Goal: Information Seeking & Learning: Learn about a topic

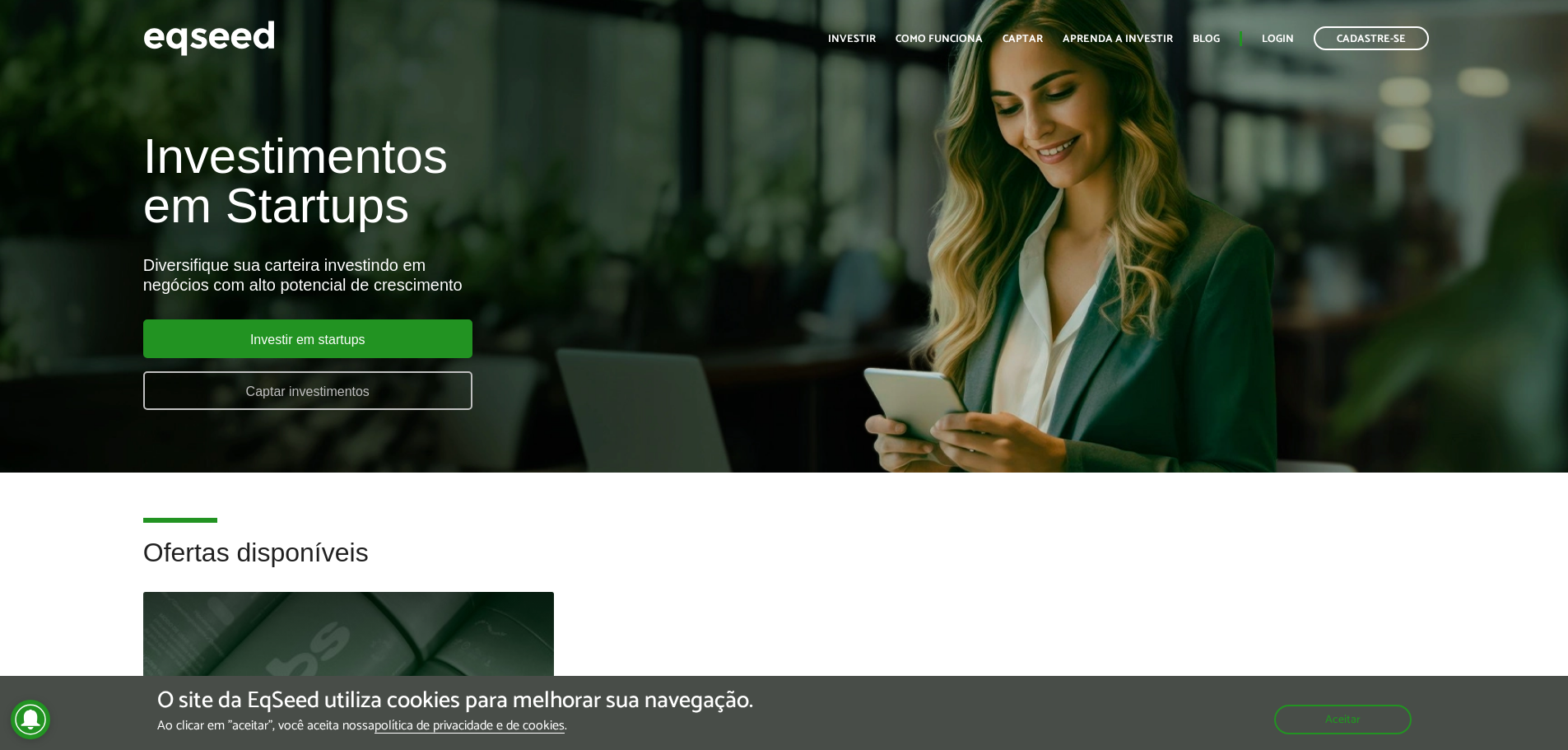
click at [280, 386] on link "Captar investimentos" at bounding box center [308, 390] width 329 height 38
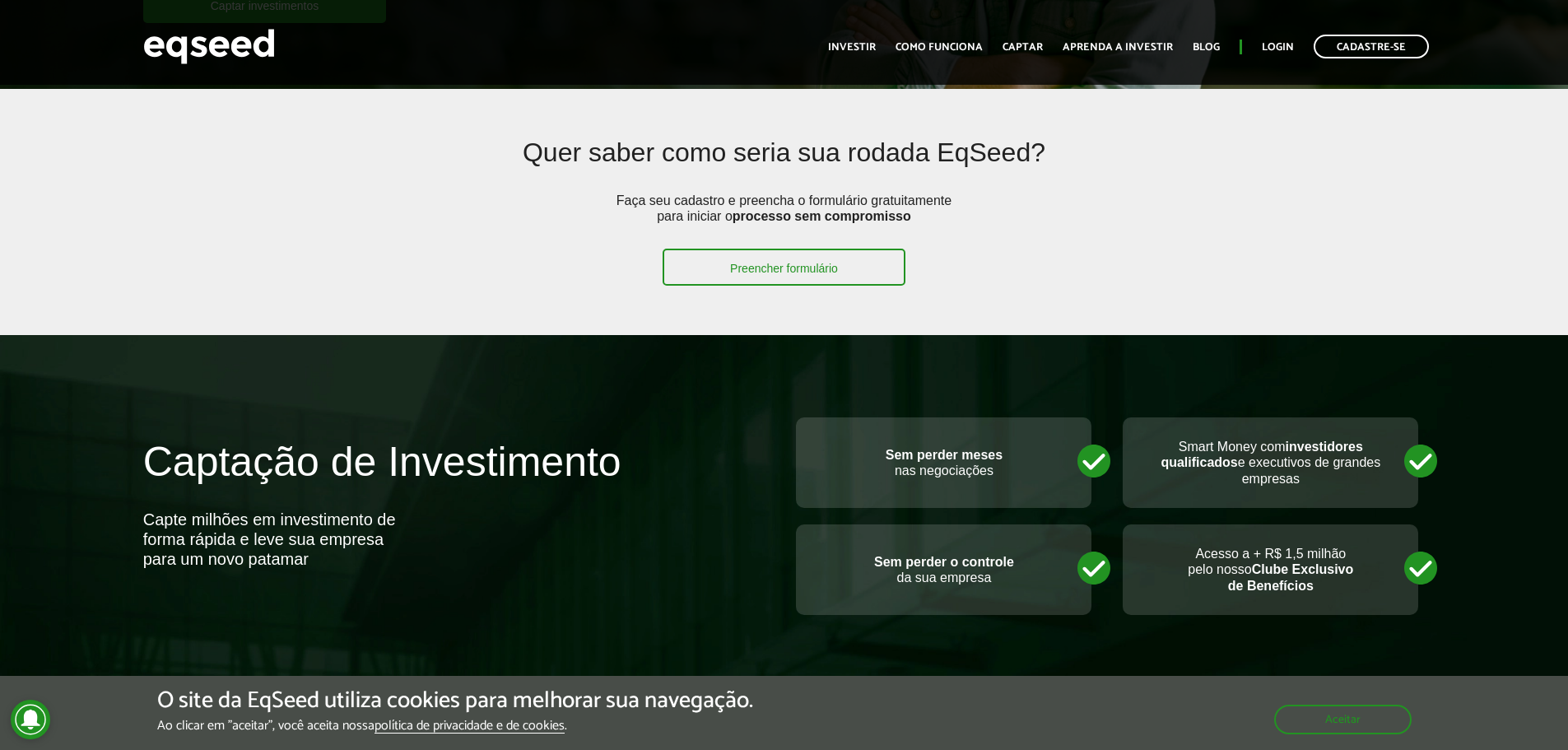
scroll to position [329, 0]
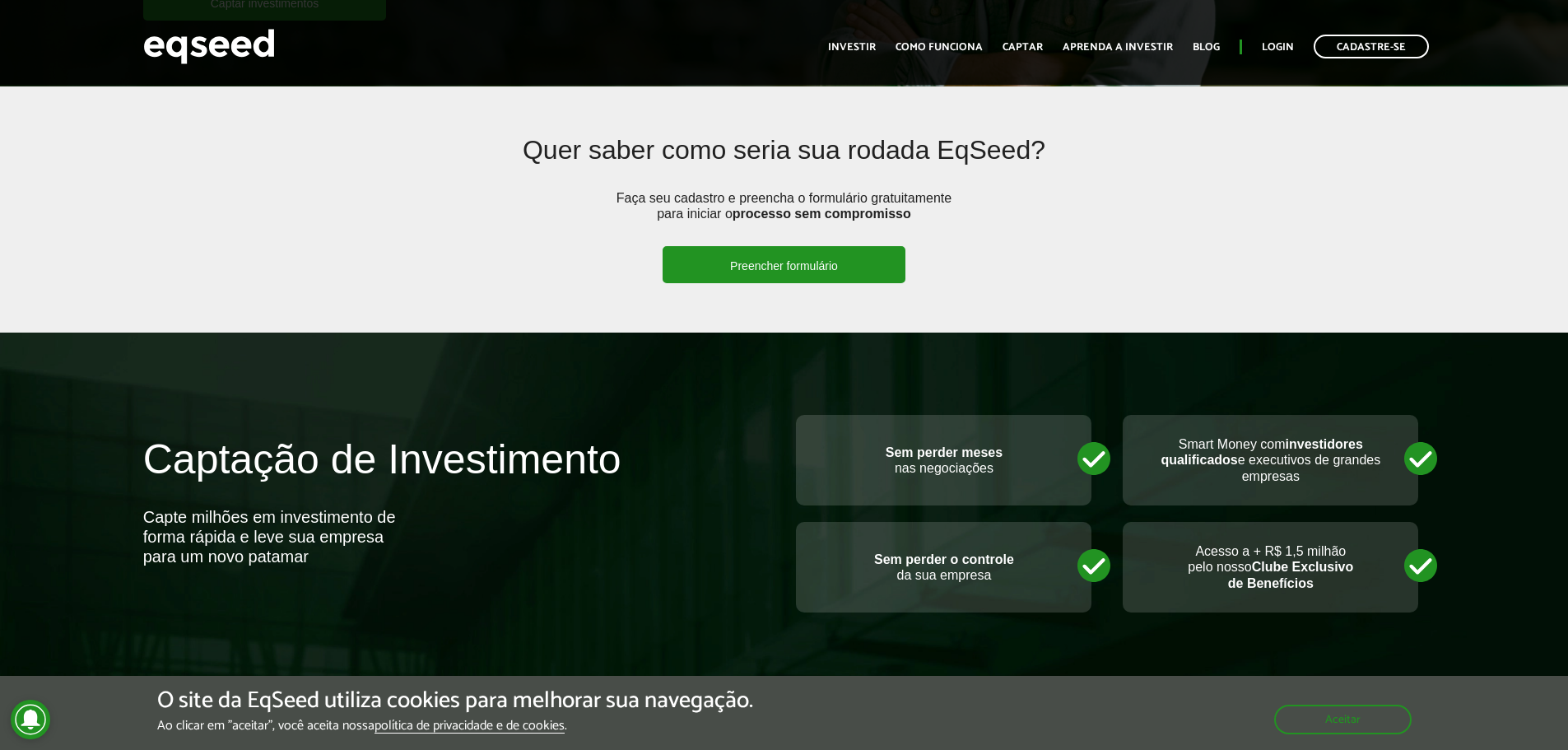
click at [762, 271] on link "Preencher formulário" at bounding box center [783, 264] width 243 height 37
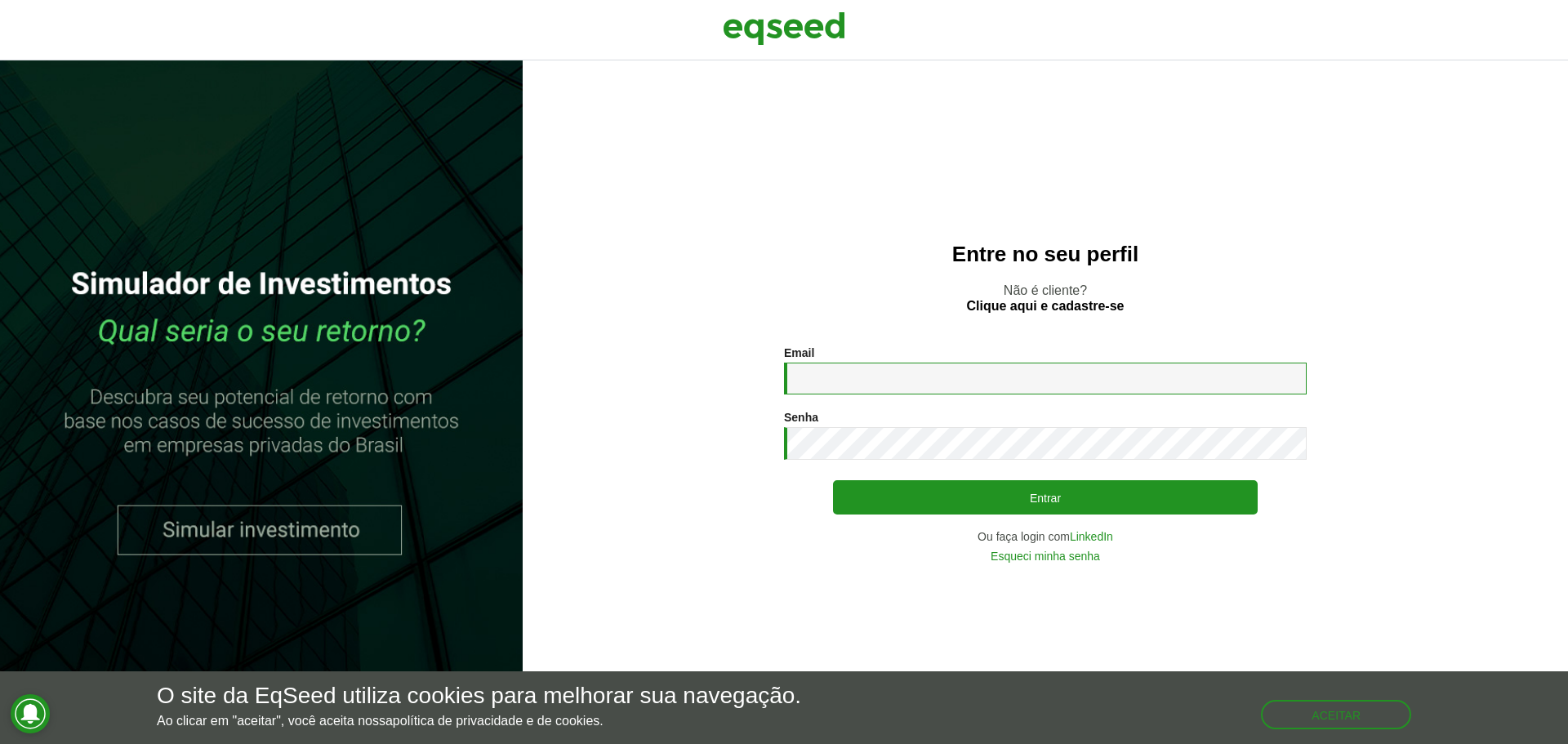
drag, startPoint x: 841, startPoint y: 378, endPoint x: 851, endPoint y: 381, distance: 10.4
click at [851, 381] on input "Email *" at bounding box center [1046, 378] width 522 height 32
type input "*******"
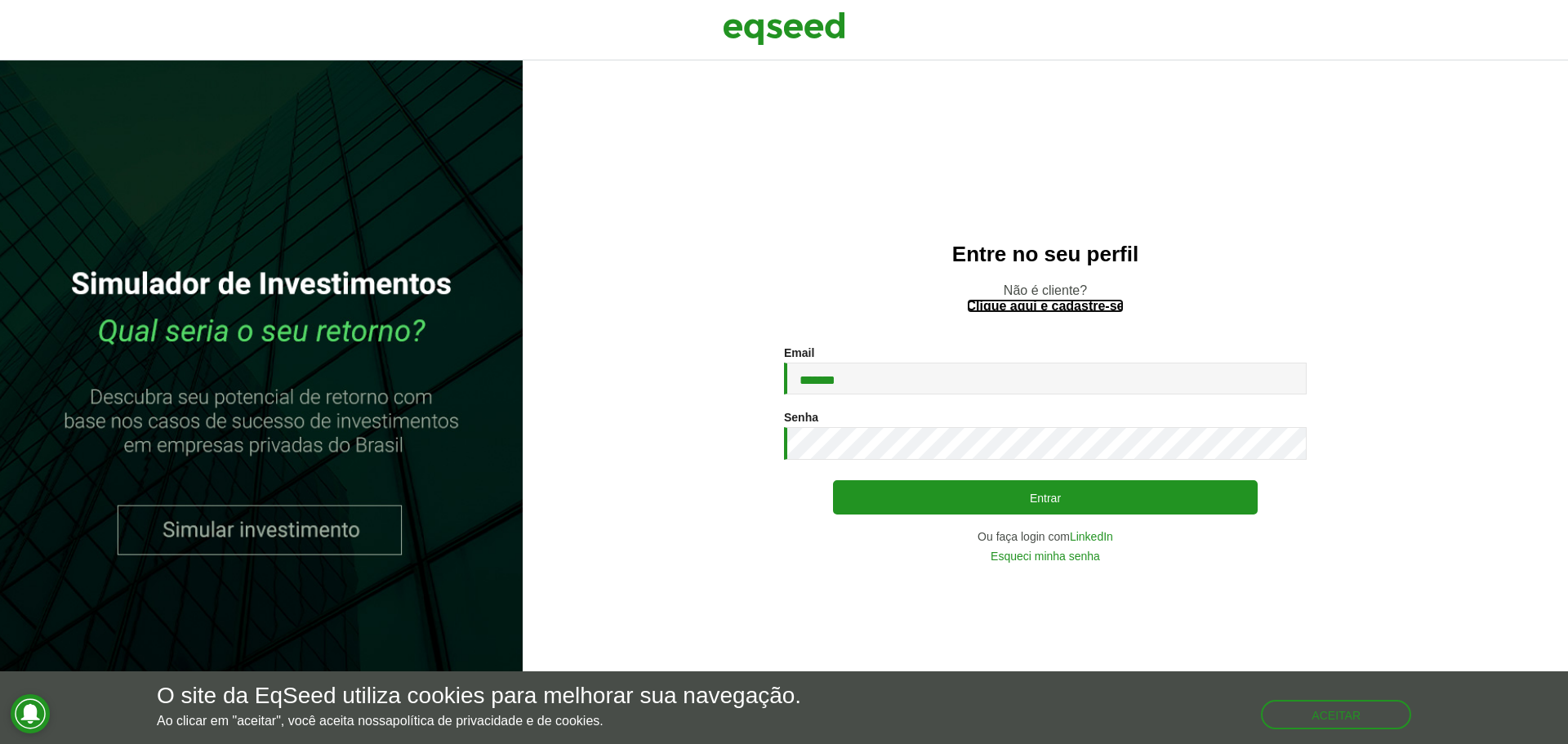
click at [1099, 304] on link "Clique aqui e cadastre-se" at bounding box center [1046, 305] width 157 height 13
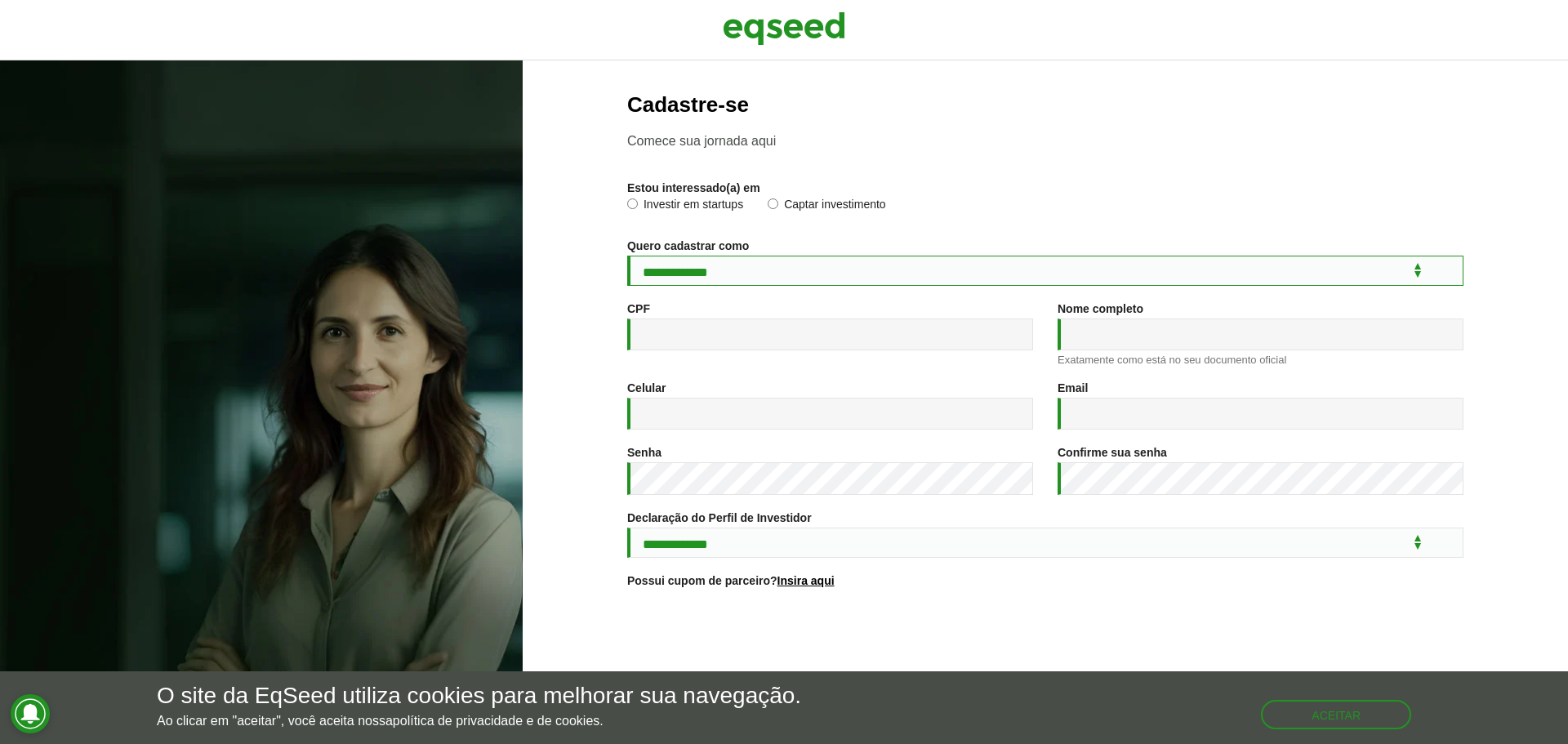
click at [725, 276] on select "**********" at bounding box center [1046, 271] width 837 height 30
select select "***"
click at [627, 256] on select "**********" at bounding box center [1046, 271] width 837 height 30
click at [816, 201] on label "Captar investimento" at bounding box center [826, 206] width 118 height 16
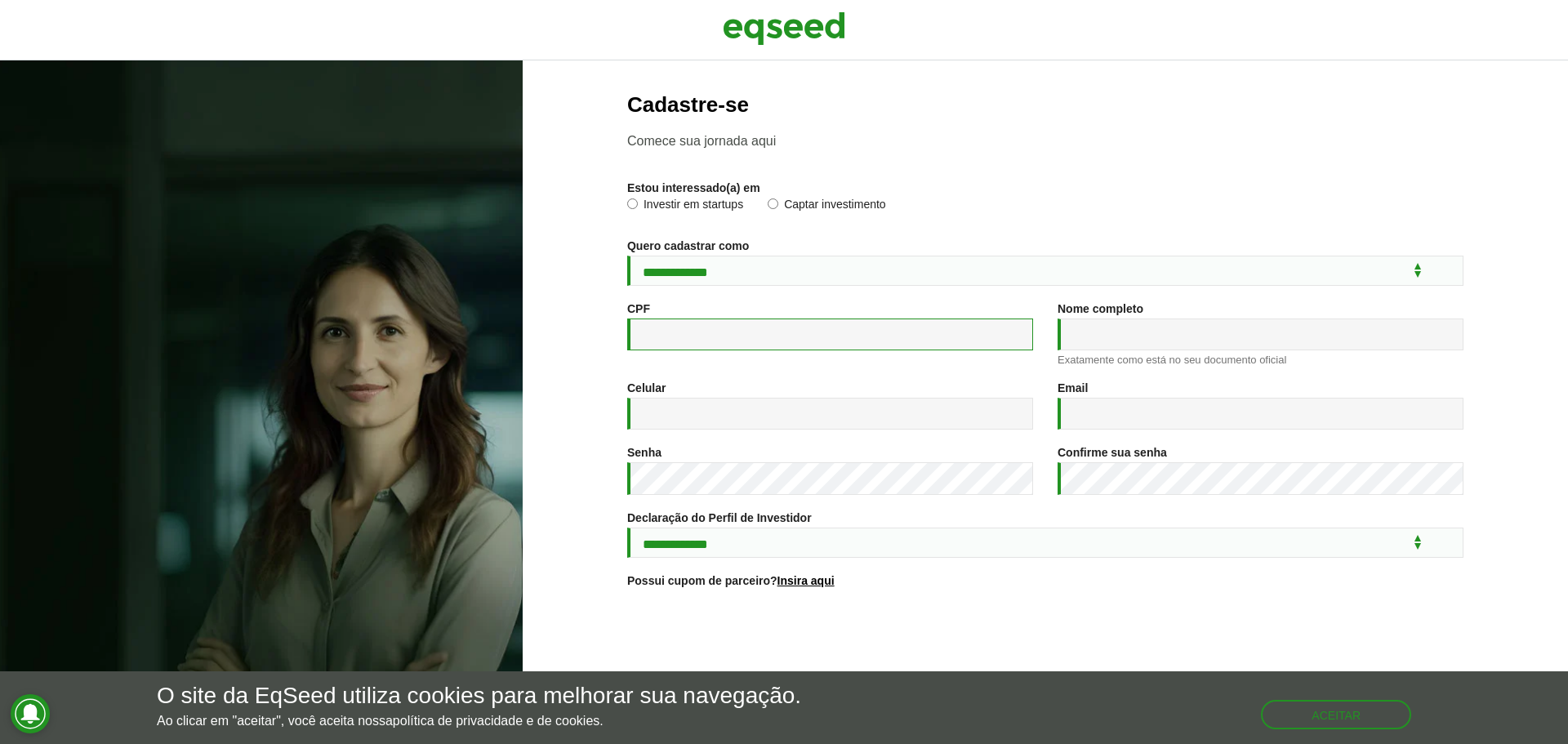
click at [690, 333] on input "CPF *" at bounding box center [830, 335] width 406 height 32
type input "**********"
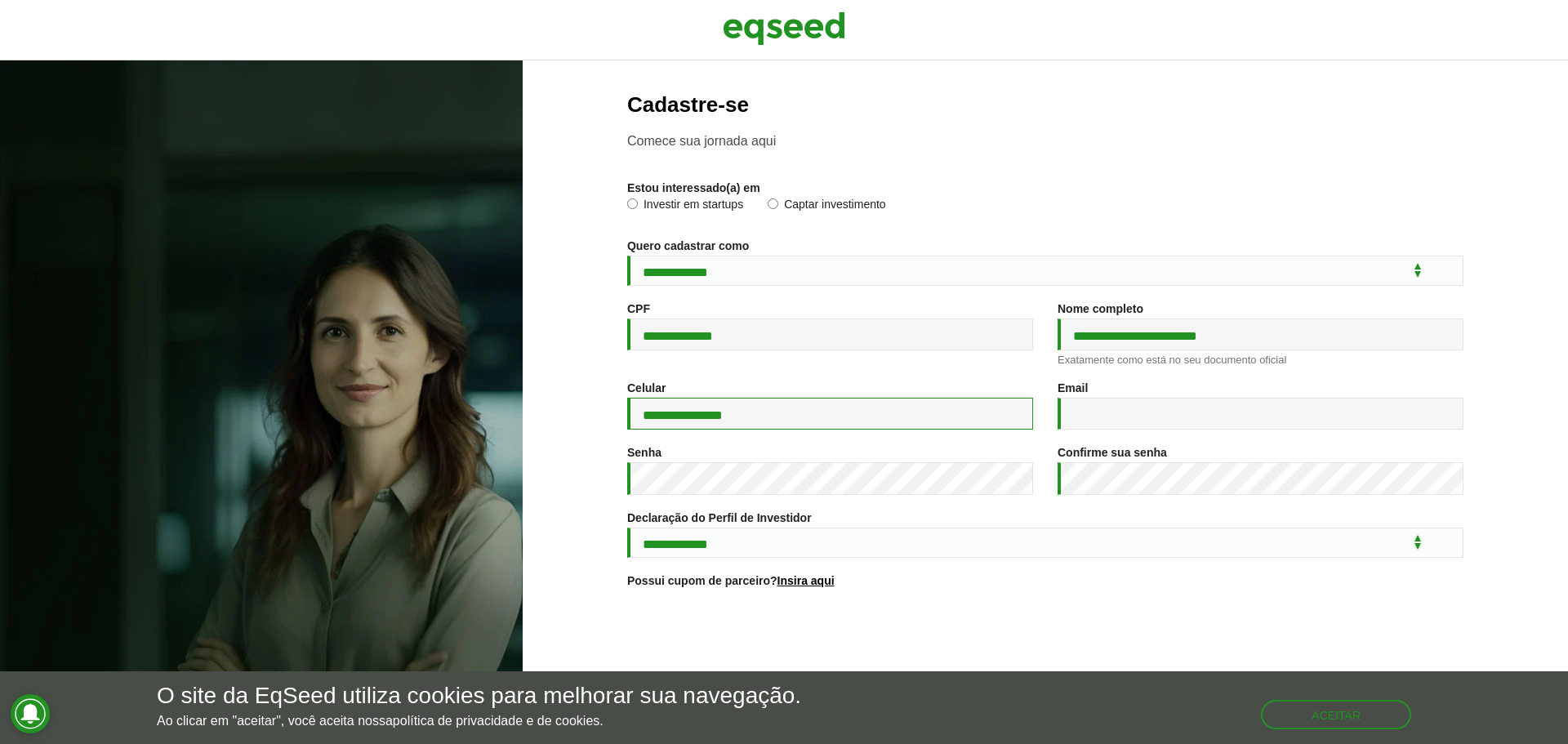
type input "**********"
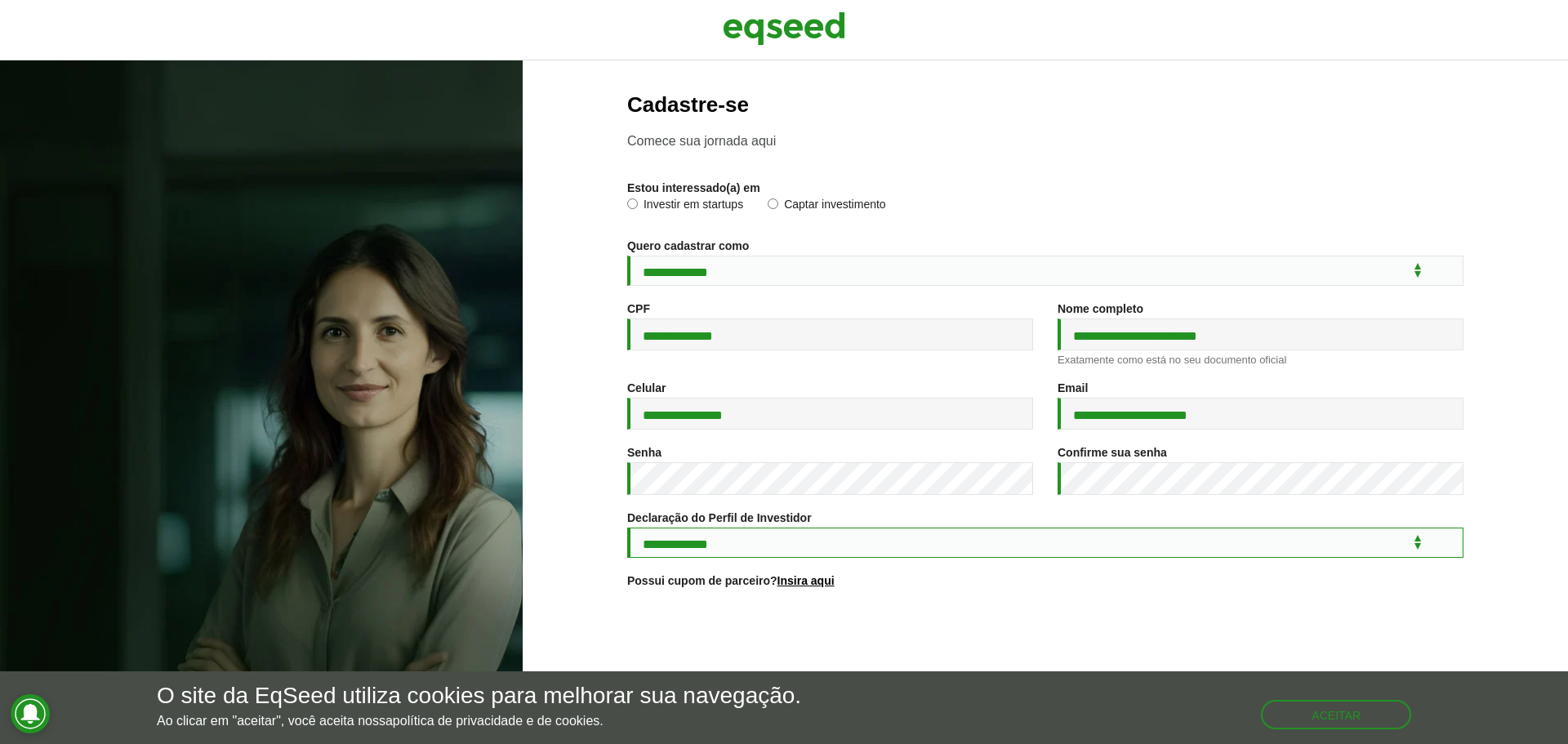
click at [688, 537] on select "**********" at bounding box center [1046, 542] width 837 height 30
select select "***"
click at [627, 530] on select "**********" at bounding box center [1046, 542] width 837 height 30
drag, startPoint x: 1471, startPoint y: 463, endPoint x: 1469, endPoint y: 446, distance: 17.1
click at [1475, 463] on section "**********" at bounding box center [1045, 443] width 980 height 700
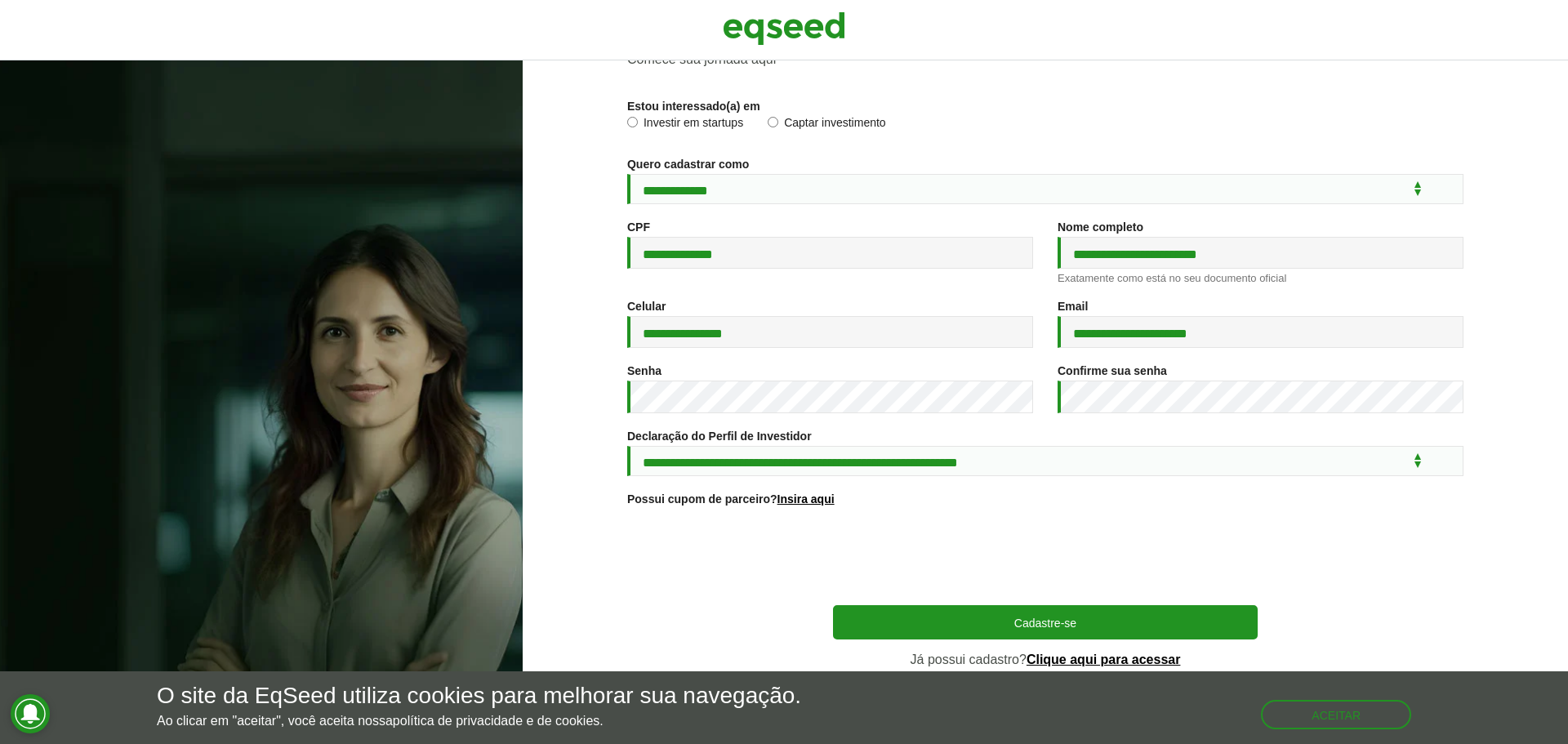
scroll to position [86, 0]
click at [1380, 510] on div "**********" at bounding box center [1046, 353] width 837 height 684
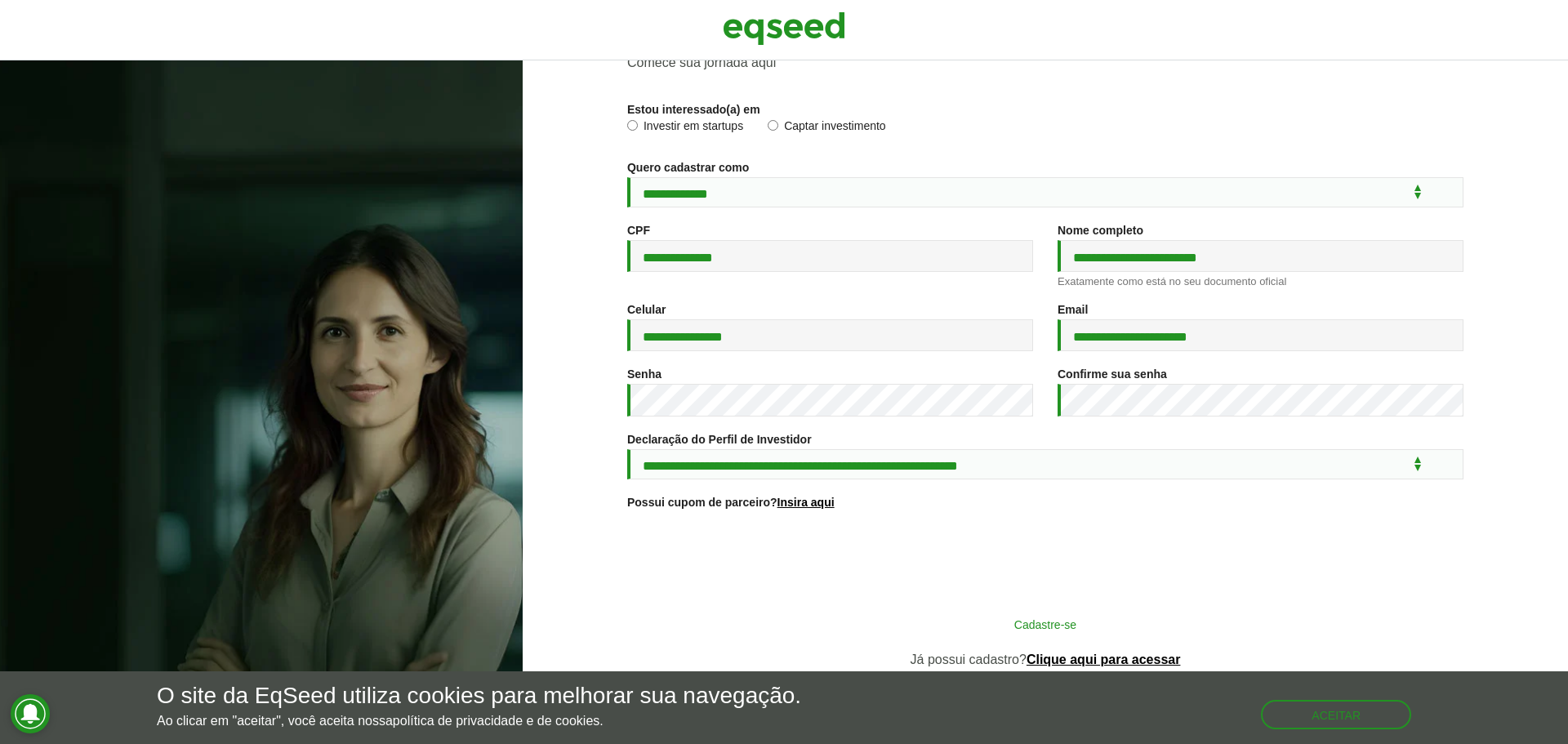
scroll to position [83, 0]
click at [1035, 632] on button "Cadastre-se" at bounding box center [1046, 623] width 425 height 31
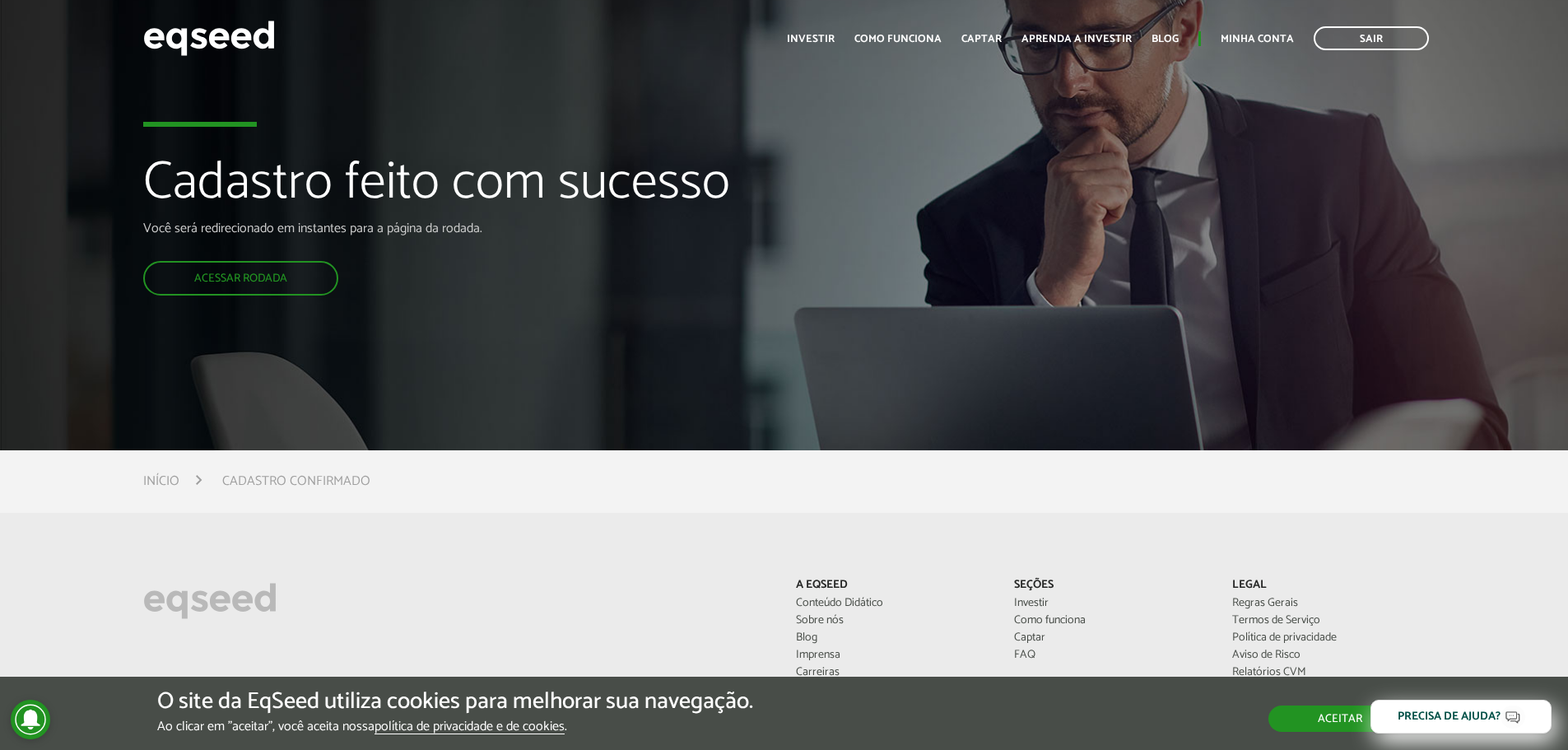
click at [1339, 731] on button "Aceitar" at bounding box center [1340, 718] width 143 height 26
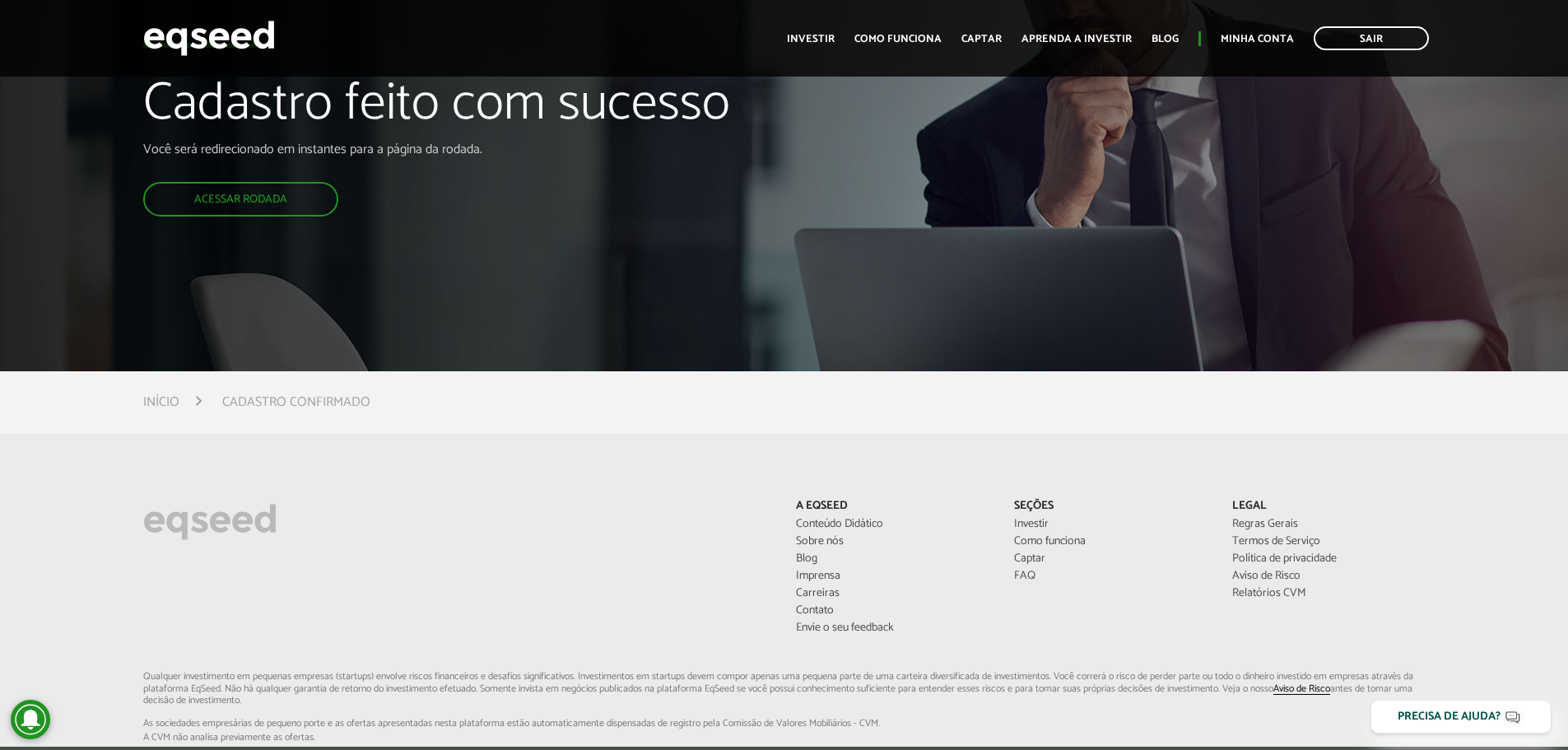
scroll to position [339, 0]
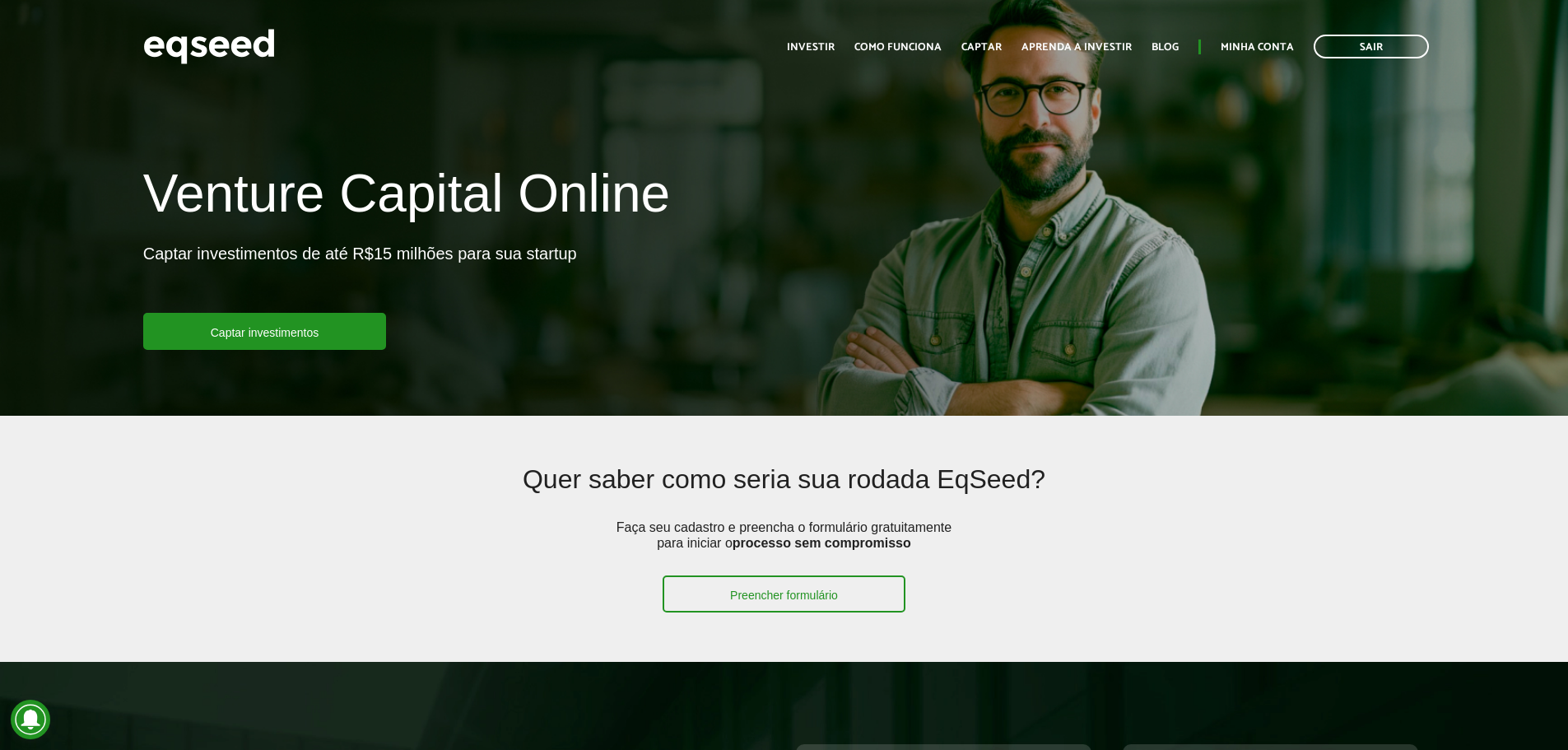
click at [307, 568] on div "Quer saber como seria sua rodada EqSeed? Faça seu cadastro e preencha o formulá…" at bounding box center [783, 539] width 1045 height 148
click at [205, 330] on link "Captar investimentos" at bounding box center [265, 330] width 243 height 37
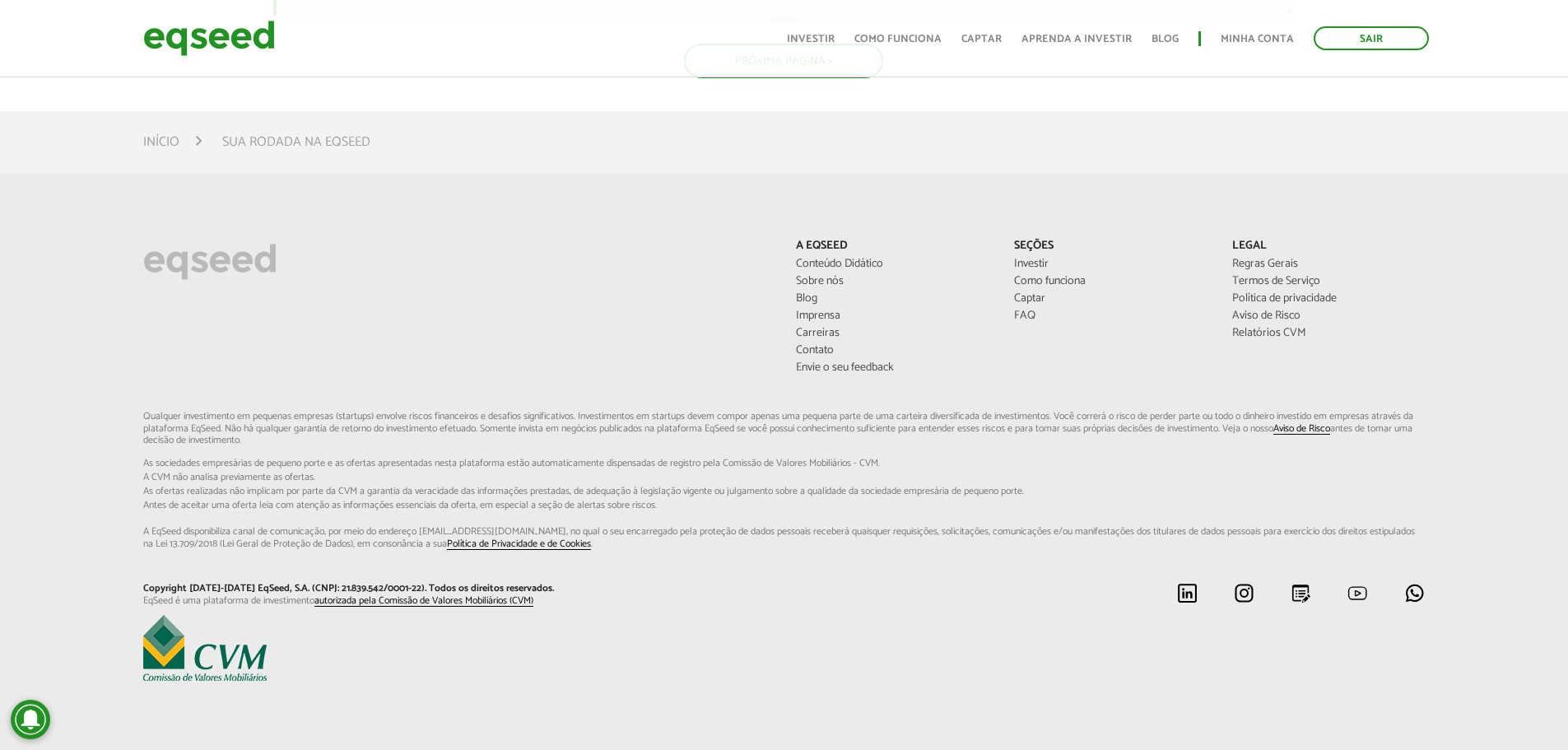
scroll to position [1299, 0]
click at [1080, 328] on div "A EqSeed Conteúdo Didático Sobre nós Blog Imprensa Carreiras Contato Envie o se…" at bounding box center [1110, 309] width 653 height 139
click at [827, 259] on link "Conteúdo Didático" at bounding box center [892, 264] width 193 height 12
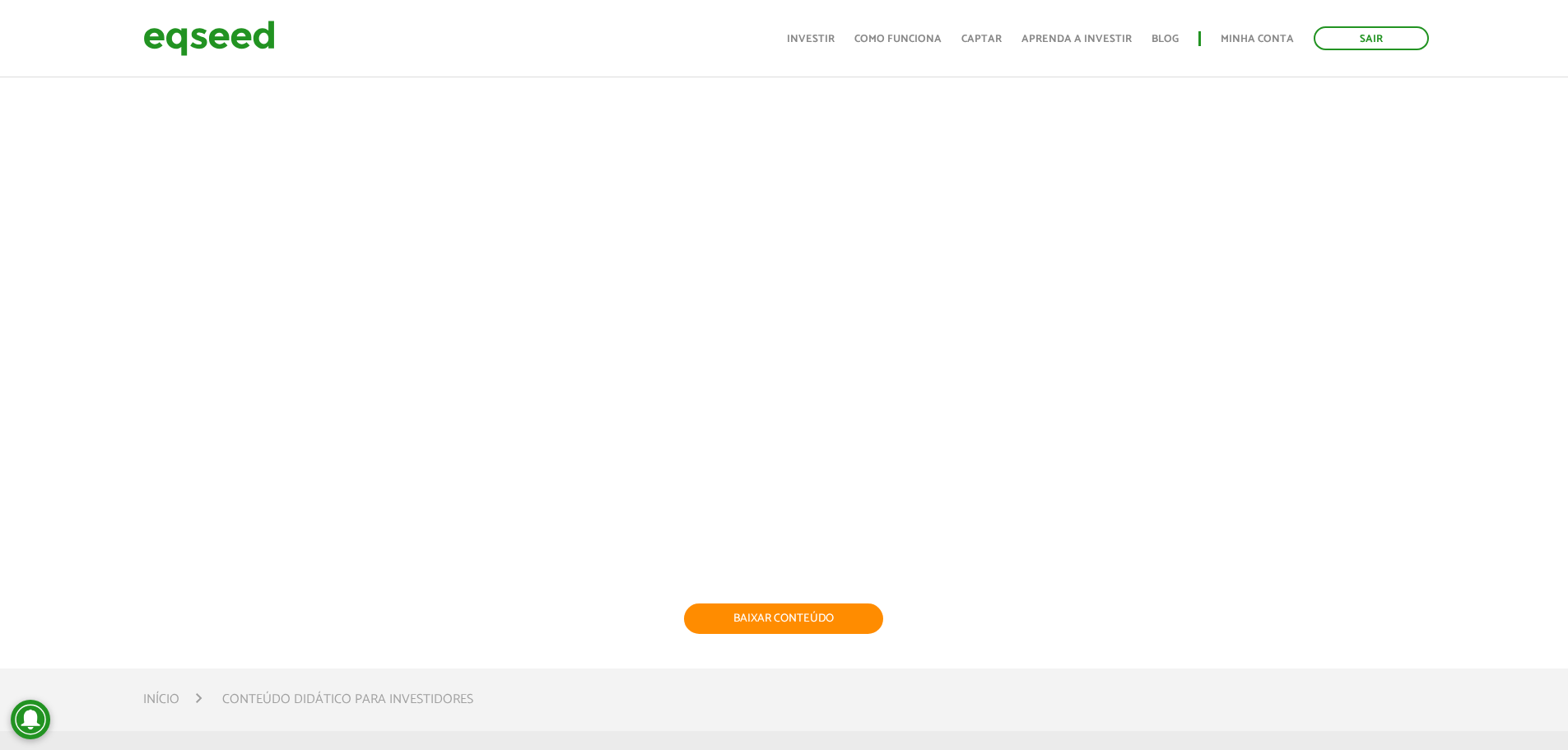
scroll to position [165, 0]
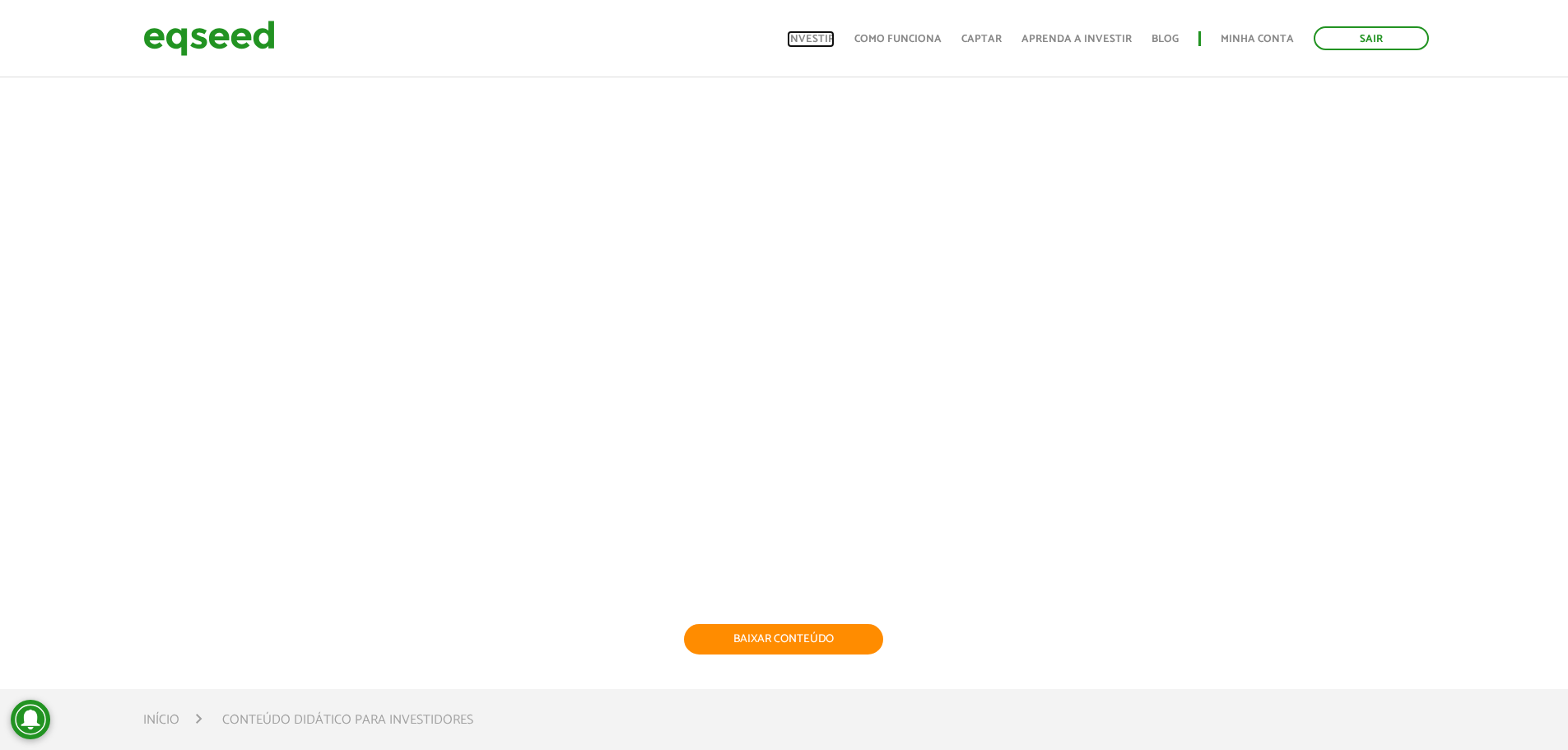
click at [816, 34] on link "Investir" at bounding box center [810, 39] width 47 height 11
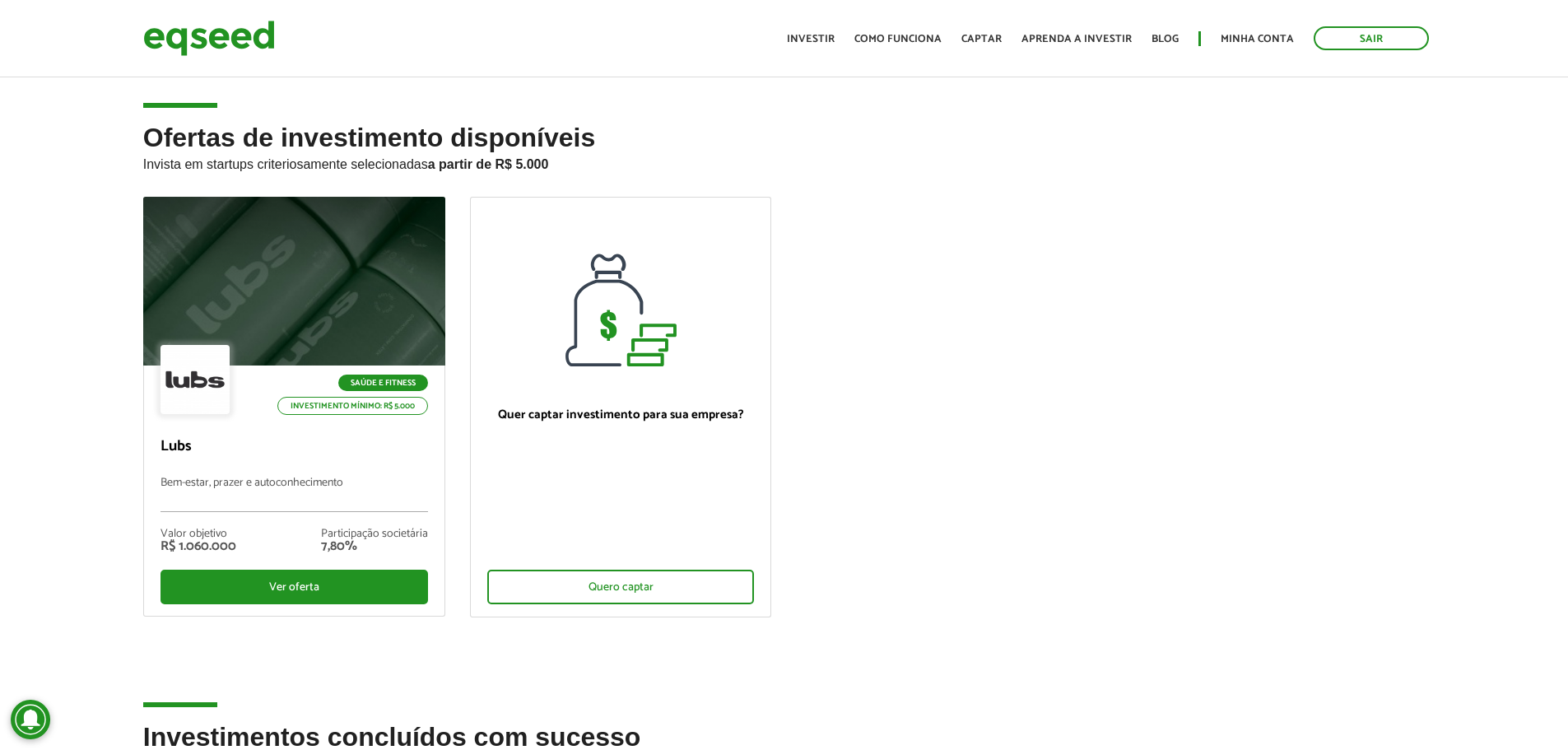
click at [38, 407] on div "Ofertas de investimento disponíveis Invista em startups criteriosamente selecio…" at bounding box center [784, 422] width 1568 height 599
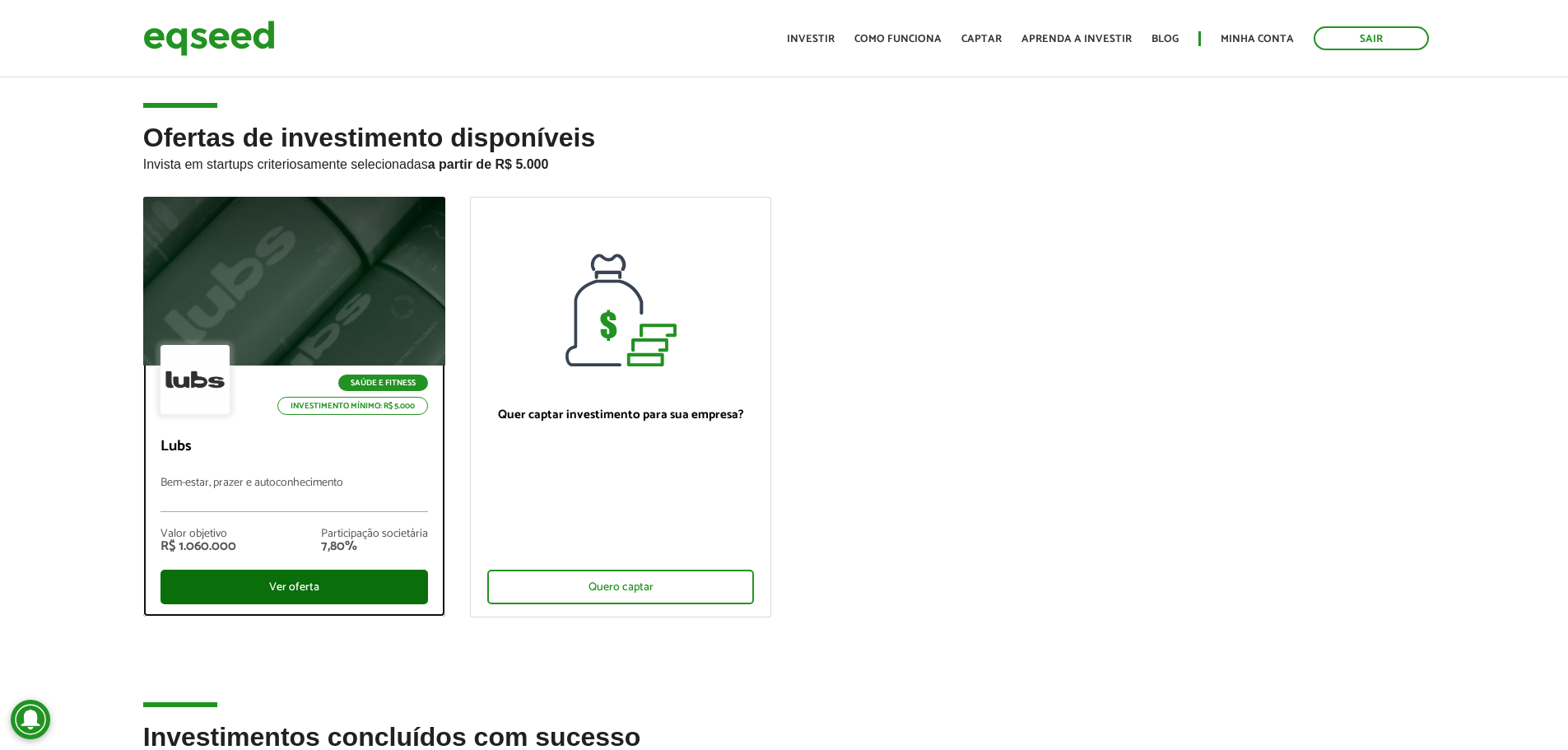
click at [351, 572] on div "Ver oferta" at bounding box center [294, 586] width 268 height 35
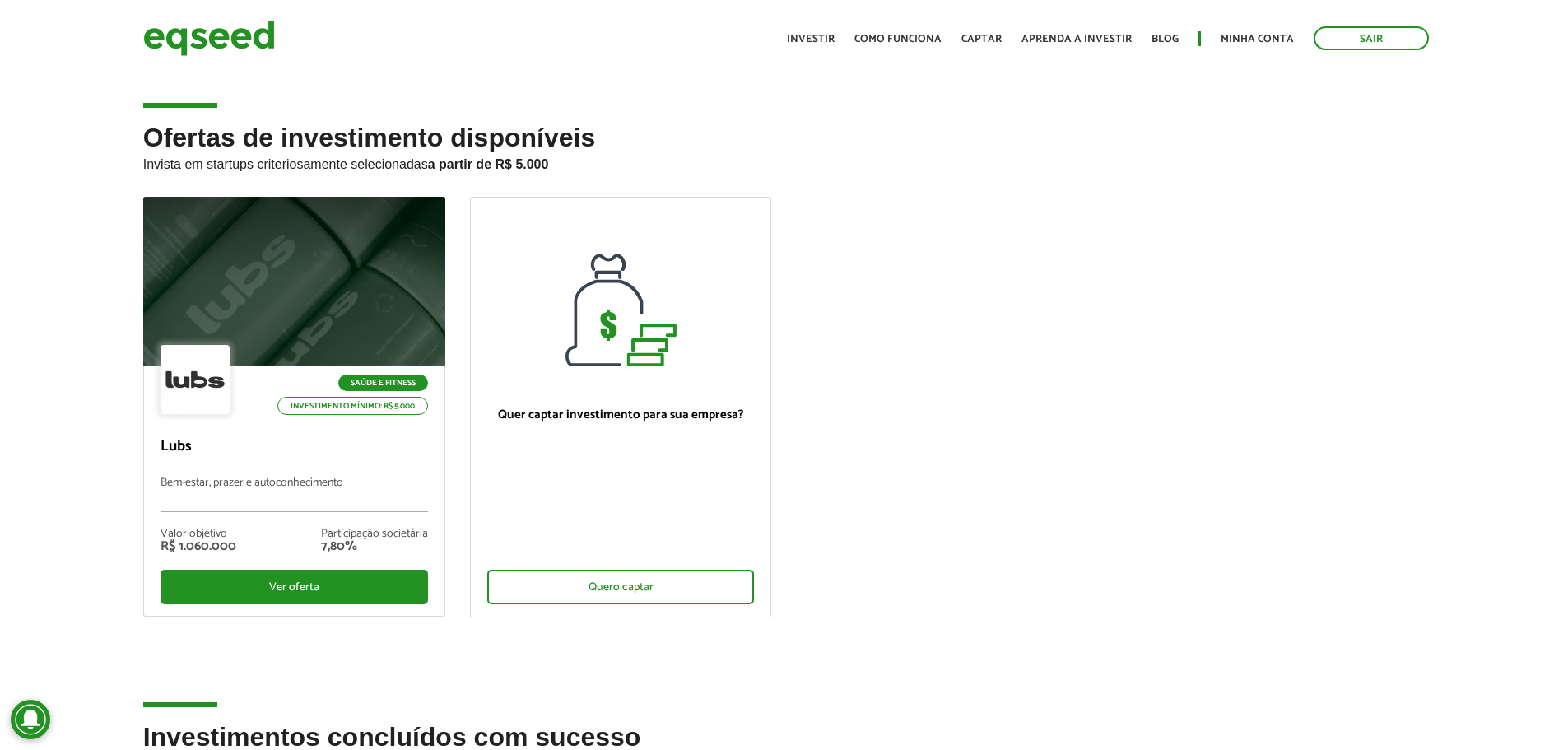
click at [61, 566] on div "Ofertas de investimento disponíveis Invista em startups criteriosamente selecio…" at bounding box center [784, 422] width 1568 height 599
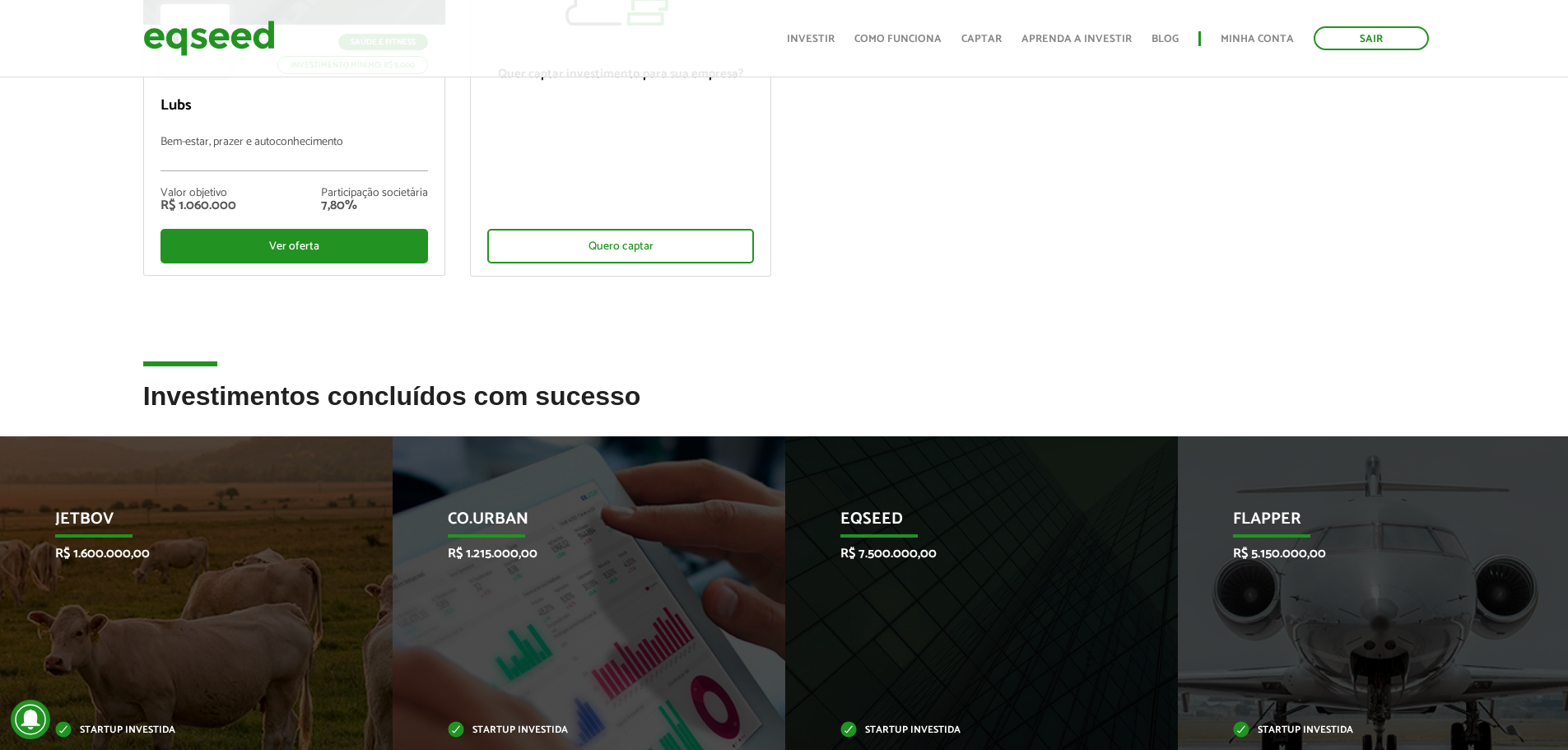
scroll to position [494, 0]
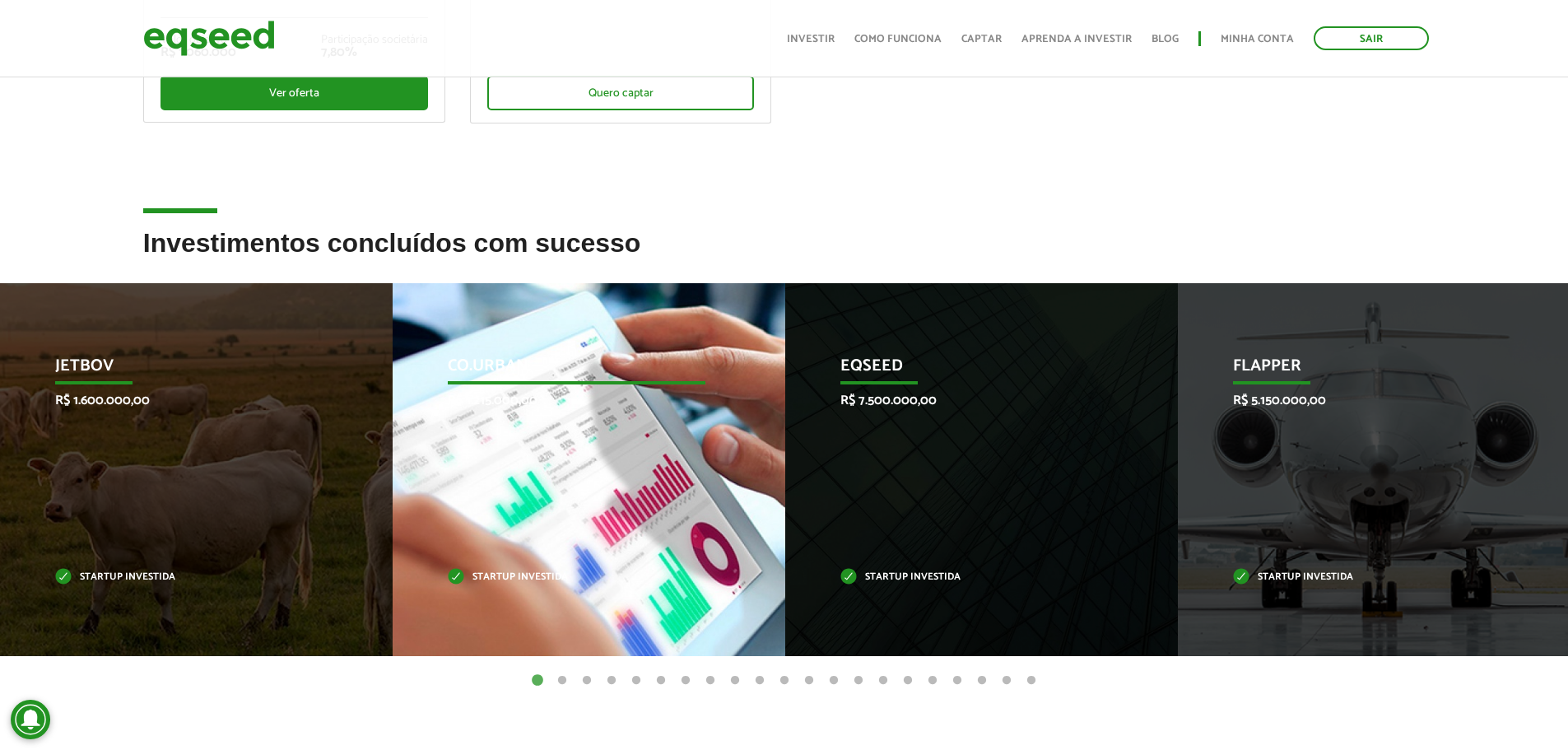
click at [516, 450] on div "Co.Urban R$ 1.215.000,00 Startup investida" at bounding box center [576, 469] width 368 height 373
click at [484, 360] on p "Co.Urban" at bounding box center [576, 370] width 258 height 28
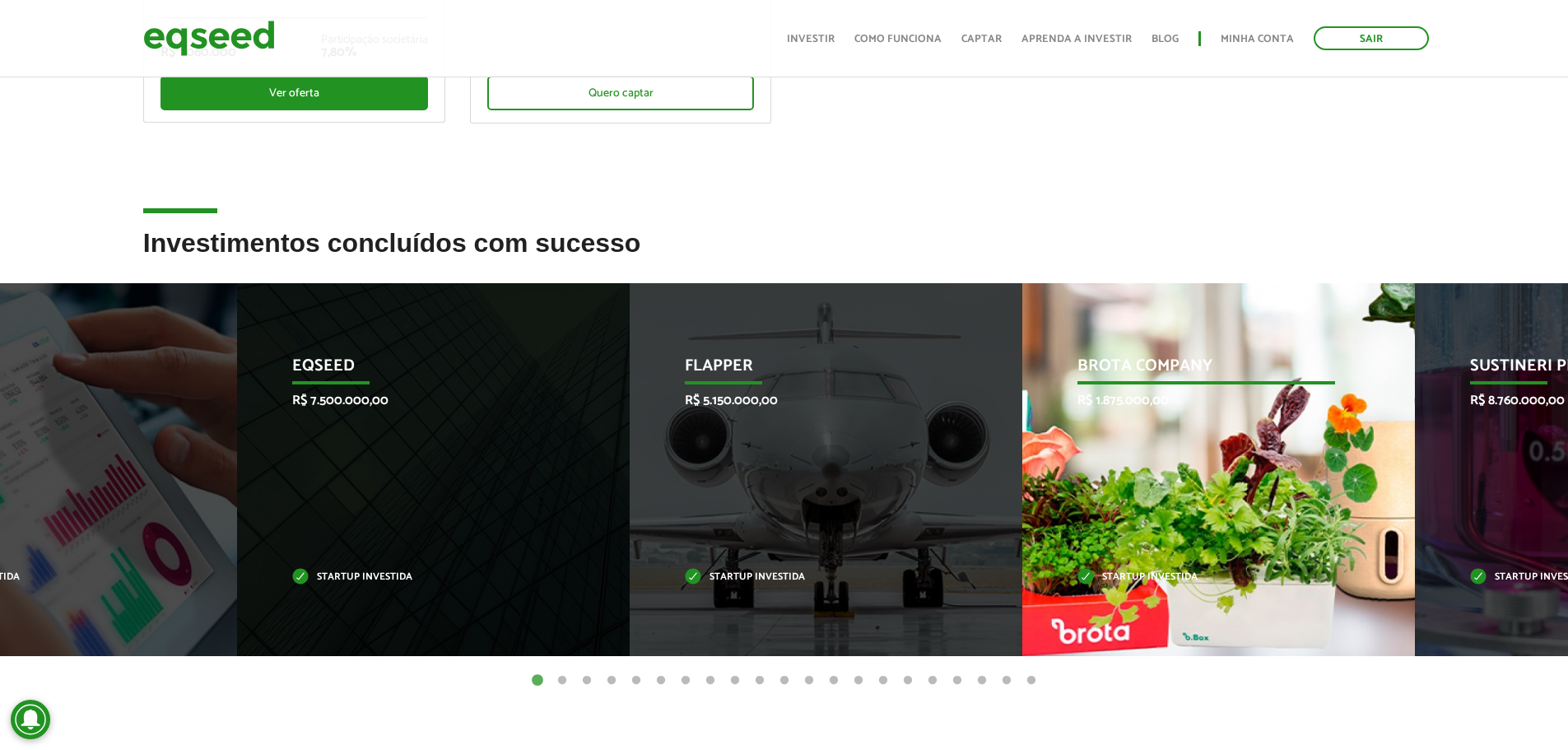
drag, startPoint x: 1420, startPoint y: 505, endPoint x: 718, endPoint y: 499, distance: 702.0
click at [755, 498] on div "Flapper R$ 5.150.000,00 Startup investida" at bounding box center [813, 469] width 368 height 373
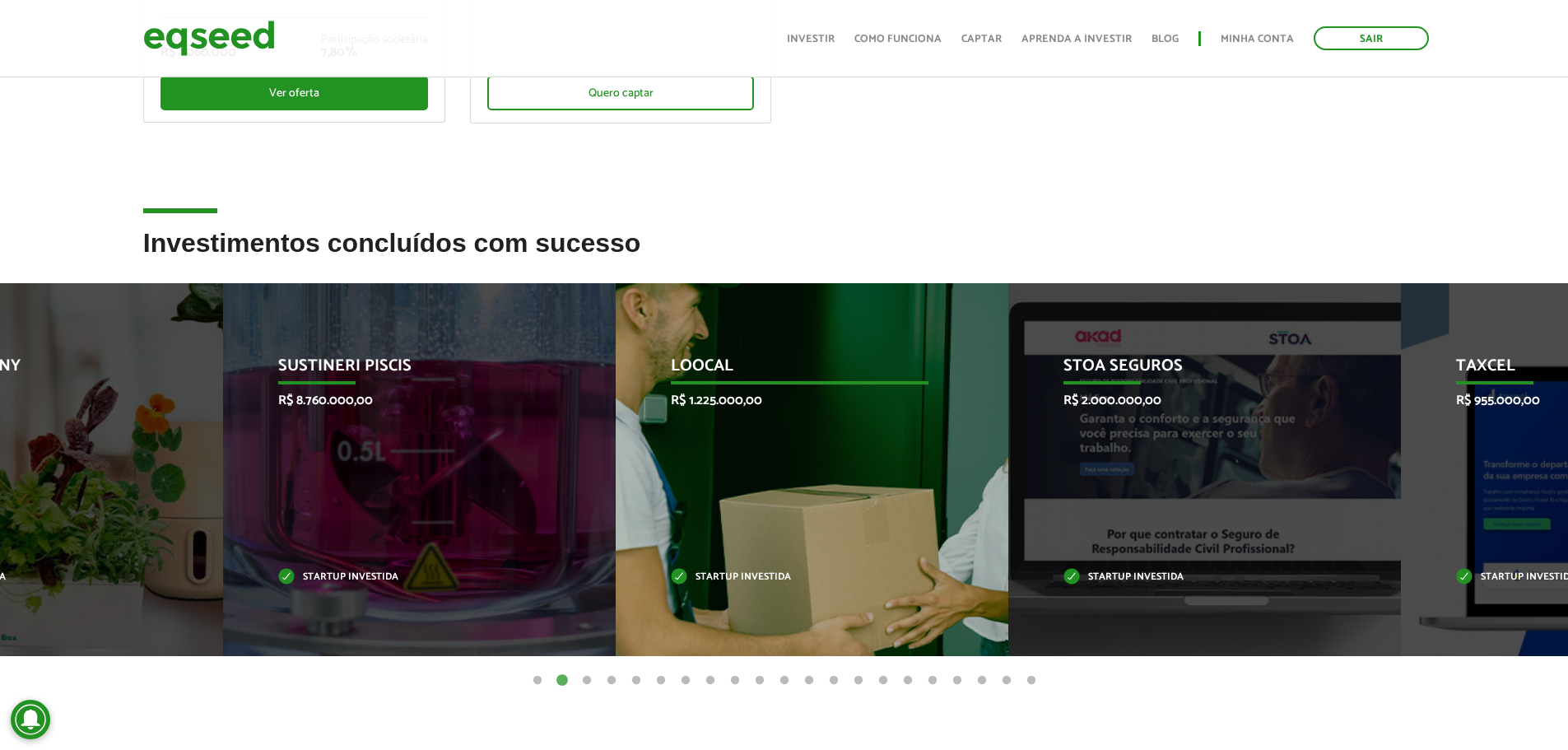
drag, startPoint x: 1129, startPoint y: 472, endPoint x: 805, endPoint y: 482, distance: 324.2
click at [851, 472] on div "Loocal R$ 1.225.000,00 Startup investida" at bounding box center [799, 469] width 368 height 373
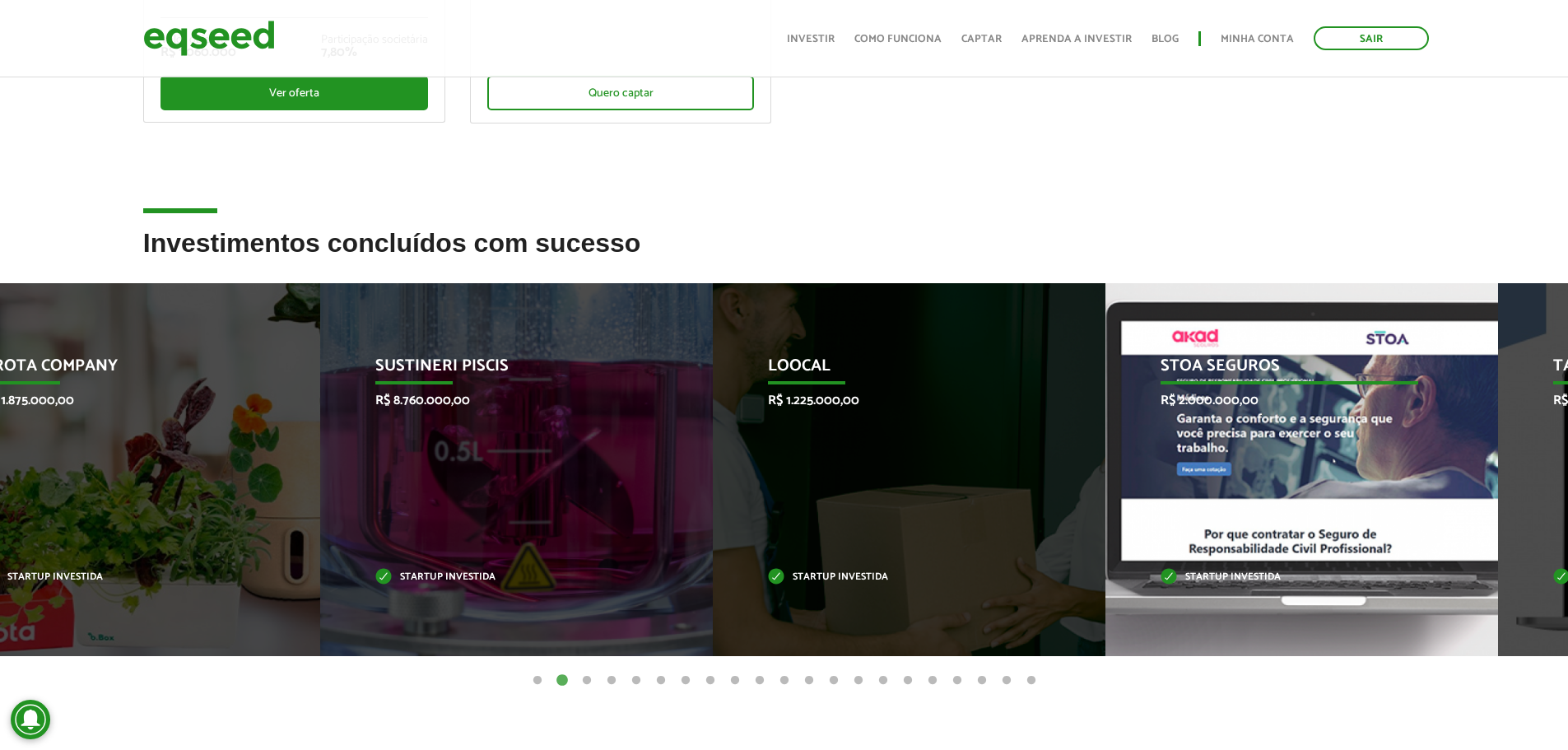
drag, startPoint x: 1307, startPoint y: 458, endPoint x: 793, endPoint y: 485, distance: 514.7
click at [1105, 486] on div "STOA Seguros R$ 2.000.000,00 Startup investida" at bounding box center [1289, 469] width 368 height 373
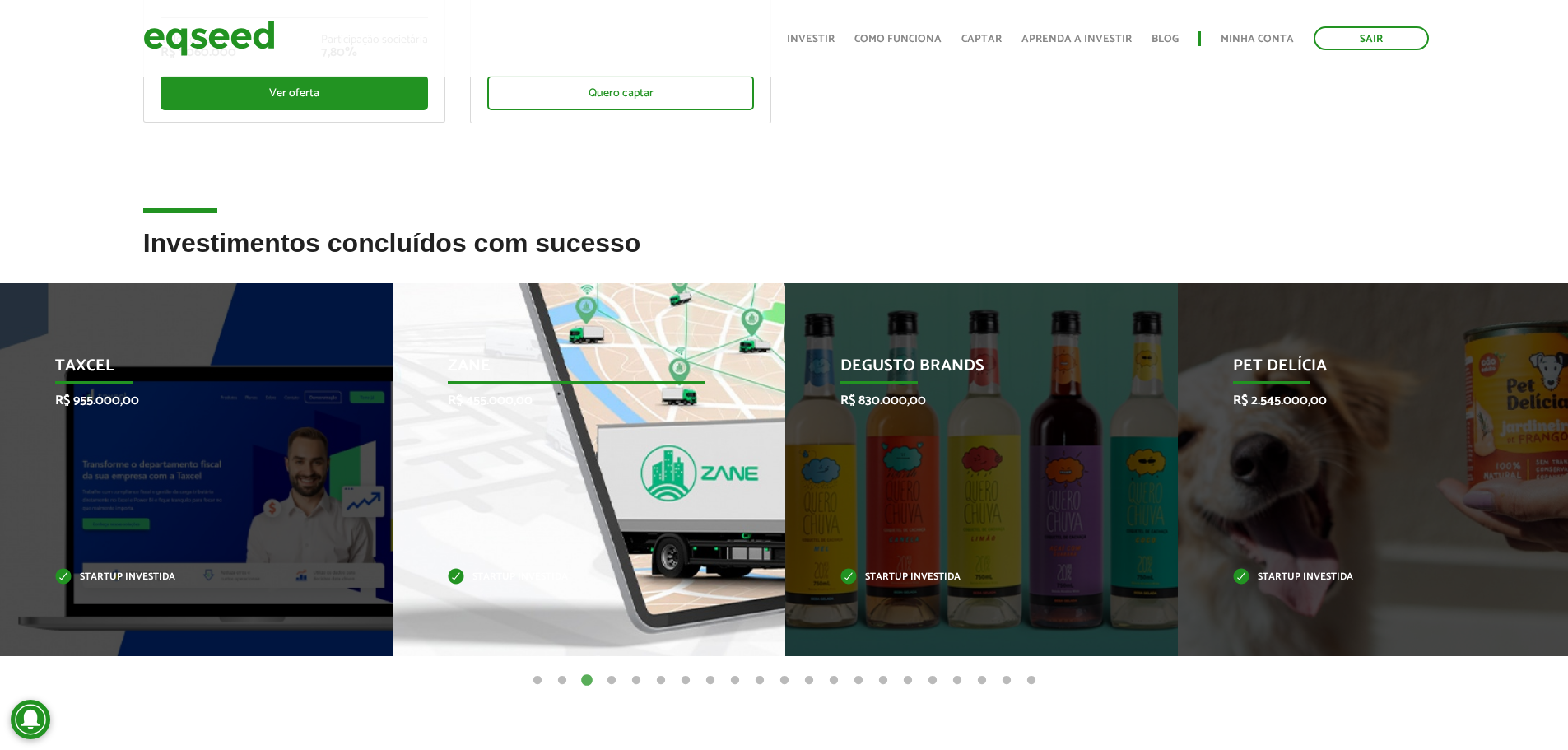
click at [500, 430] on div "Zane R$ 455.000,00 Startup investida" at bounding box center [576, 469] width 368 height 373
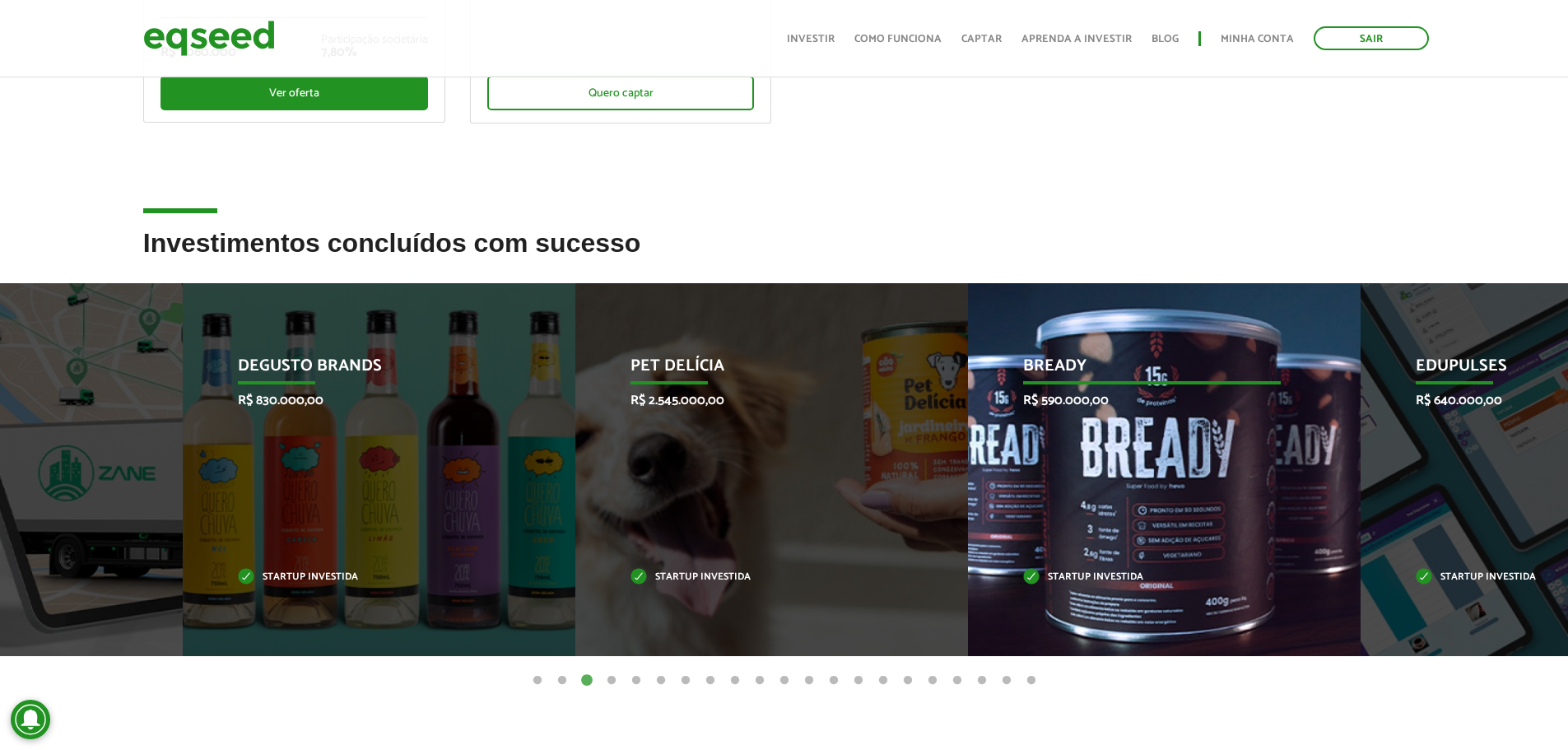
drag, startPoint x: 1336, startPoint y: 509, endPoint x: 678, endPoint y: 511, distance: 658.0
click at [703, 509] on div "Pet Delícia R$ 2.545.000,00 Startup investida" at bounding box center [759, 469] width 368 height 373
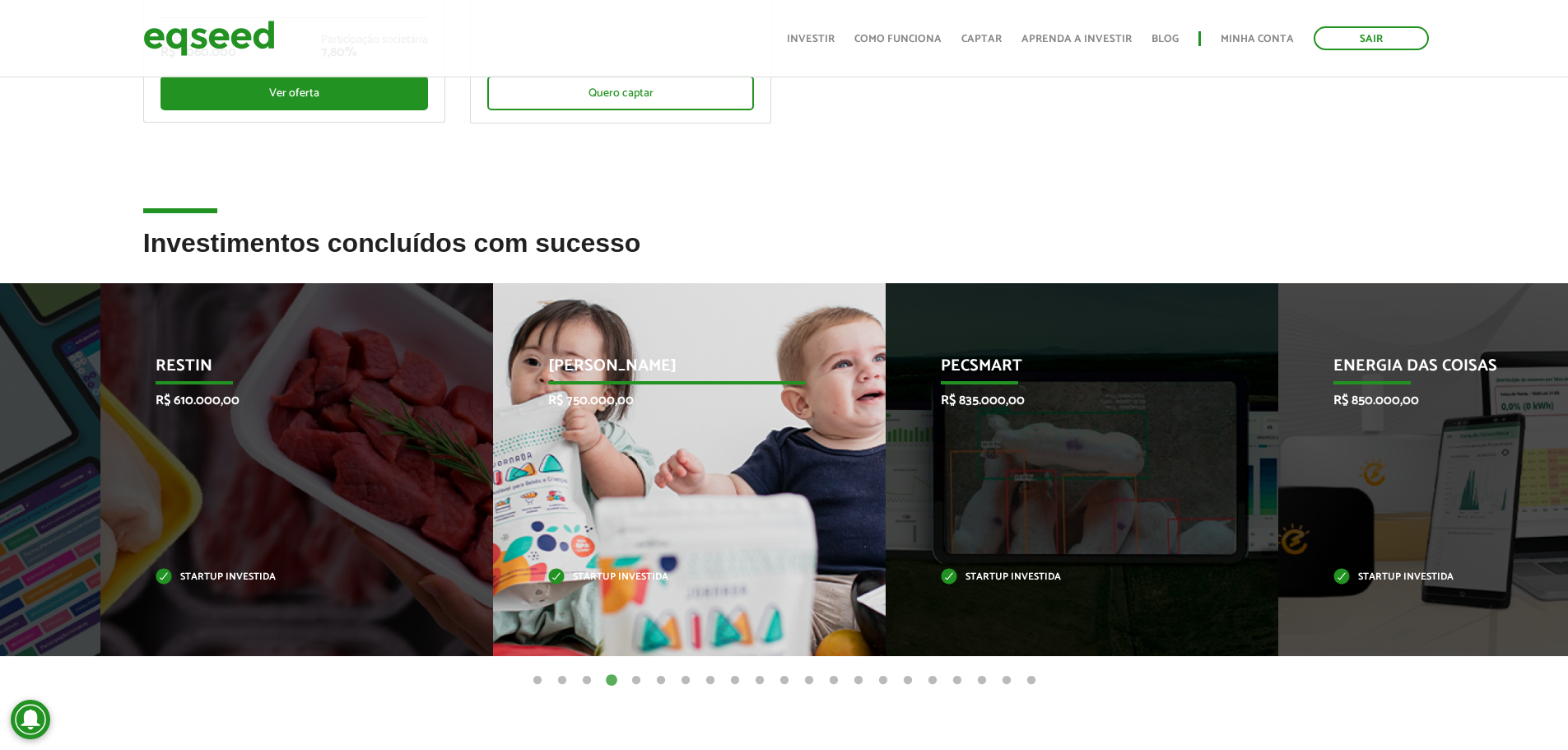
drag, startPoint x: 1385, startPoint y: 480, endPoint x: 701, endPoint y: 519, distance: 685.1
click at [701, 519] on div "Jornada Mima R$ 750.000,00 Startup investida" at bounding box center [677, 469] width 368 height 373
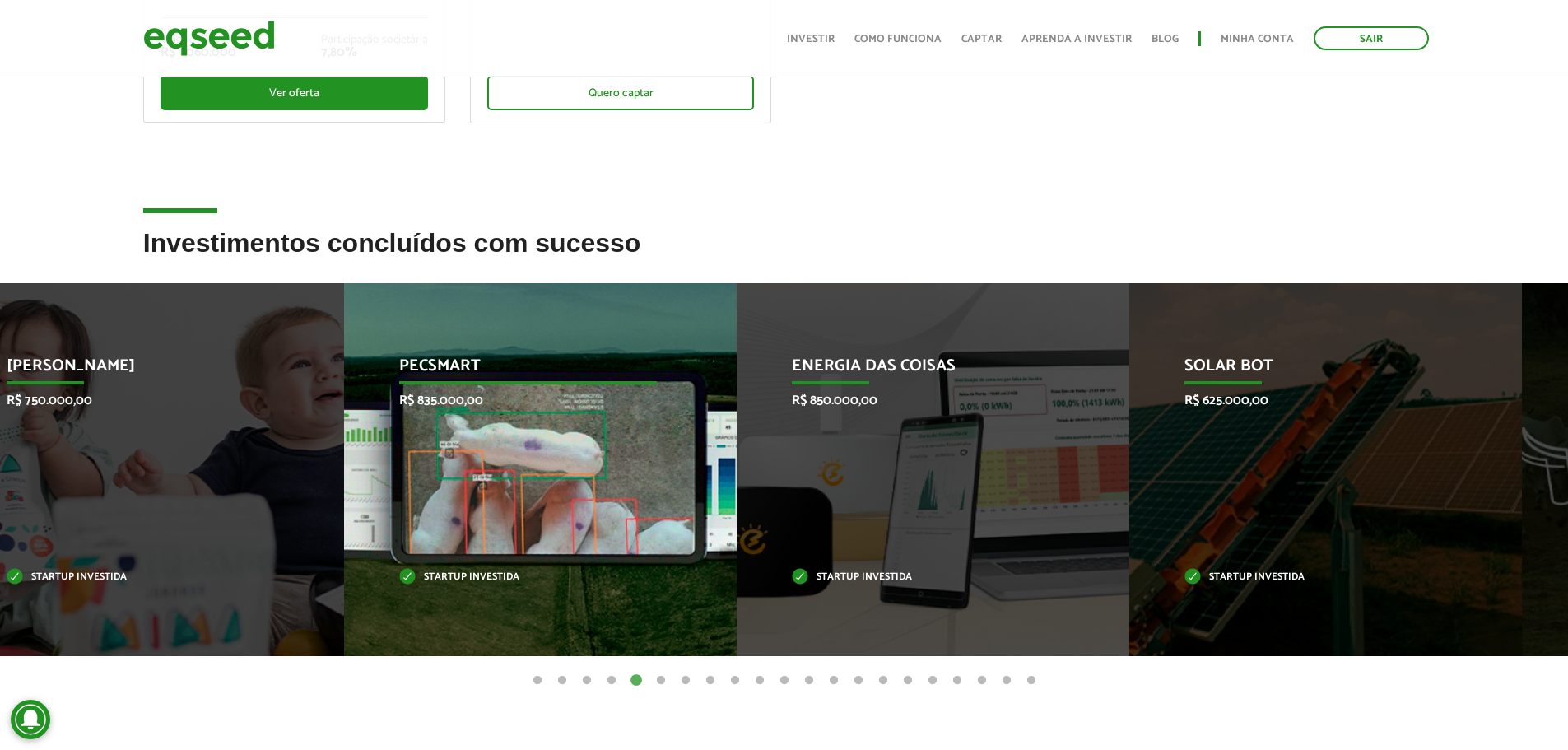
drag, startPoint x: 277, startPoint y: 496, endPoint x: 765, endPoint y: 466, distance: 488.9
click at [712, 466] on div "Pecsmart R$ 835.000,00 Startup investida" at bounding box center [527, 469] width 368 height 373
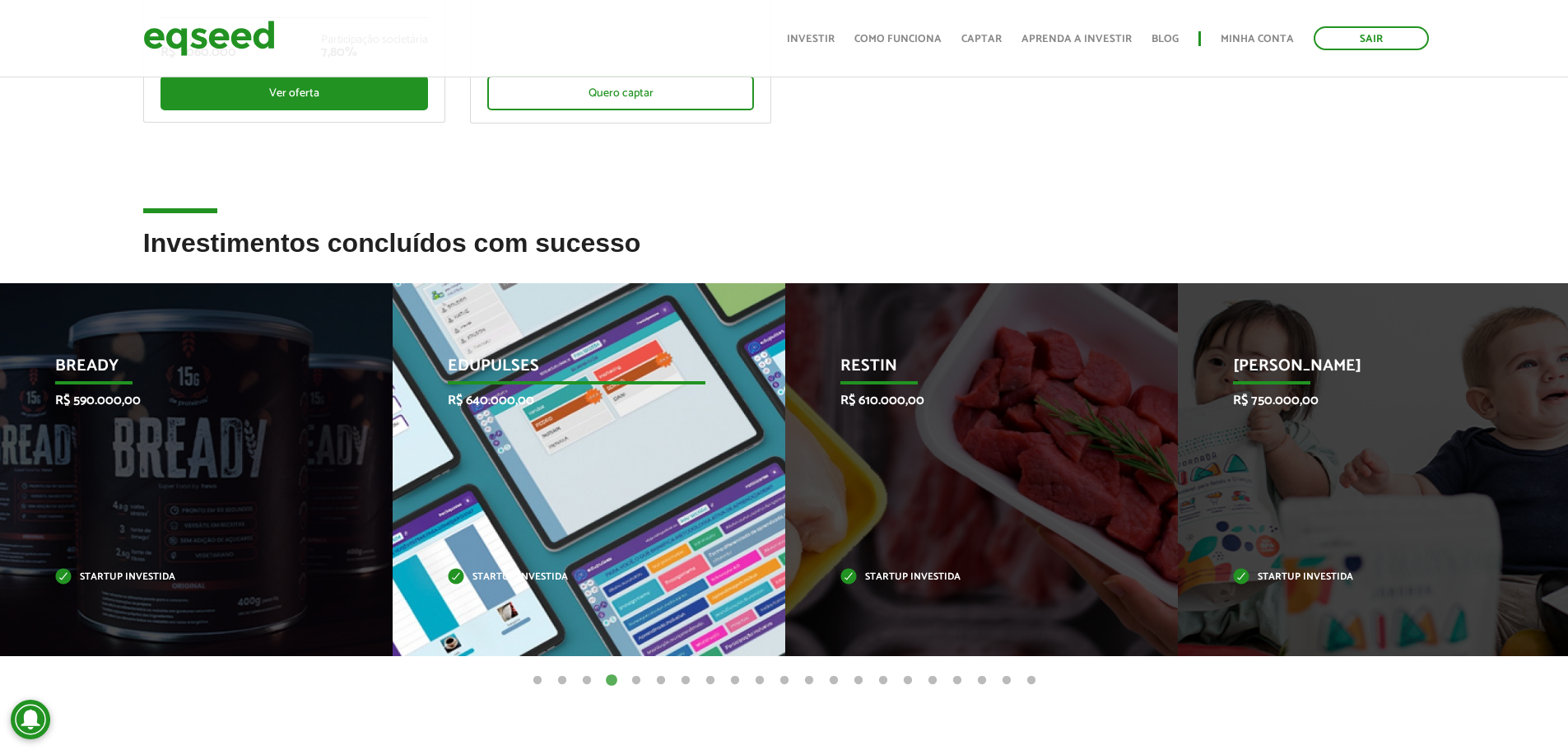
click at [512, 417] on div "Edupulses R$ 640.000,00 Startup investida" at bounding box center [576, 469] width 368 height 373
click at [497, 378] on p "Edupulses" at bounding box center [576, 370] width 258 height 28
click at [481, 356] on p "Edupulses" at bounding box center [576, 370] width 258 height 28
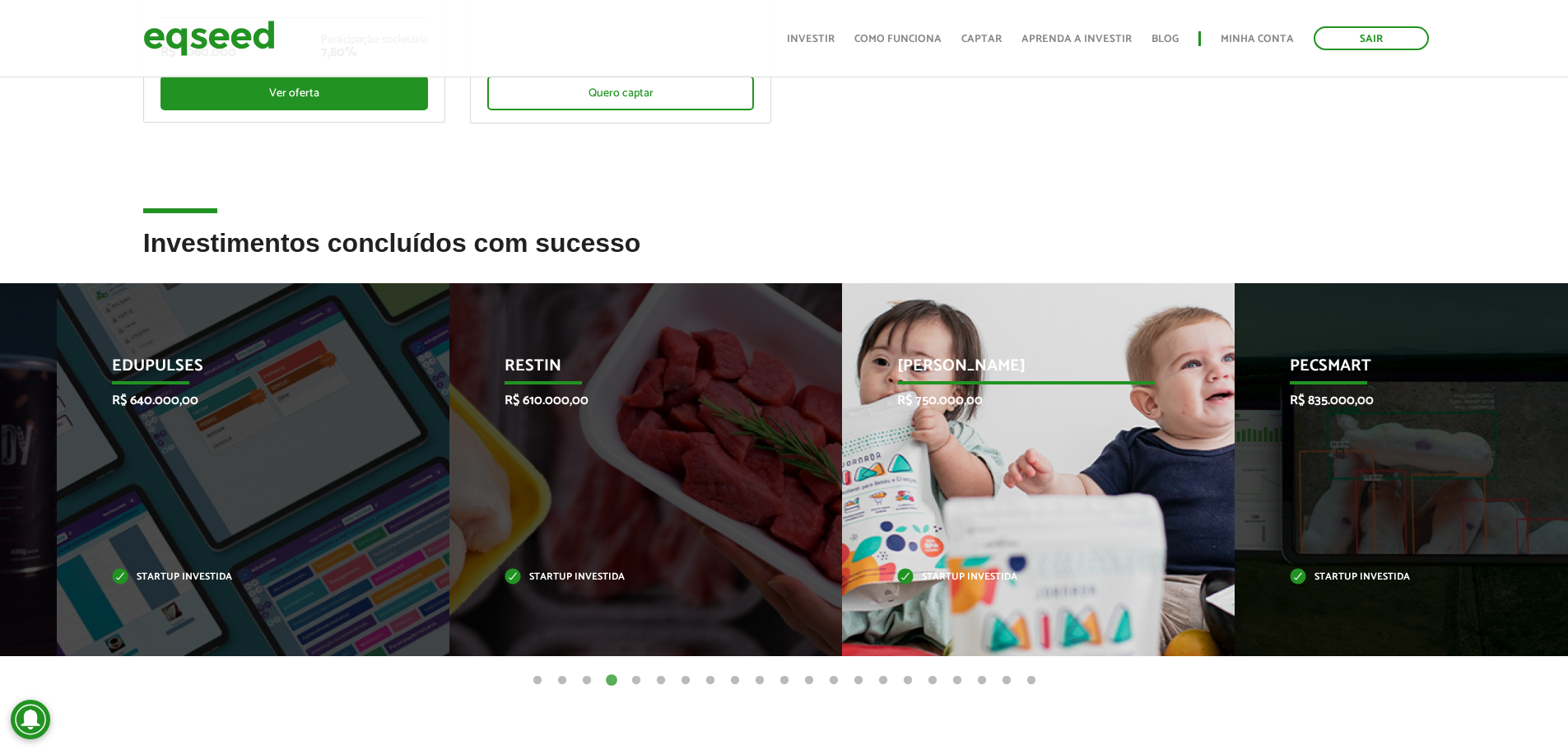
drag, startPoint x: 1028, startPoint y: 501, endPoint x: 688, endPoint y: 507, distance: 340.1
click at [700, 511] on div "Restin R$ 610.000,00 Startup investida" at bounding box center [633, 469] width 368 height 373
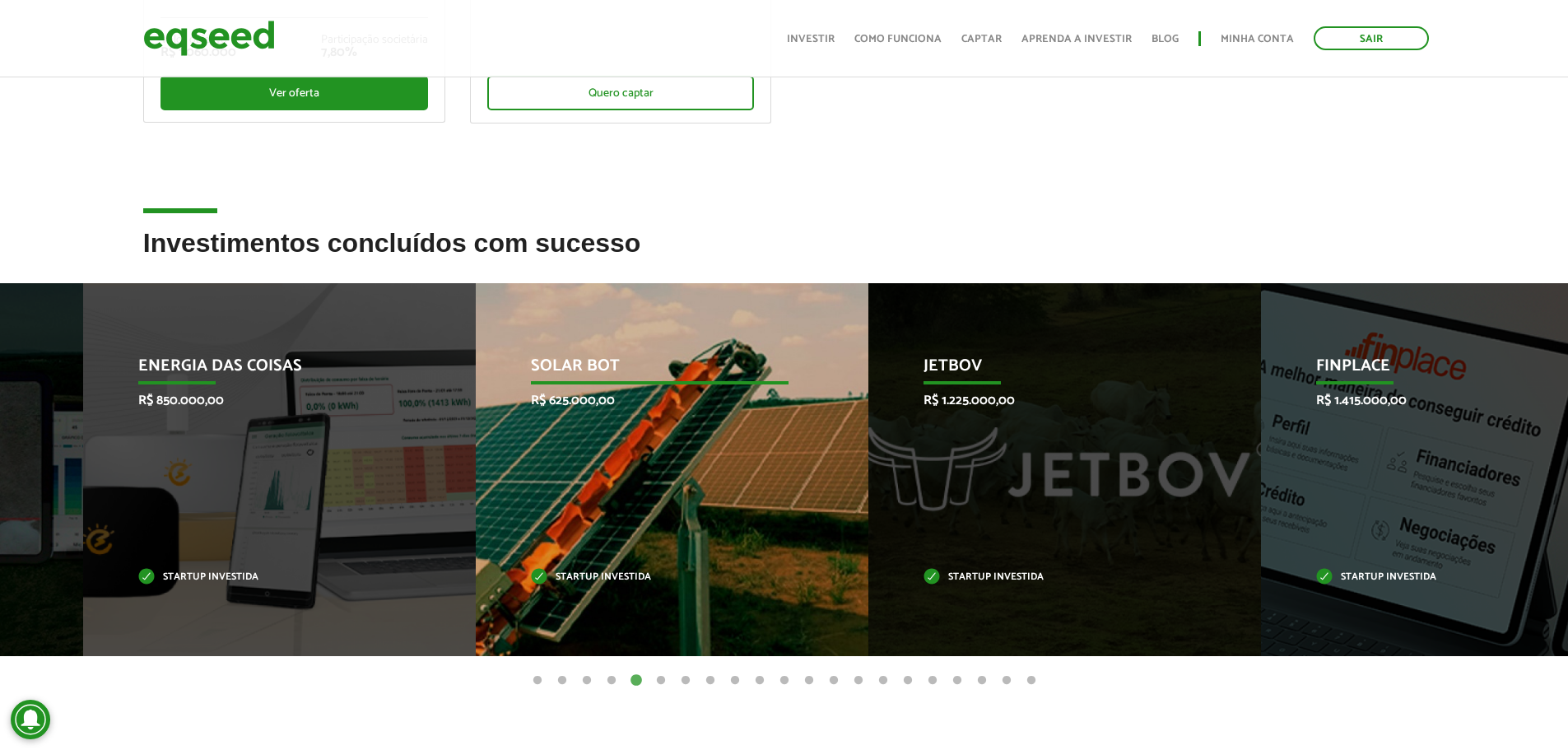
drag, startPoint x: 1073, startPoint y: 496, endPoint x: 742, endPoint y: 490, distance: 331.1
click at [761, 491] on div "Solar Bot R$ 625.000,00 Startup investida" at bounding box center [659, 469] width 368 height 373
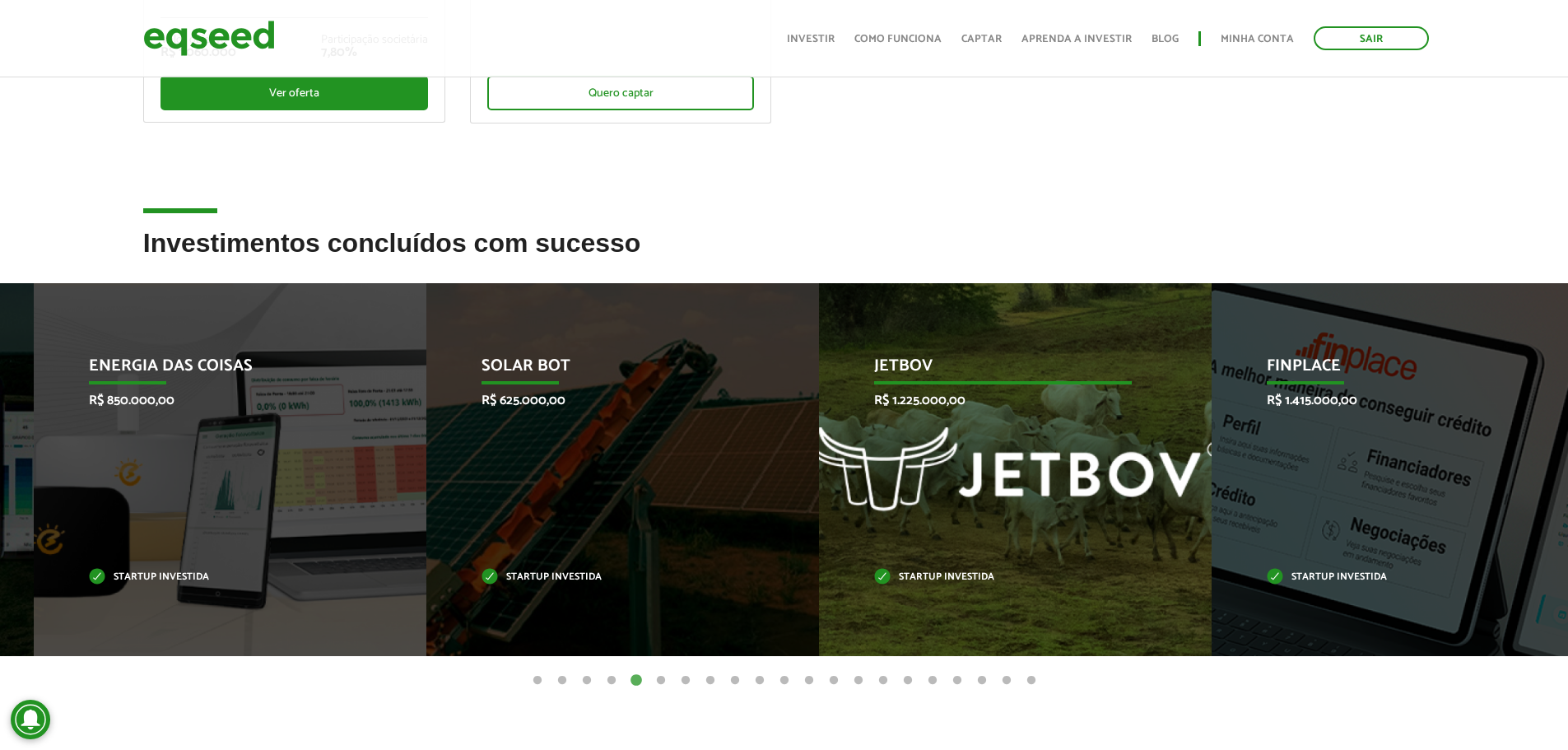
drag, startPoint x: 816, startPoint y: 476, endPoint x: 688, endPoint y: 480, distance: 128.1
click at [696, 478] on li "Solar Bot R$ 625.000,00 Startup investida" at bounding box center [622, 469] width 393 height 373
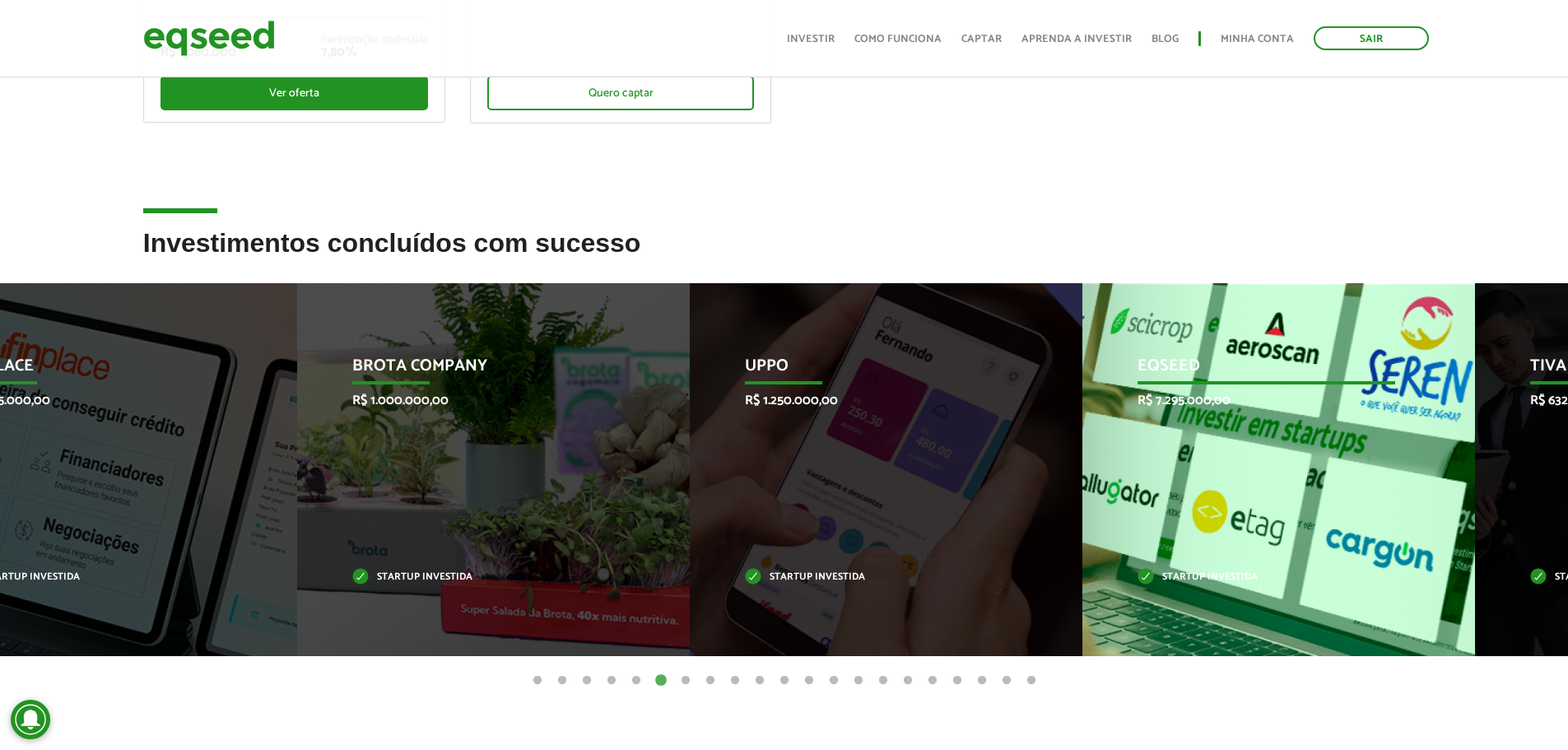
drag, startPoint x: 1432, startPoint y: 450, endPoint x: 814, endPoint y: 495, distance: 619.6
click at [1082, 493] on div "EqSeed R$ 7.295.000,00 Startup investida" at bounding box center [1265, 469] width 368 height 373
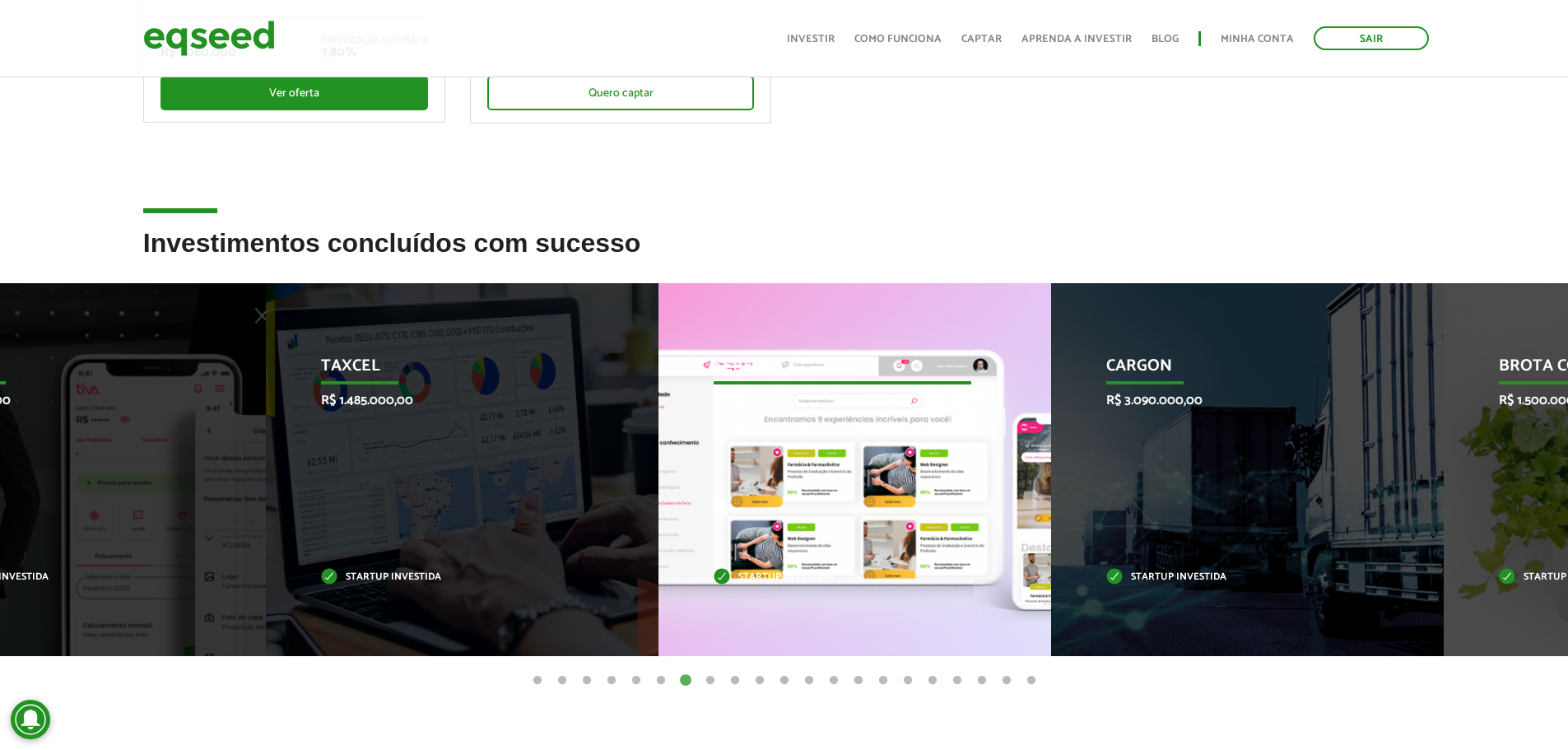
drag, startPoint x: 1111, startPoint y: 486, endPoint x: 528, endPoint y: 495, distance: 583.1
click at [659, 495] on div "Seren R$ 682.500,00 Startup investida" at bounding box center [842, 469] width 368 height 373
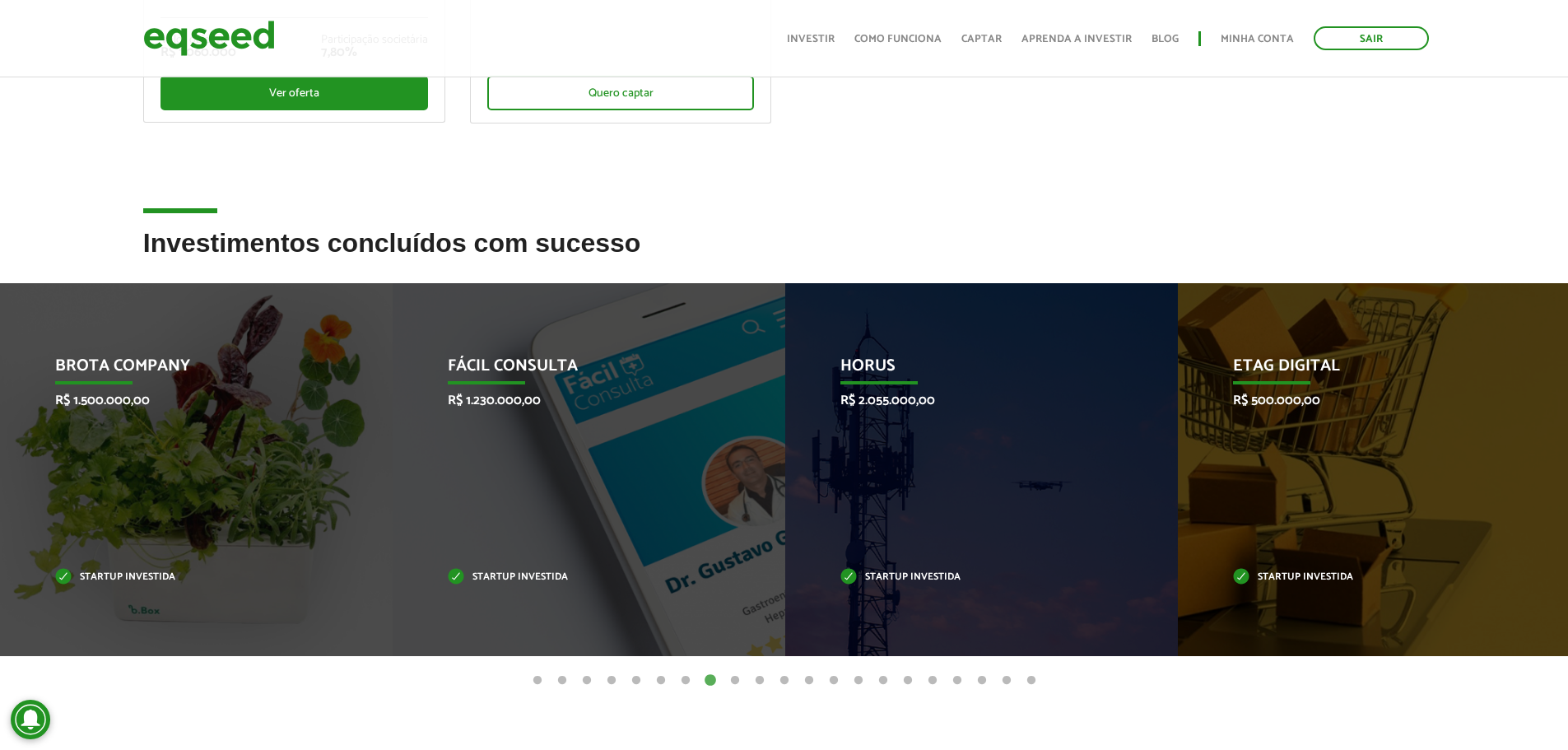
drag, startPoint x: 873, startPoint y: 218, endPoint x: 873, endPoint y: 209, distance: 9.0
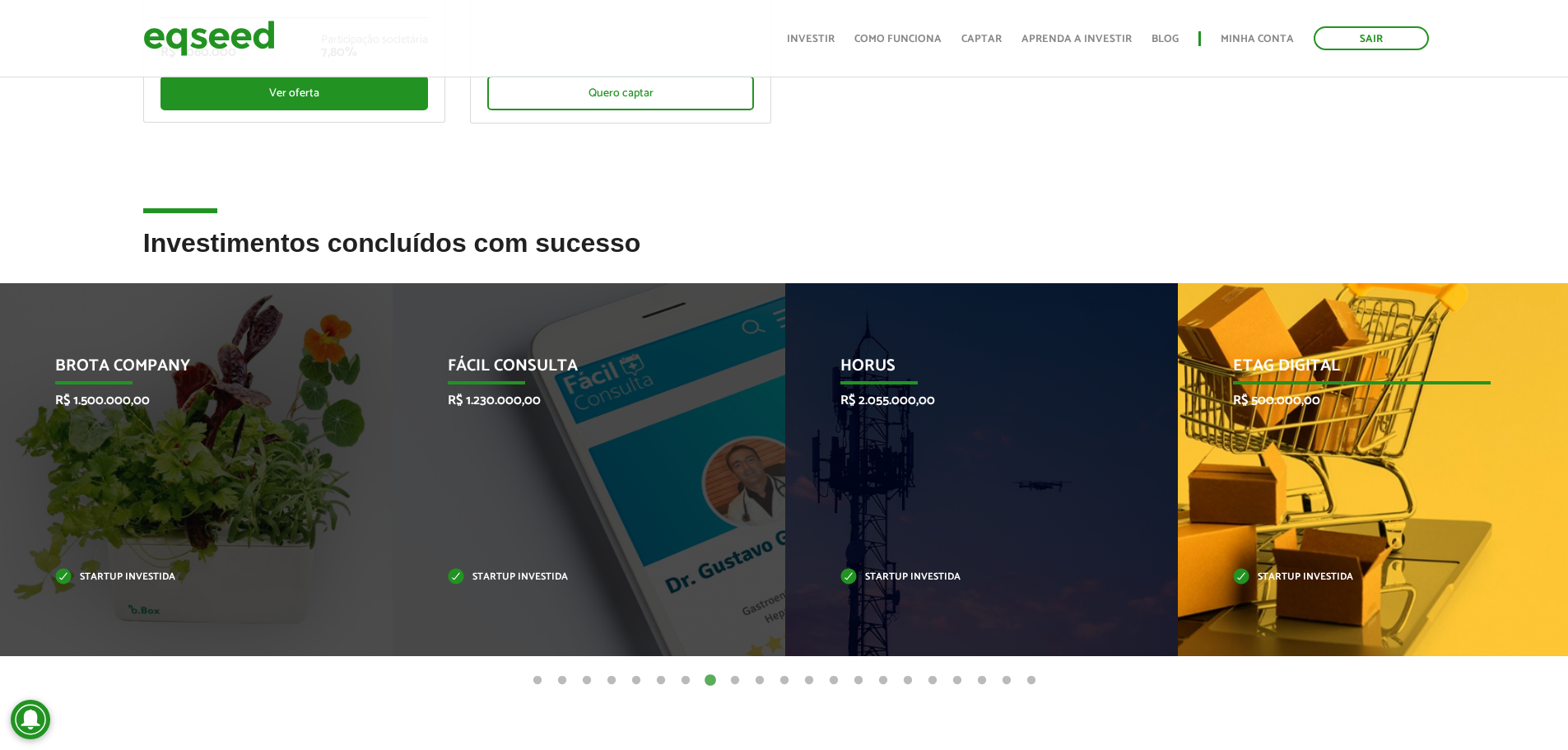
click at [1375, 476] on div "Etag Digital R$ 500.000,00 Startup investida" at bounding box center [1361, 469] width 368 height 373
click at [1275, 462] on div "Etag Digital R$ 500.000,00 Startup investida" at bounding box center [1359, 469] width 368 height 373
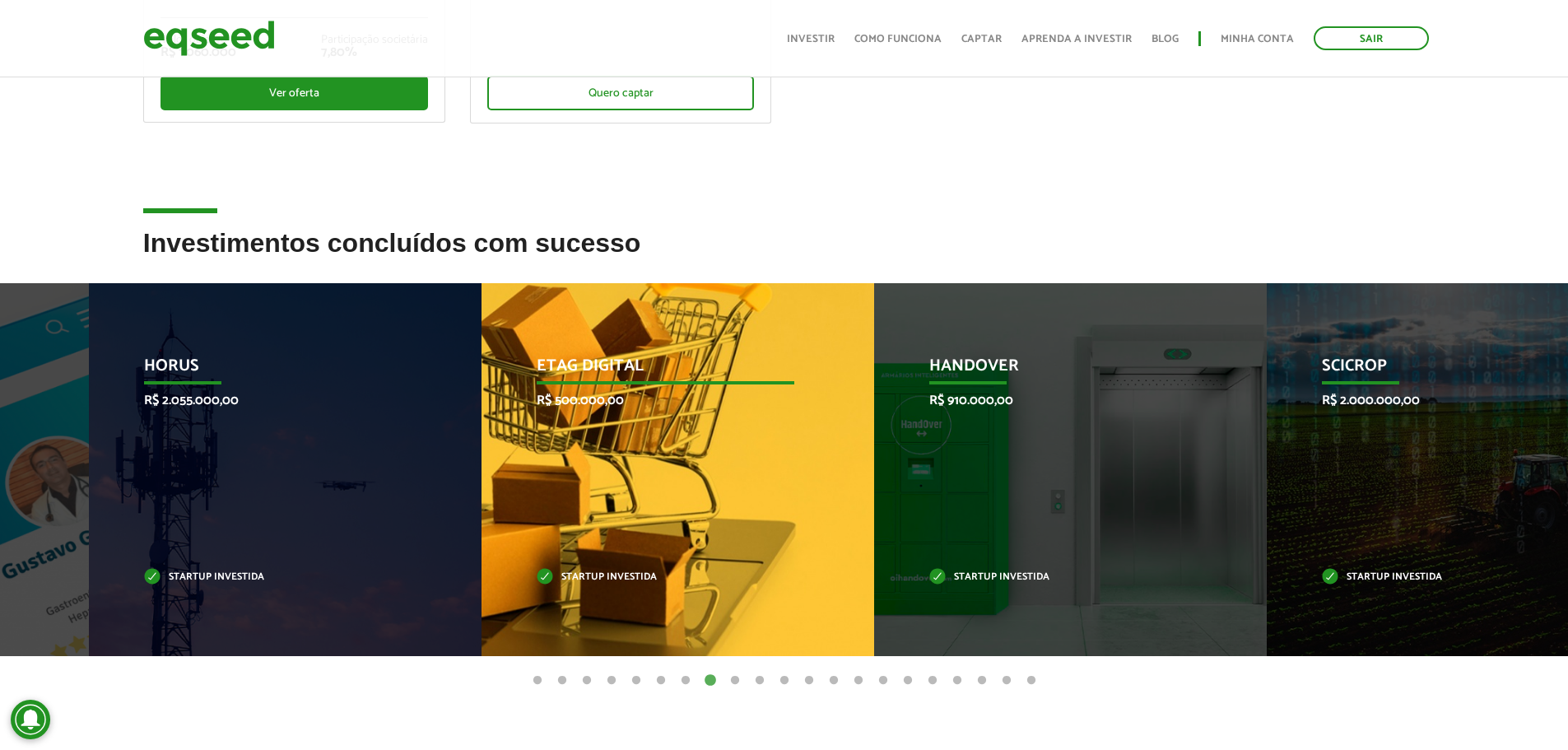
drag, startPoint x: 1265, startPoint y: 429, endPoint x: 526, endPoint y: 437, distance: 739.0
click at [530, 437] on div "Etag Digital R$ 500.000,00 Startup investida" at bounding box center [665, 469] width 368 height 373
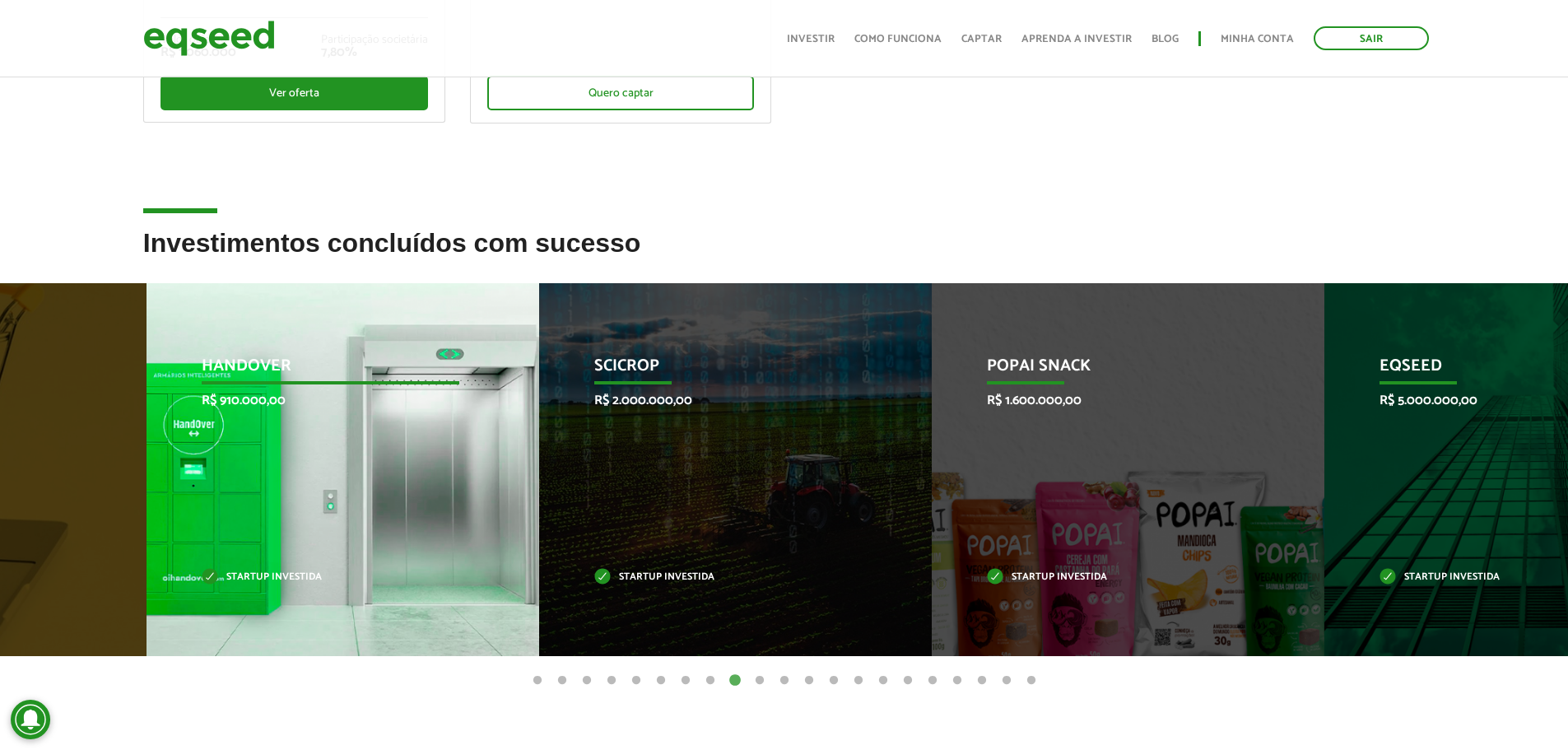
drag, startPoint x: 347, startPoint y: 470, endPoint x: 1024, endPoint y: 490, distance: 677.3
click at [515, 485] on div "HandOver R$ 910.000,00 Startup investida" at bounding box center [330, 469] width 368 height 373
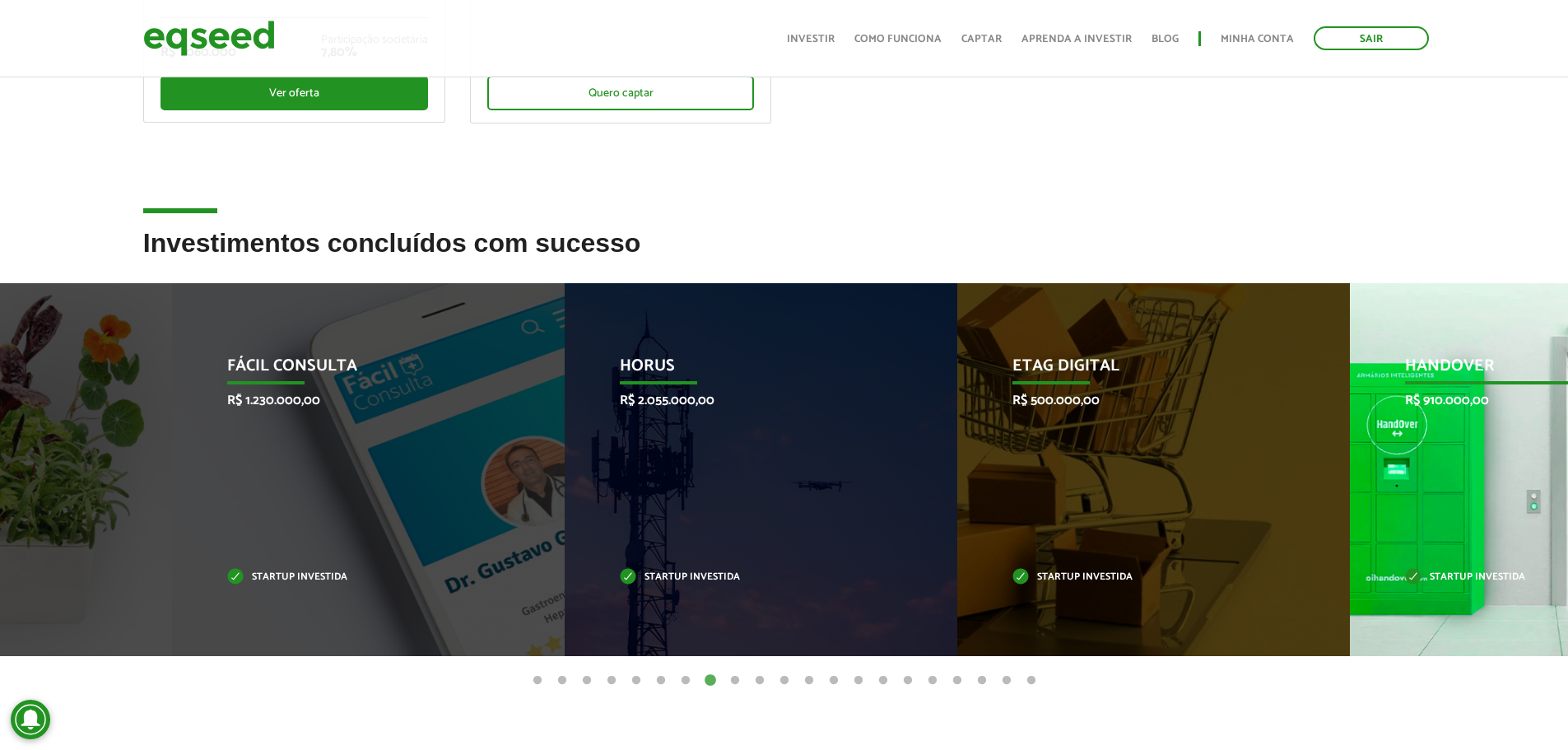
drag, startPoint x: 1457, startPoint y: 526, endPoint x: 979, endPoint y: 544, distance: 478.3
click at [1075, 541] on div "Etag Digital R$ 500.000,00 Startup investida" at bounding box center [1140, 469] width 368 height 373
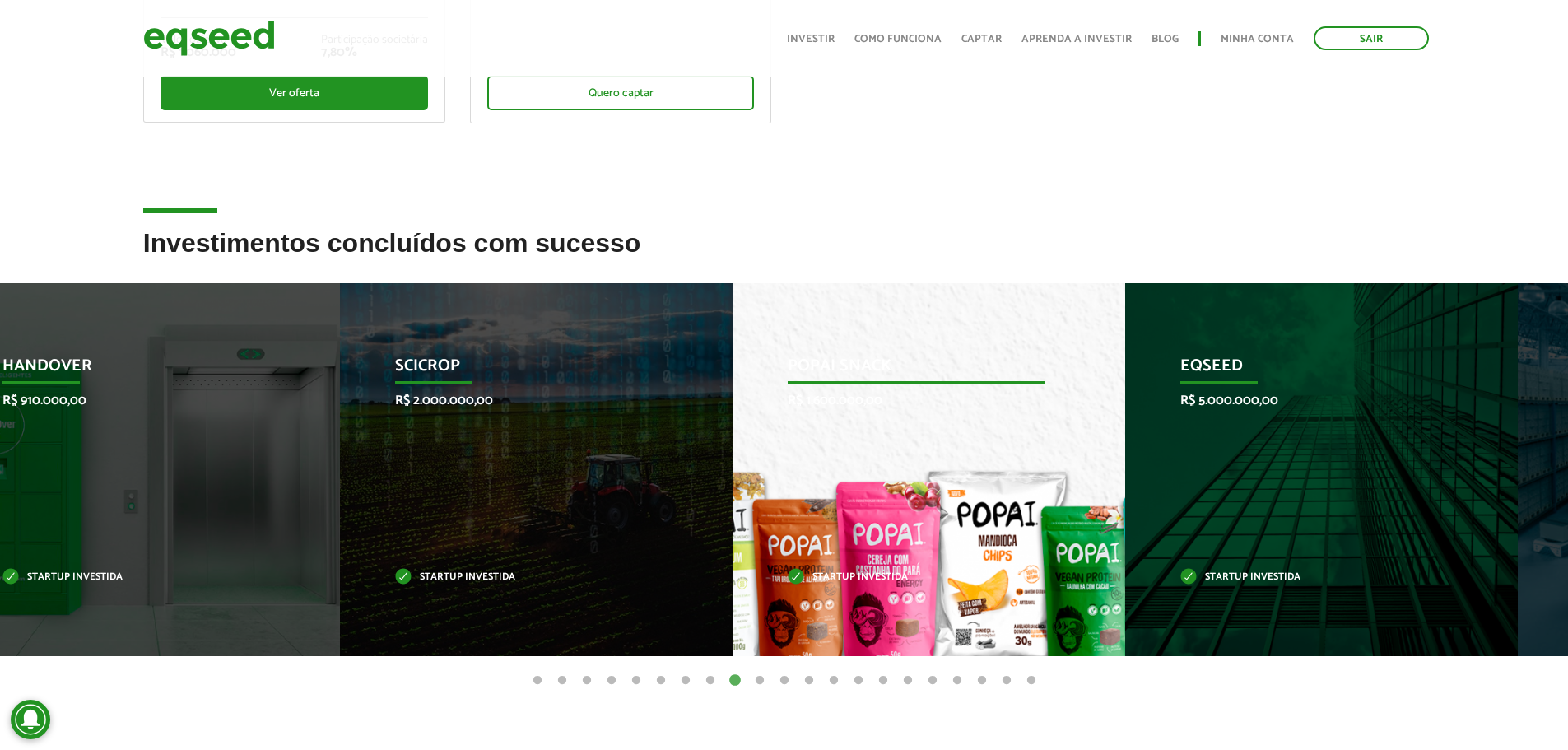
drag, startPoint x: 1045, startPoint y: 496, endPoint x: 771, endPoint y: 509, distance: 274.3
click at [771, 509] on div "Popai Snack R$ 1.600.000,00 Startup investida" at bounding box center [916, 469] width 368 height 373
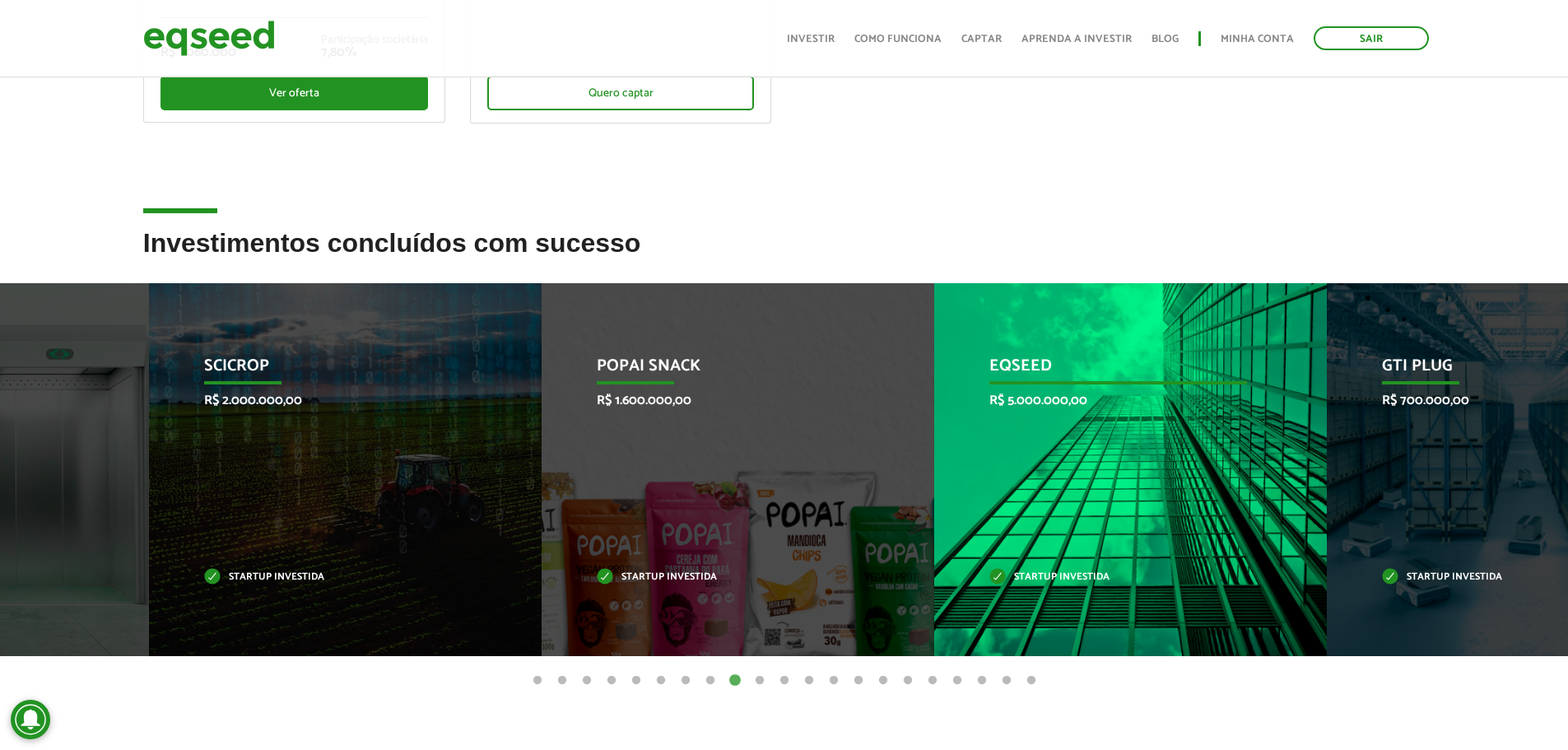
drag, startPoint x: 979, startPoint y: 509, endPoint x: 800, endPoint y: 509, distance: 179.0
click at [934, 511] on div "EqSeed R$ 5.000.000,00 Startup investida" at bounding box center [1118, 469] width 368 height 373
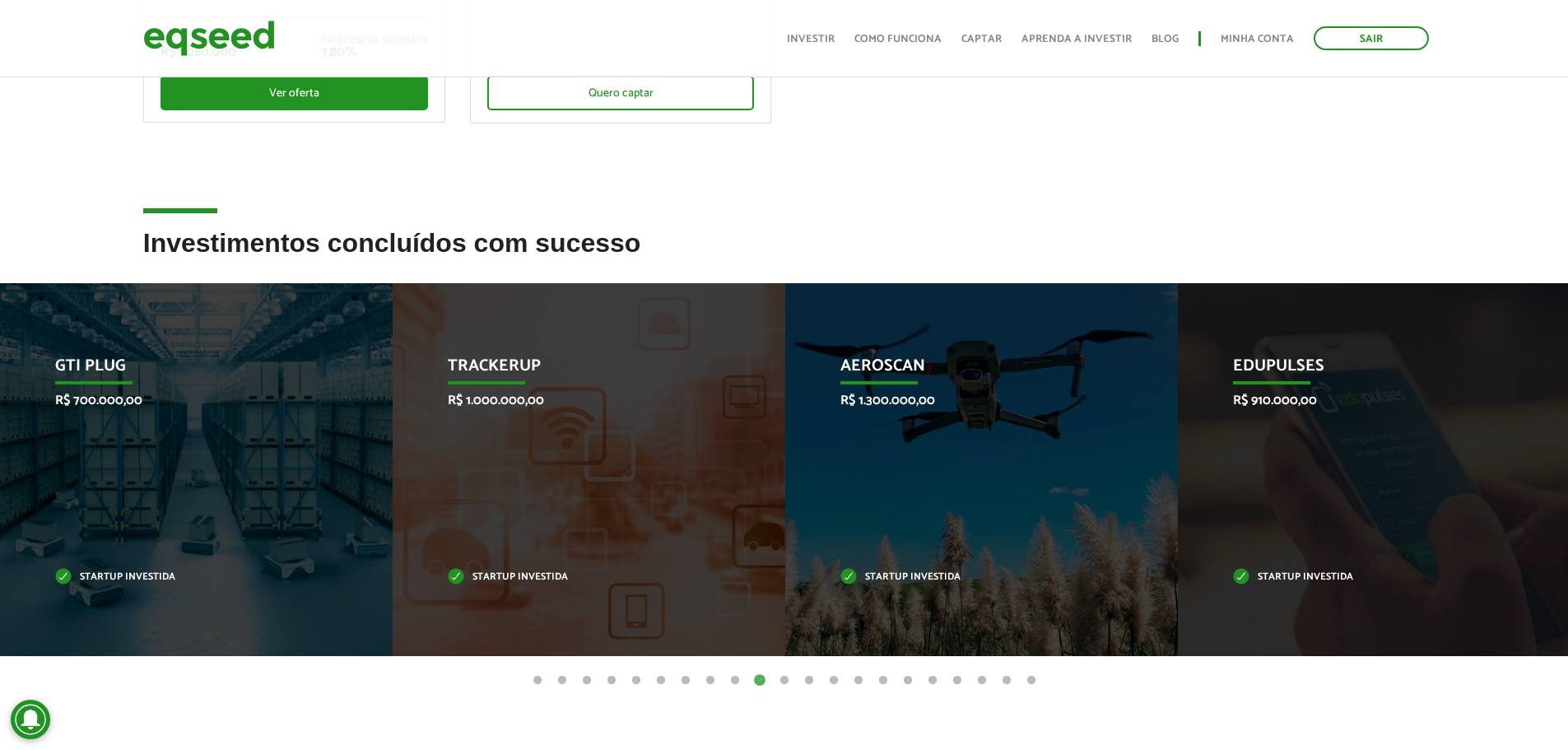
drag, startPoint x: 905, startPoint y: 172, endPoint x: 894, endPoint y: 170, distance: 11.2
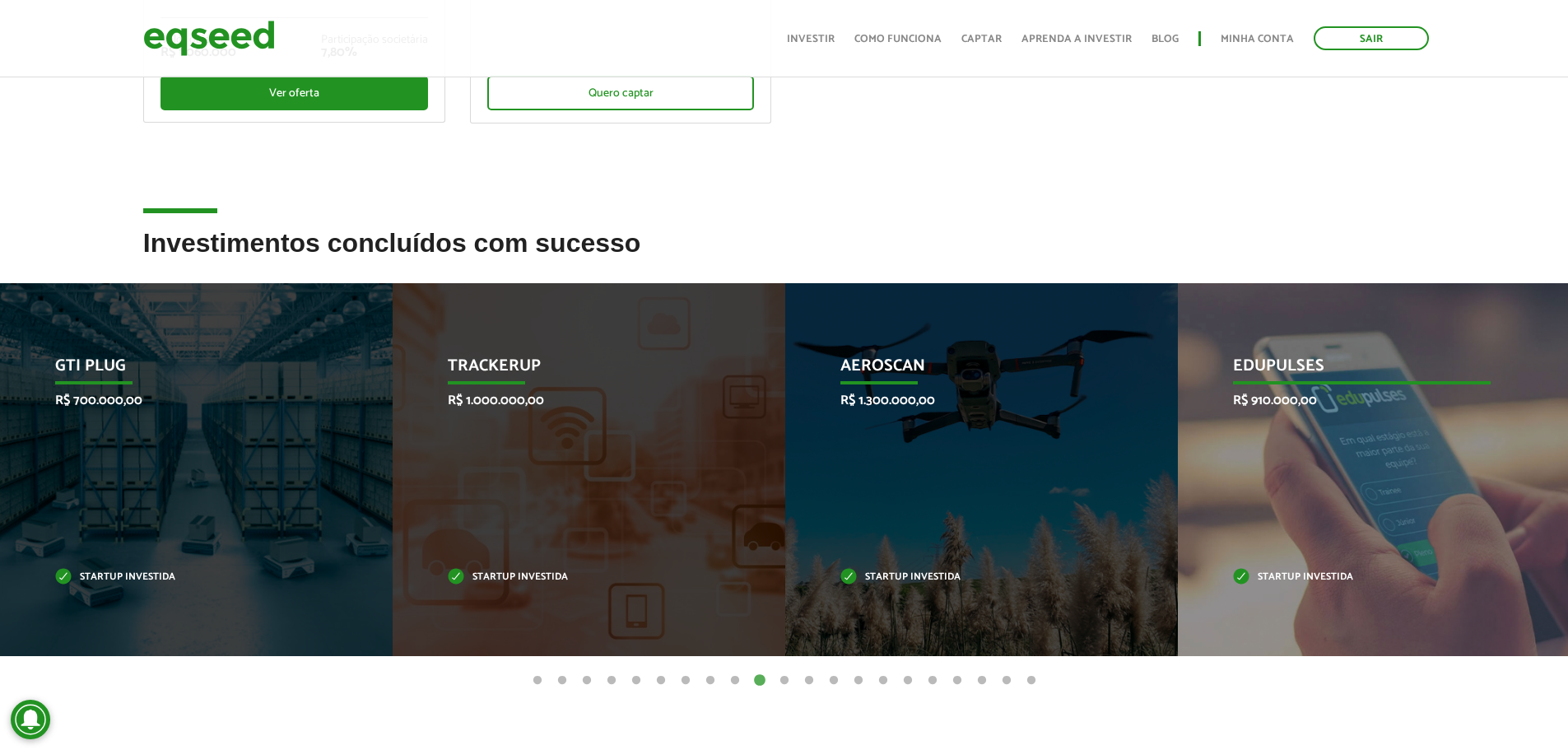
drag, startPoint x: 1326, startPoint y: 462, endPoint x: 938, endPoint y: 472, distance: 388.1
click at [1178, 473] on div "Edupulses R$ 910.000,00 Startup investida" at bounding box center [1361, 469] width 368 height 373
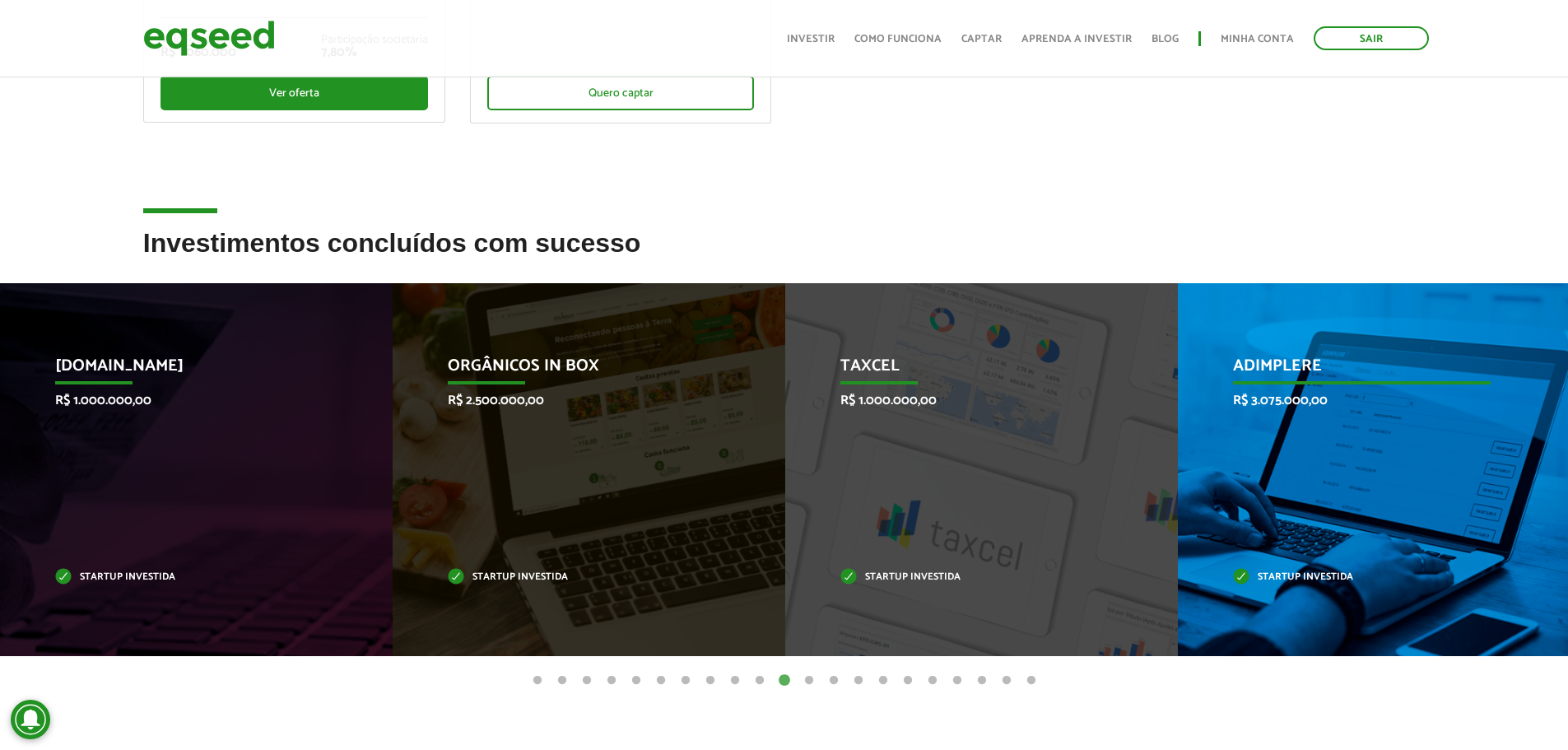
drag, startPoint x: 1383, startPoint y: 478, endPoint x: 945, endPoint y: 521, distance: 440.1
click at [1178, 521] on div "Adimplere R$ 3.075.000,00 Startup investida" at bounding box center [1361, 469] width 368 height 373
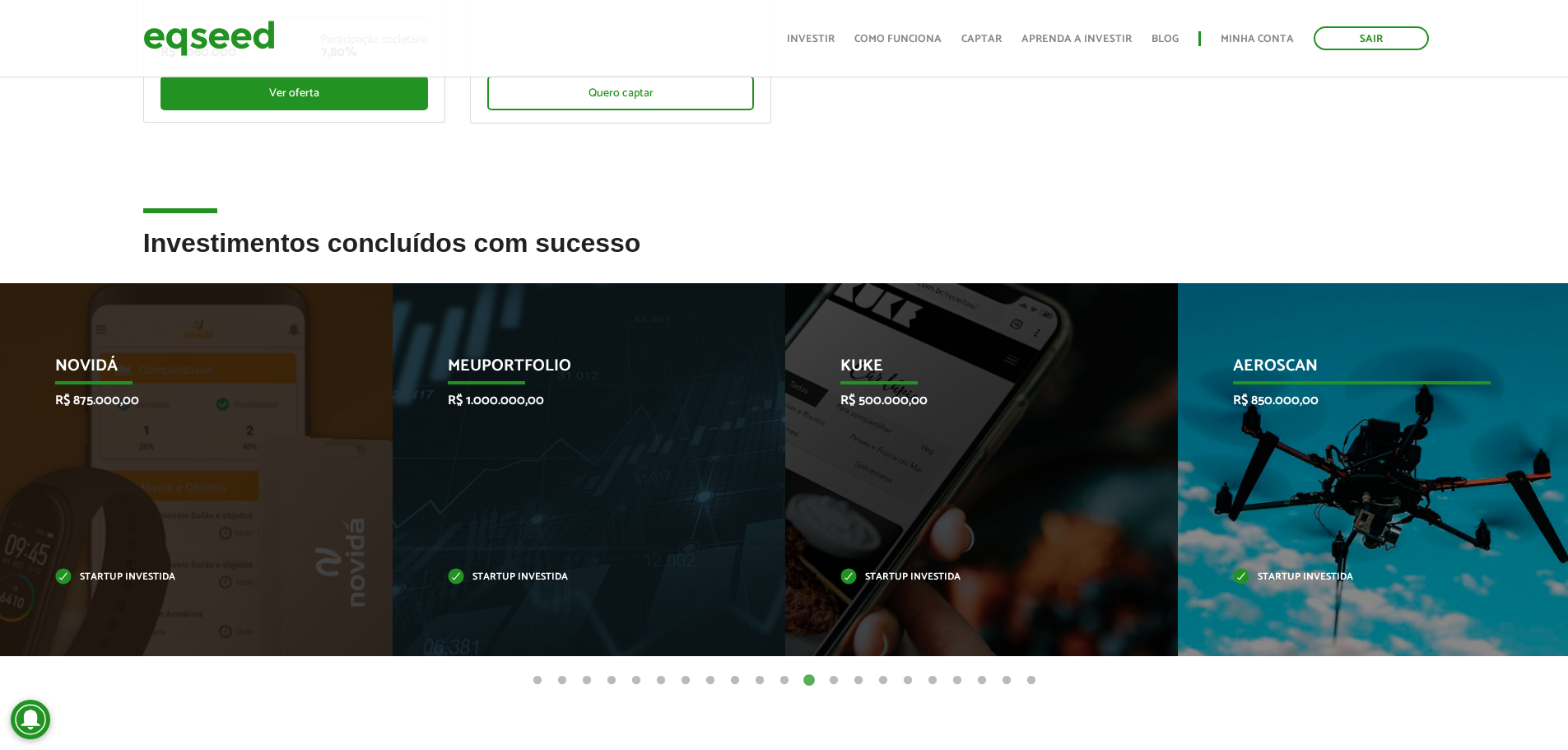
click at [1178, 496] on div "Aeroscan R$ 850.000,00 Startup investida" at bounding box center [1361, 469] width 368 height 373
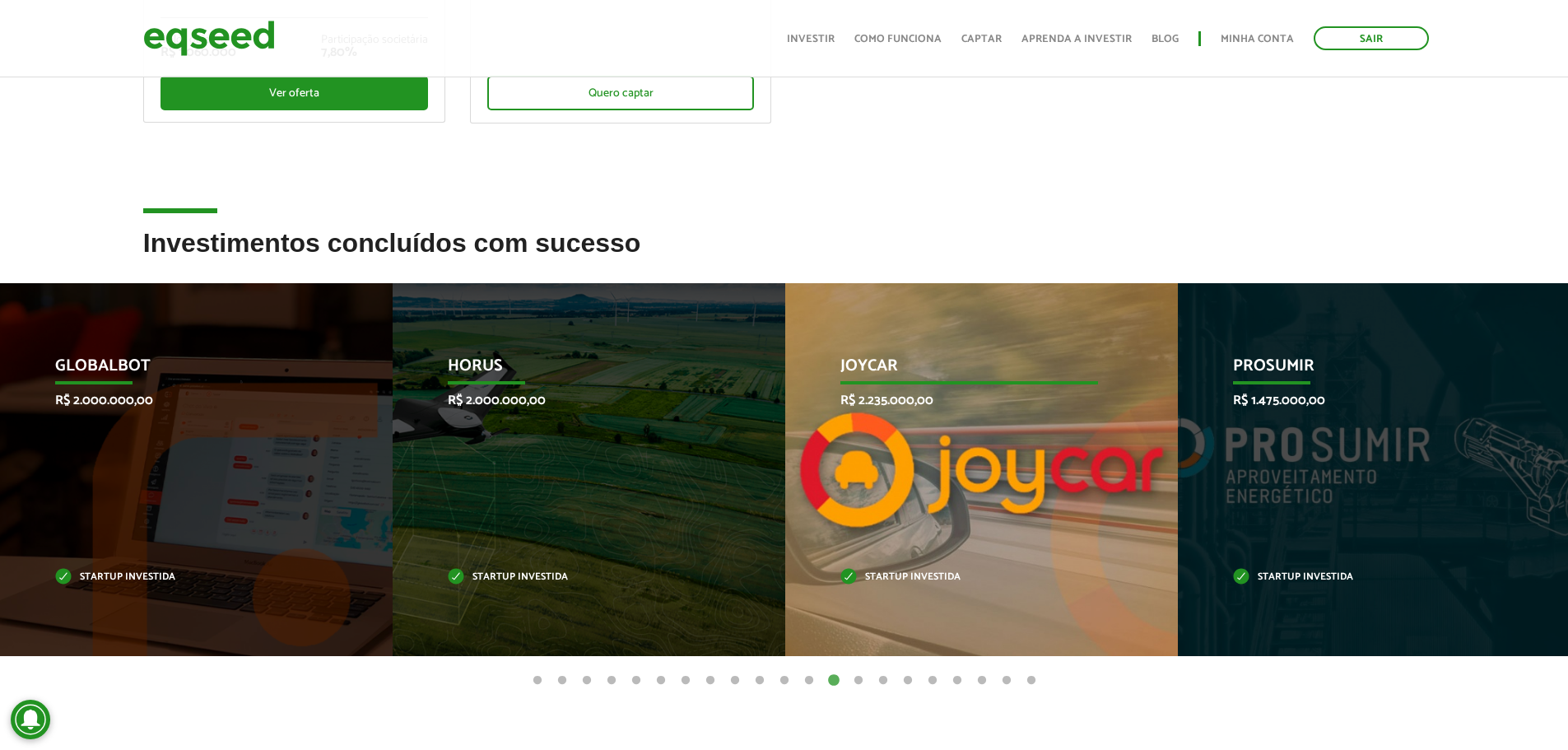
drag, startPoint x: 1126, startPoint y: 513, endPoint x: 630, endPoint y: 533, distance: 496.4
click at [785, 533] on div "Joycar R$ 2.235.000,00 Startup investida" at bounding box center [968, 469] width 368 height 373
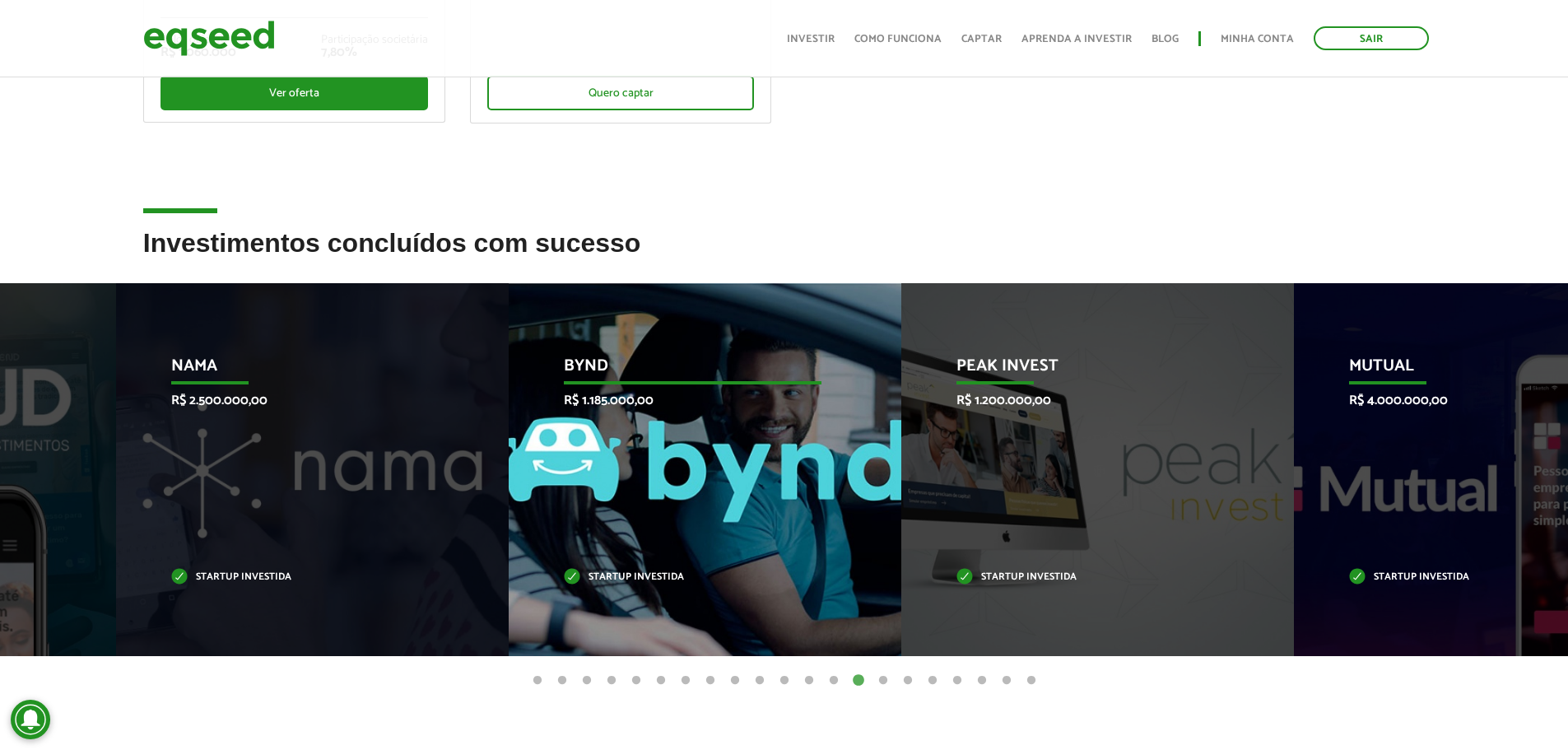
drag, startPoint x: 1099, startPoint y: 472, endPoint x: 688, endPoint y: 496, distance: 411.7
click at [700, 496] on div "Bynd R$ 1.185.000,00 Startup investida" at bounding box center [692, 469] width 368 height 373
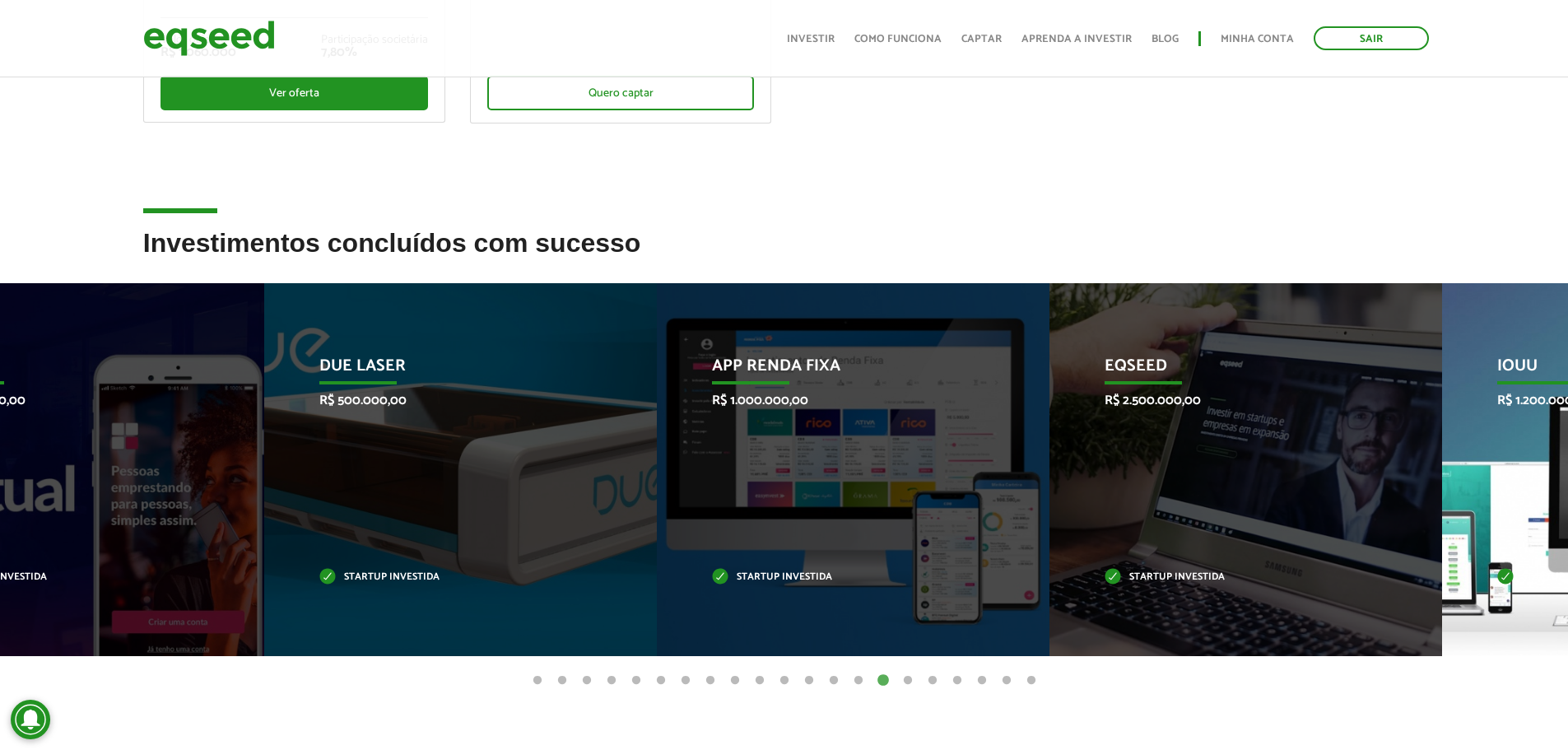
drag, startPoint x: 1078, startPoint y: 511, endPoint x: 798, endPoint y: 517, distance: 280.1
click at [1049, 529] on div "EqSeed R$ 2.500.000,00 Startup investida" at bounding box center [1232, 469] width 368 height 373
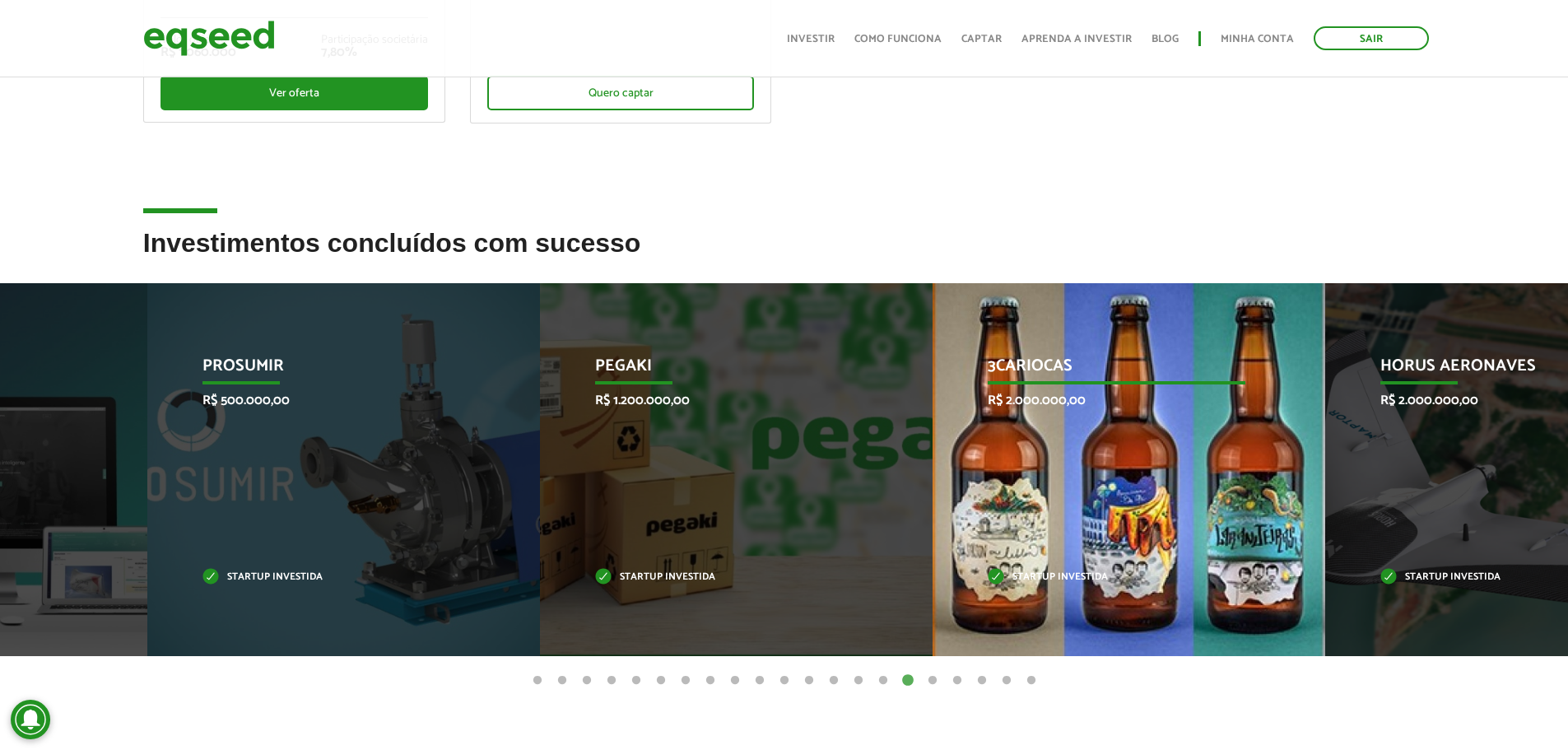
drag, startPoint x: 1332, startPoint y: 475, endPoint x: 1069, endPoint y: 485, distance: 263.2
click at [1069, 485] on div "3Cariocas R$ 2.000.000,00 Startup investida" at bounding box center [1116, 469] width 368 height 373
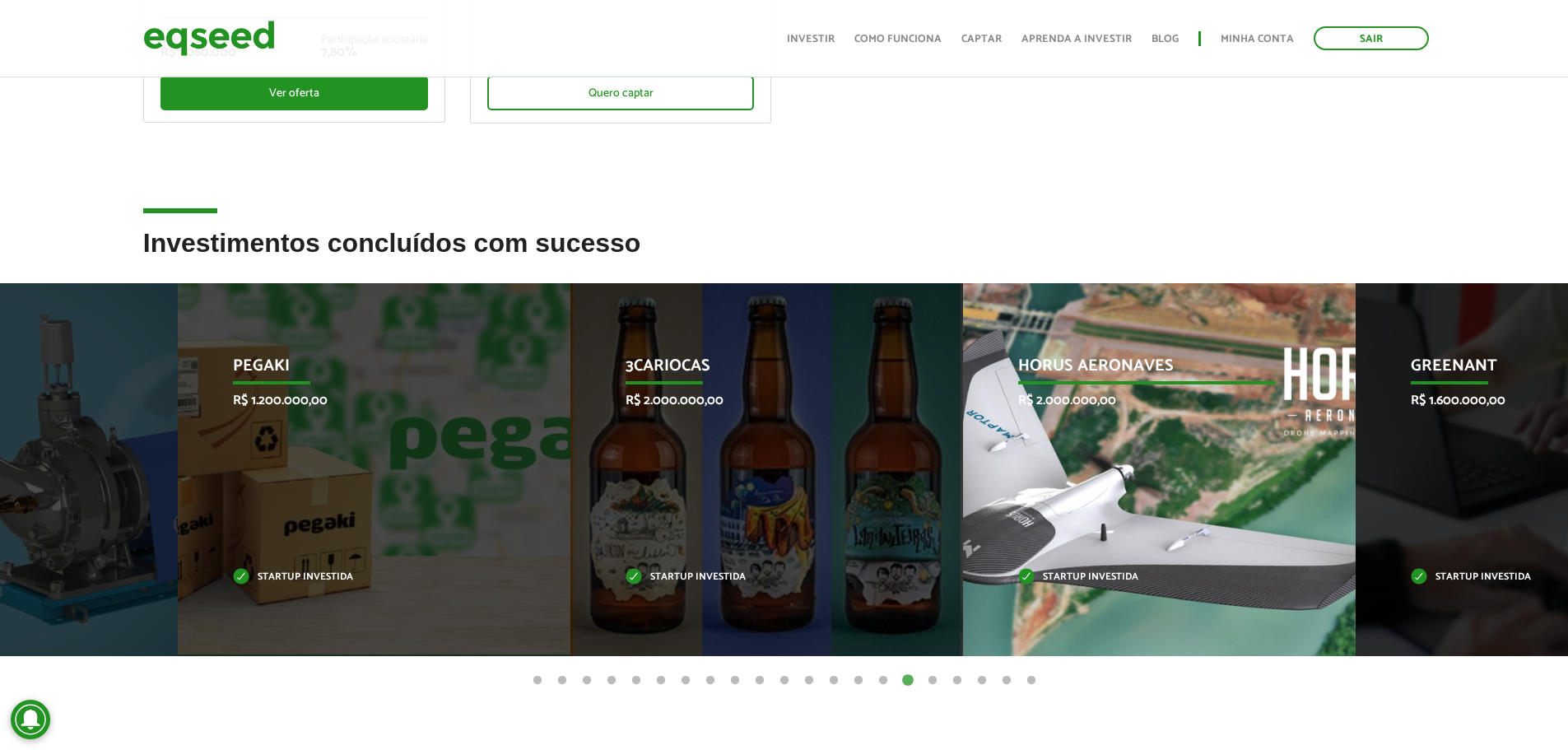
drag, startPoint x: 1385, startPoint y: 475, endPoint x: 422, endPoint y: 585, distance: 969.3
click at [570, 578] on div "3Cariocas R$ 2.000.000,00 Startup investida" at bounding box center [754, 469] width 368 height 373
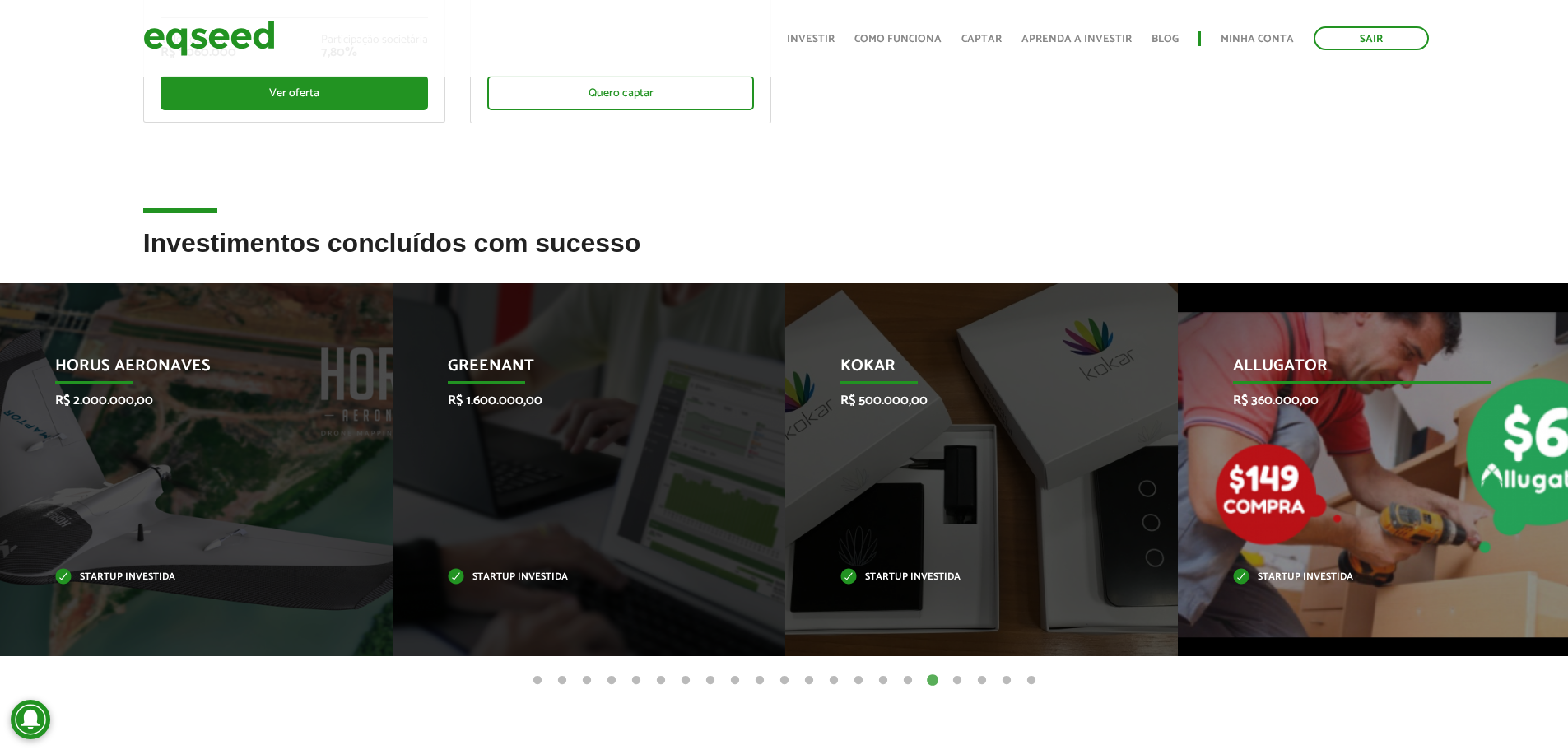
click at [1246, 519] on div "Allugator R$ 360.000,00 Startup investida" at bounding box center [1361, 469] width 368 height 373
click at [1244, 519] on div "Allugator R$ 360.000,00 Startup investida" at bounding box center [1361, 469] width 368 height 373
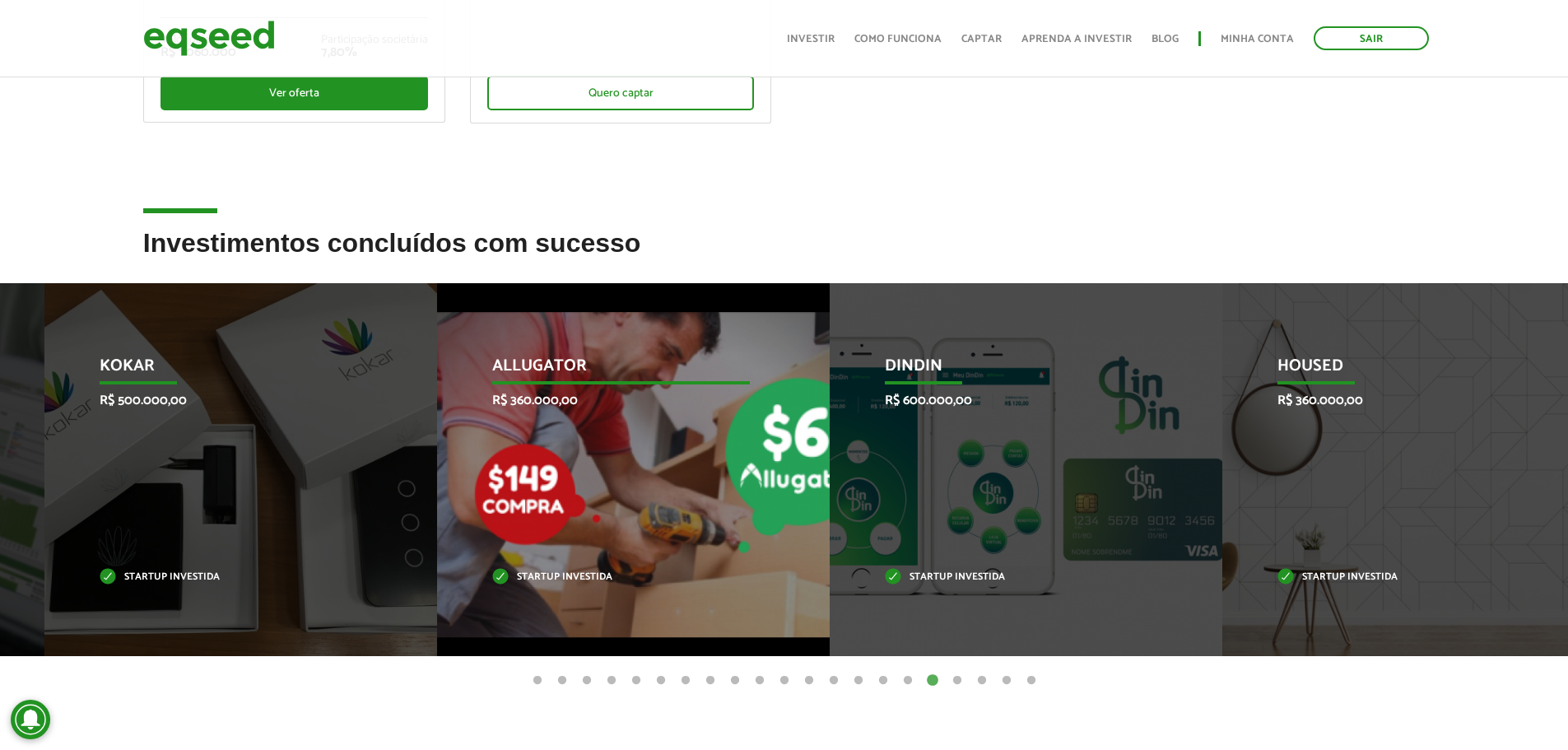
drag, startPoint x: 1406, startPoint y: 460, endPoint x: 665, endPoint y: 588, distance: 752.0
click at [665, 588] on div "Allugator R$ 360.000,00 Startup investida" at bounding box center [620, 469] width 368 height 373
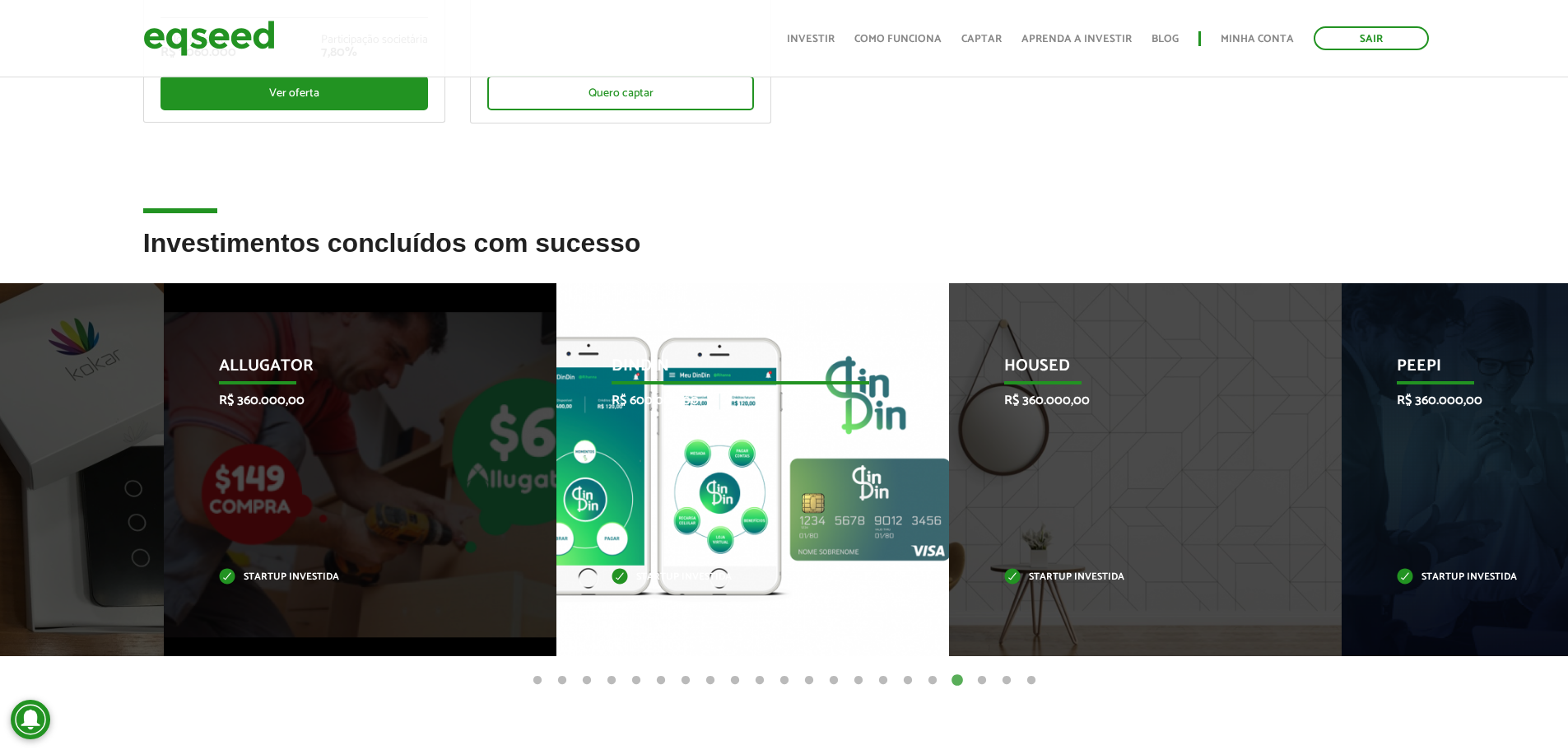
drag, startPoint x: 277, startPoint y: 526, endPoint x: 833, endPoint y: 499, distance: 556.7
click at [833, 499] on div "DinDin R$ 600.000,00 Startup investida" at bounding box center [740, 469] width 368 height 373
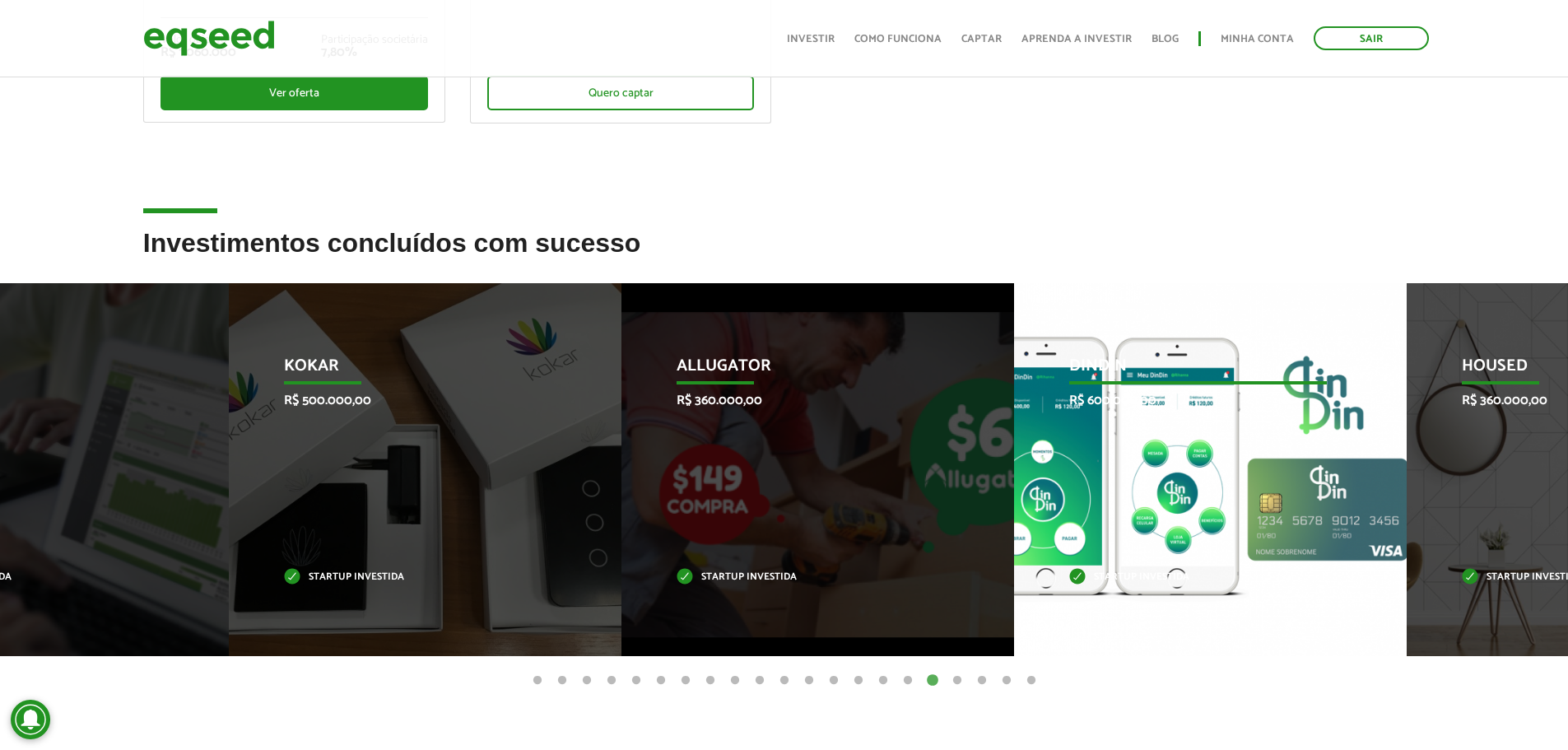
drag, startPoint x: 1369, startPoint y: 458, endPoint x: 797, endPoint y: 491, distance: 573.0
click at [808, 495] on div "Allugator R$ 360.000,00 Startup investida" at bounding box center [805, 469] width 368 height 373
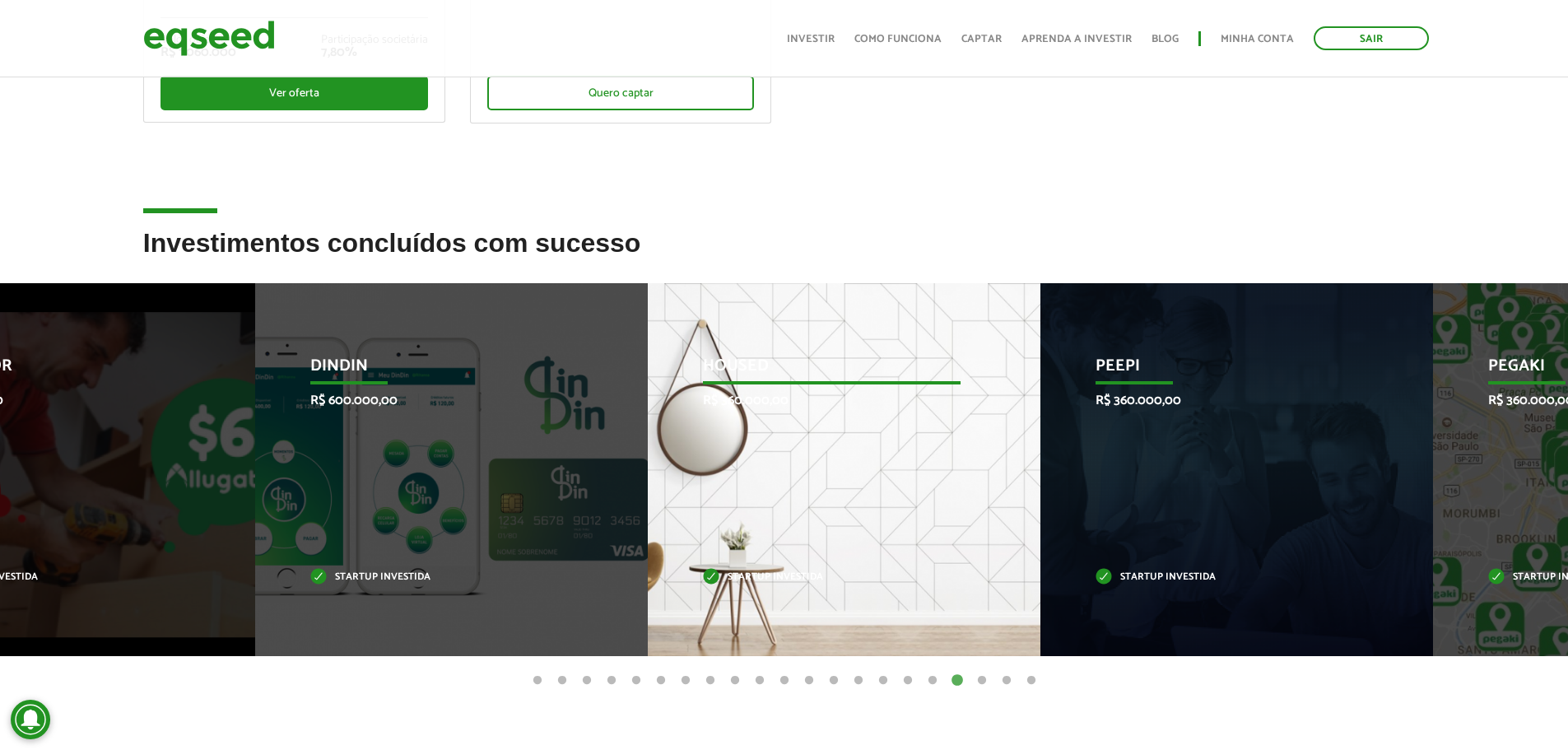
drag, startPoint x: 785, startPoint y: 422, endPoint x: 1191, endPoint y: 424, distance: 406.0
click at [1016, 424] on div "Housed R$ 360.000,00 Startup investida" at bounding box center [831, 469] width 368 height 373
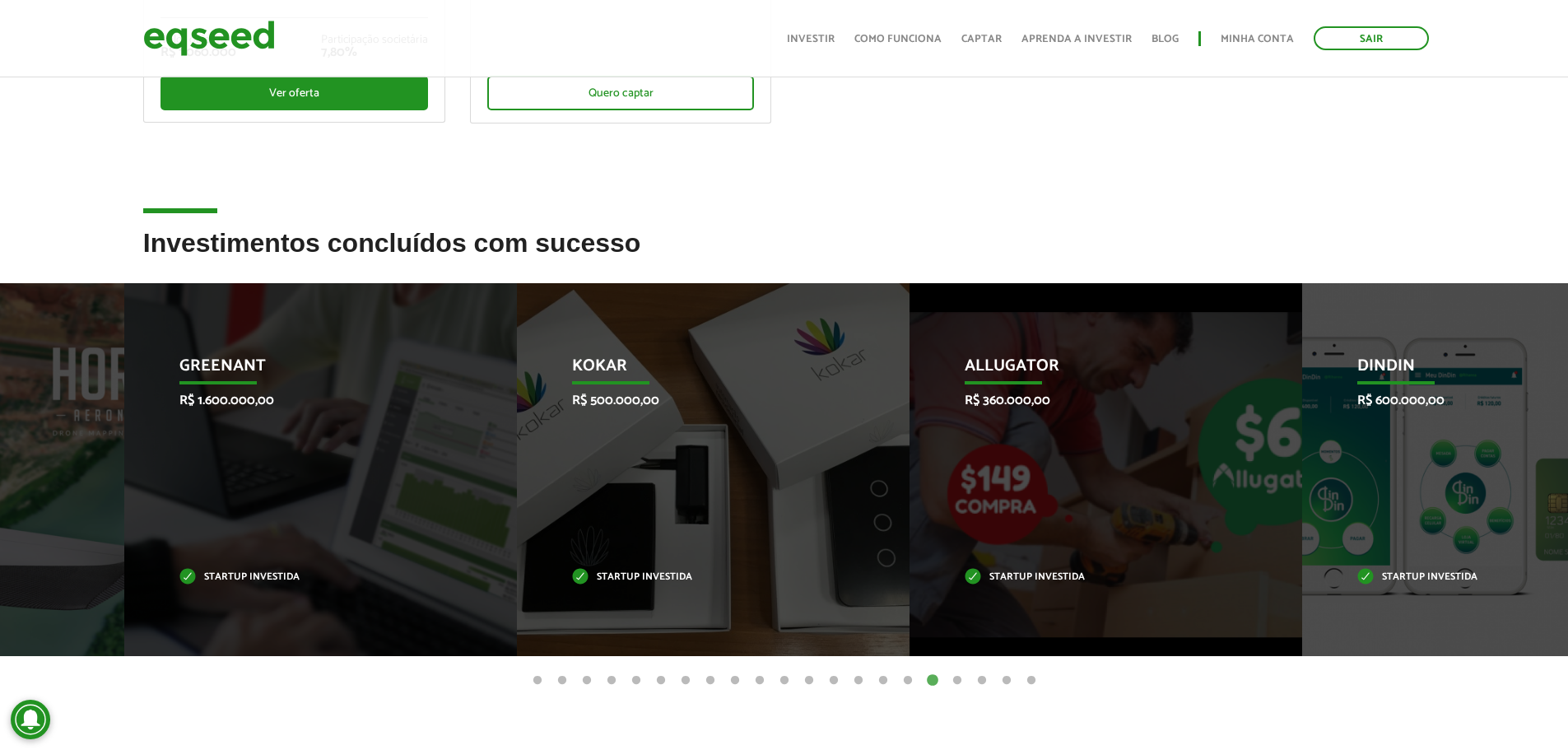
drag, startPoint x: 1518, startPoint y: 499, endPoint x: 1004, endPoint y: 503, distance: 514.0
click at [1034, 495] on li "Allugator R$ 360.000,00 Startup investida" at bounding box center [1105, 469] width 393 height 373
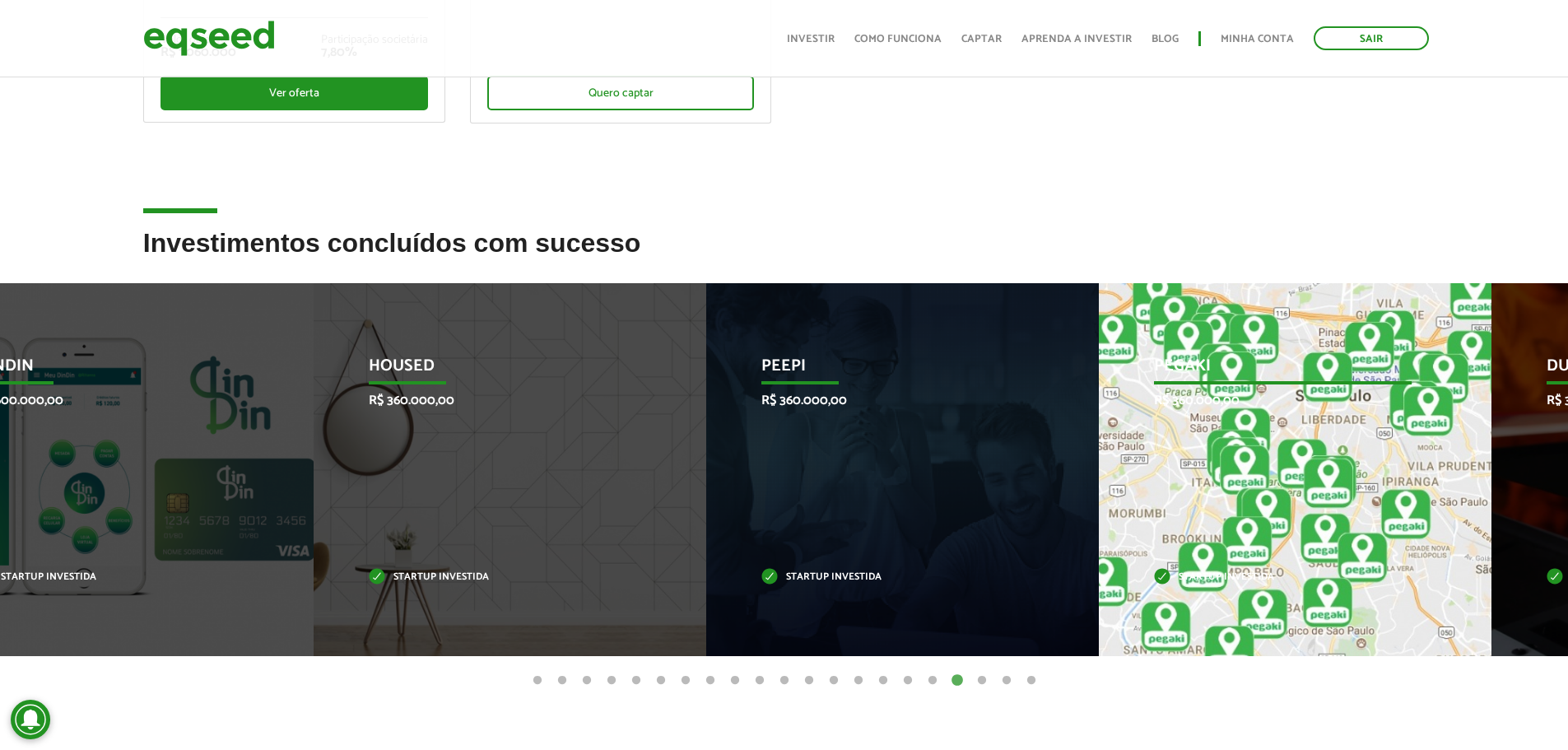
drag, startPoint x: 1431, startPoint y: 490, endPoint x: 631, endPoint y: 503, distance: 800.1
click at [1099, 507] on div "Pegaki R$ 360.000,00 Startup investida" at bounding box center [1283, 469] width 368 height 373
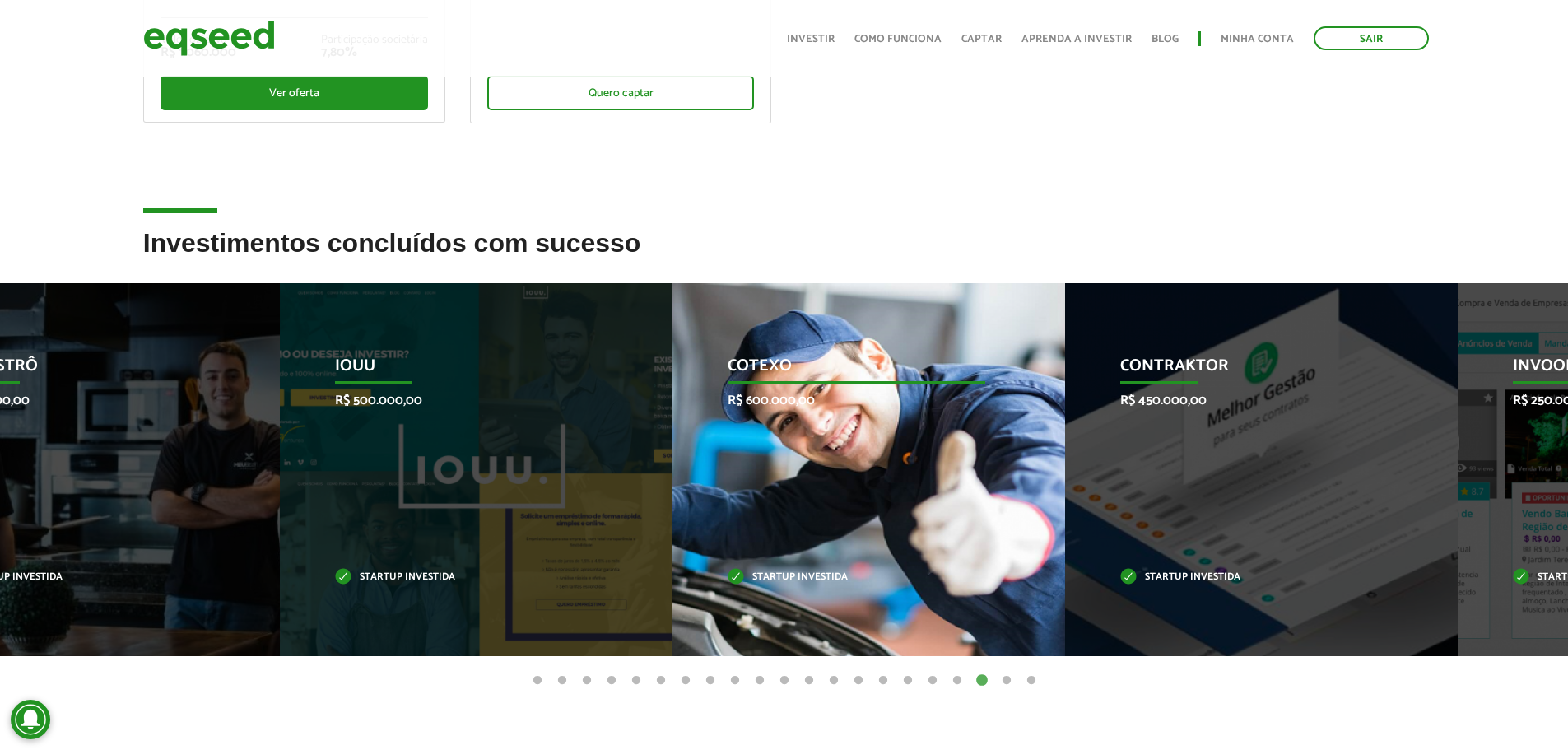
drag, startPoint x: 1258, startPoint y: 456, endPoint x: 753, endPoint y: 499, distance: 506.8
click at [753, 499] on div "Cotexo R$ 600.000,00 Startup investida" at bounding box center [856, 469] width 368 height 373
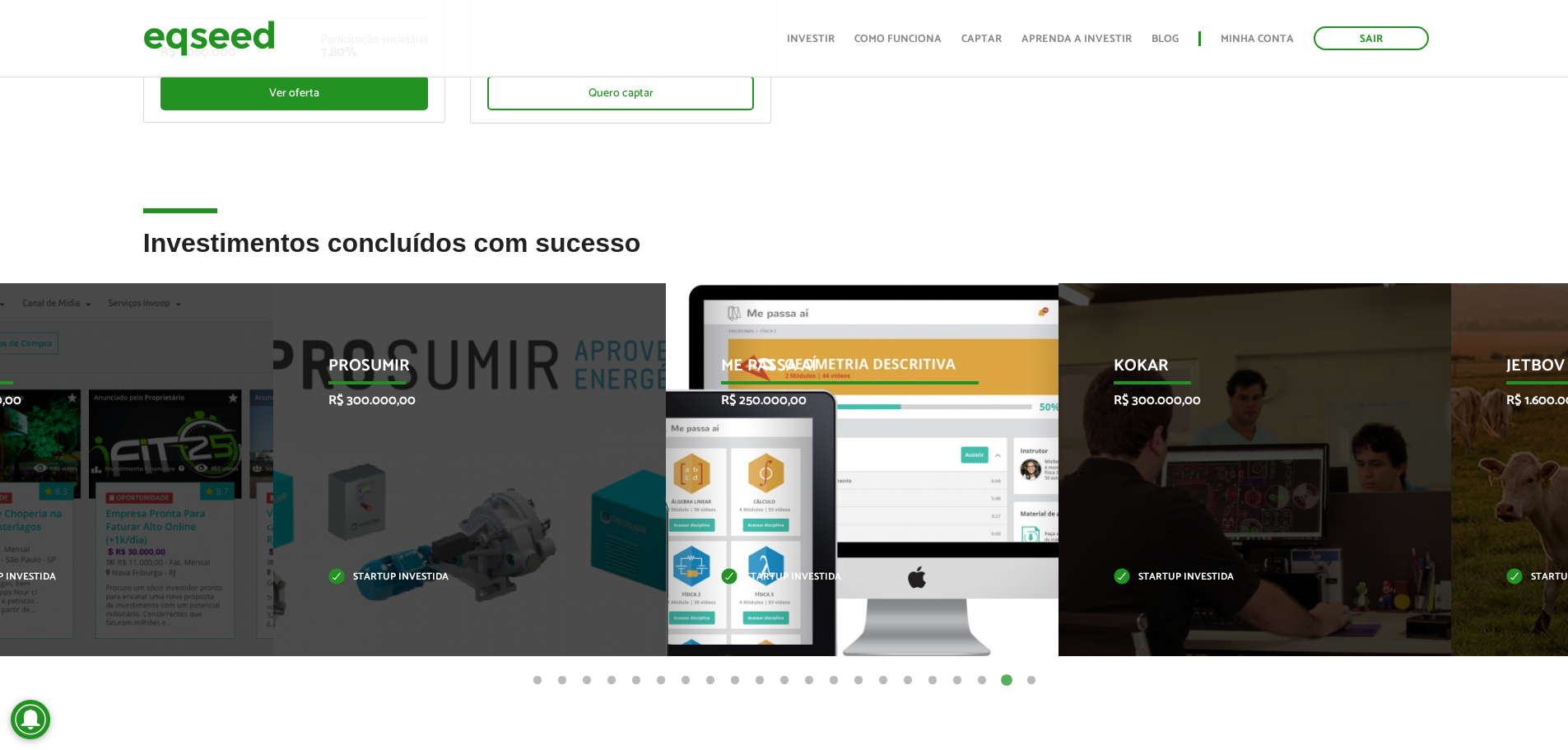
drag, startPoint x: 1412, startPoint y: 534, endPoint x: 900, endPoint y: 536, distance: 512.0
click at [900, 536] on div "Me Passa Aí R$ 250.000,00 Startup investida" at bounding box center [849, 469] width 368 height 373
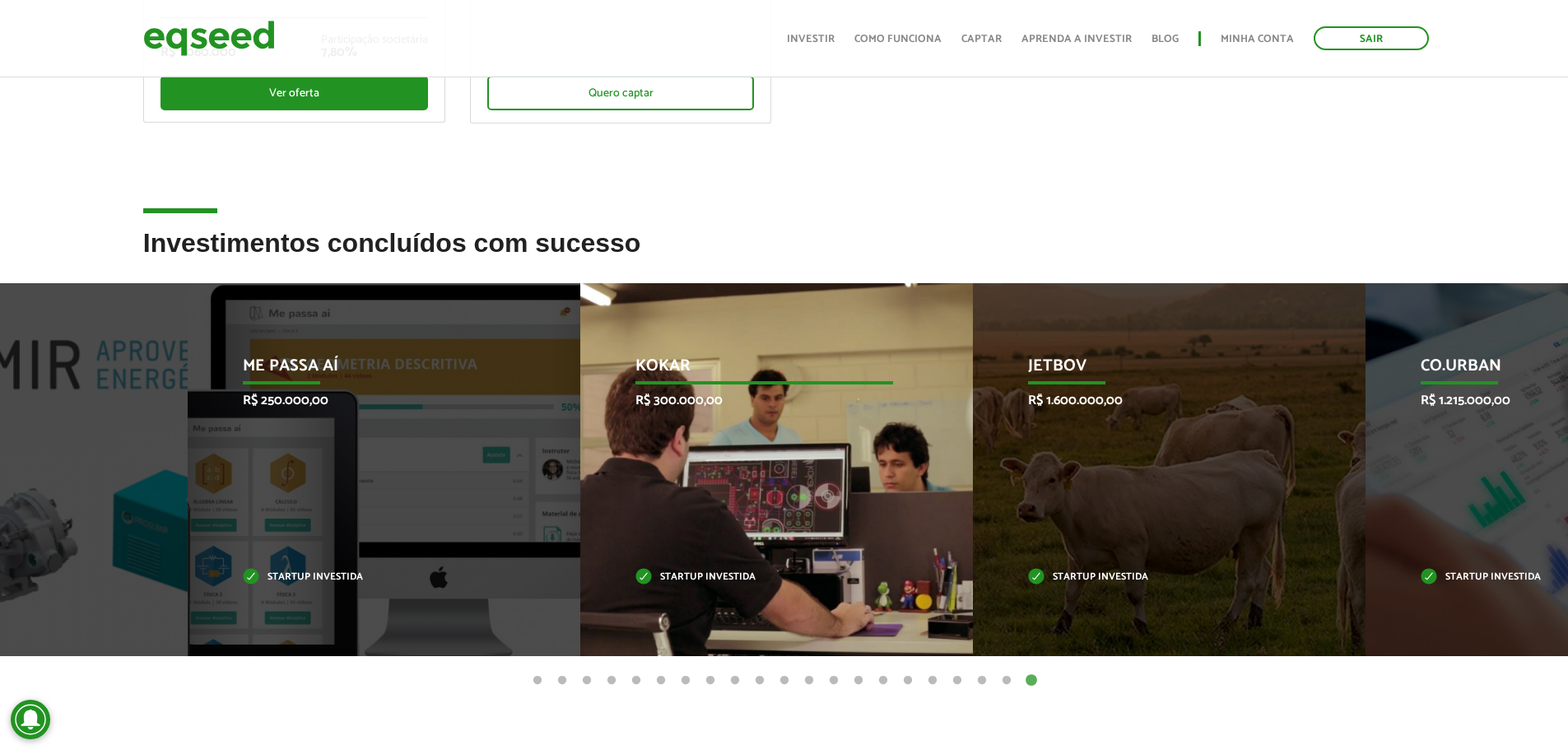
drag, startPoint x: 1529, startPoint y: 523, endPoint x: 932, endPoint y: 505, distance: 597.3
click at [932, 505] on div "Kokar R$ 300.000,00 Startup investida" at bounding box center [763, 469] width 368 height 373
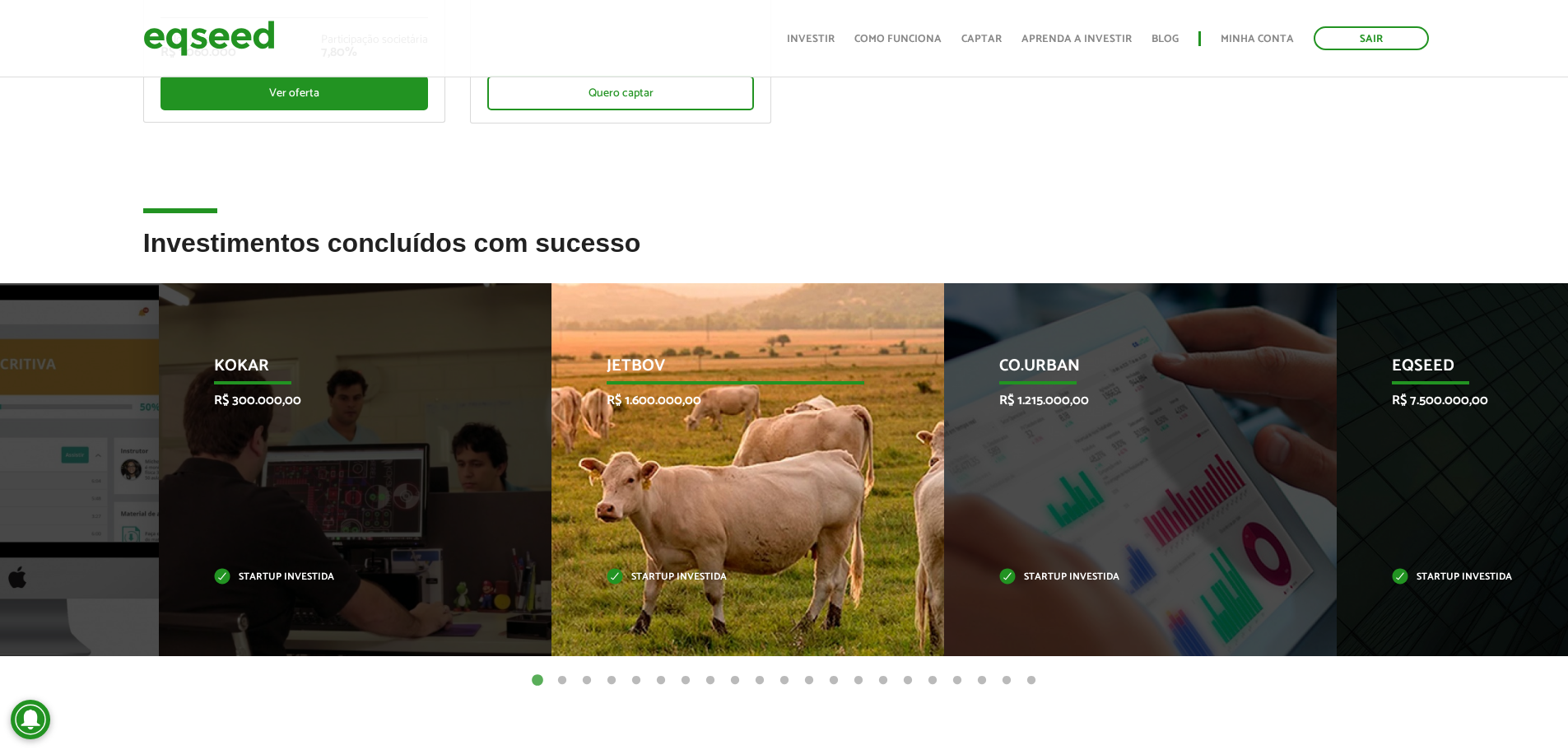
drag, startPoint x: 345, startPoint y: 507, endPoint x: 905, endPoint y: 529, distance: 560.4
click at [905, 529] on div "JetBov R$ 1.600.000,00 Startup investida" at bounding box center [735, 469] width 368 height 373
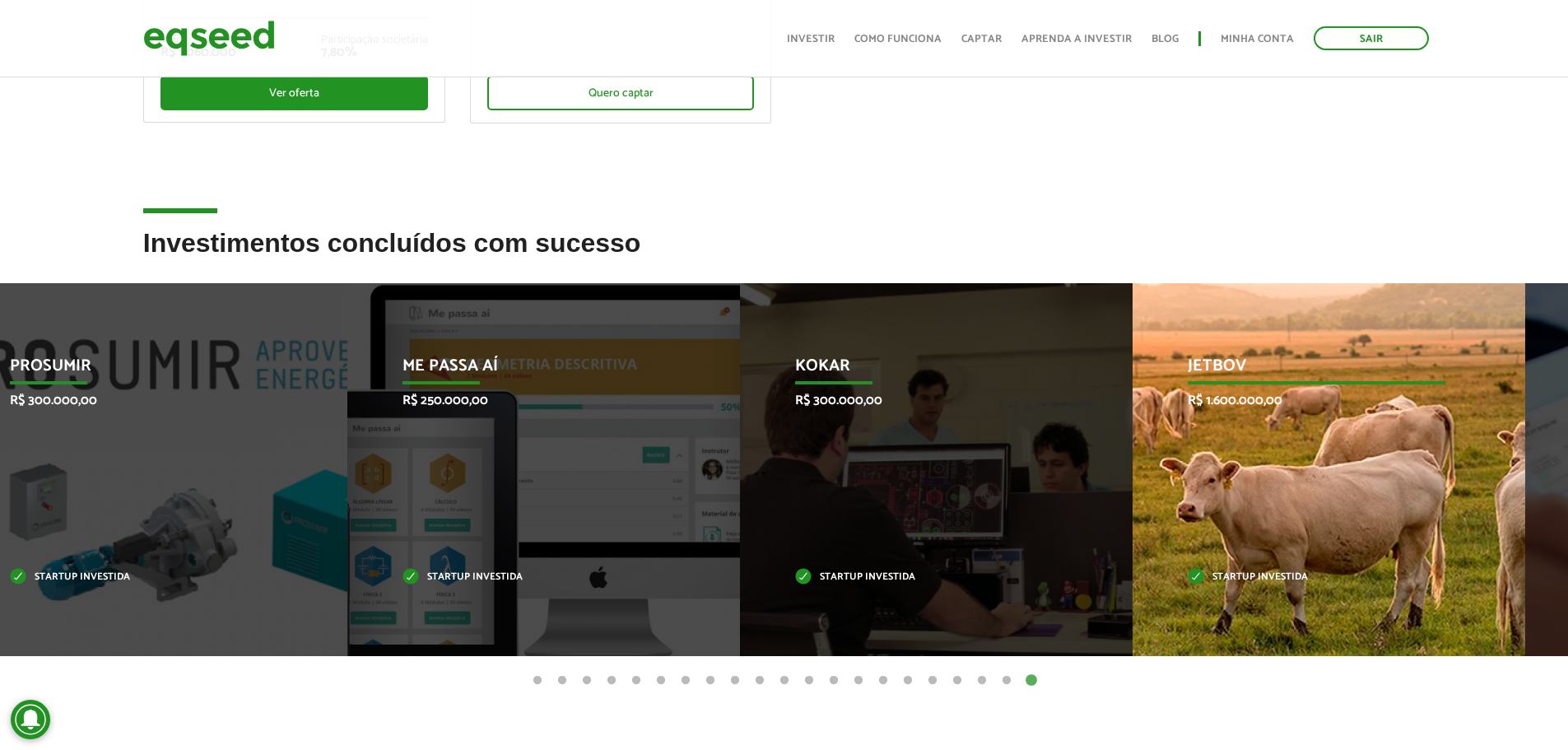
drag, startPoint x: 1377, startPoint y: 523, endPoint x: 716, endPoint y: 533, distance: 661.1
click at [740, 534] on div "Kokar R$ 300.000,00 Startup investida" at bounding box center [924, 469] width 368 height 373
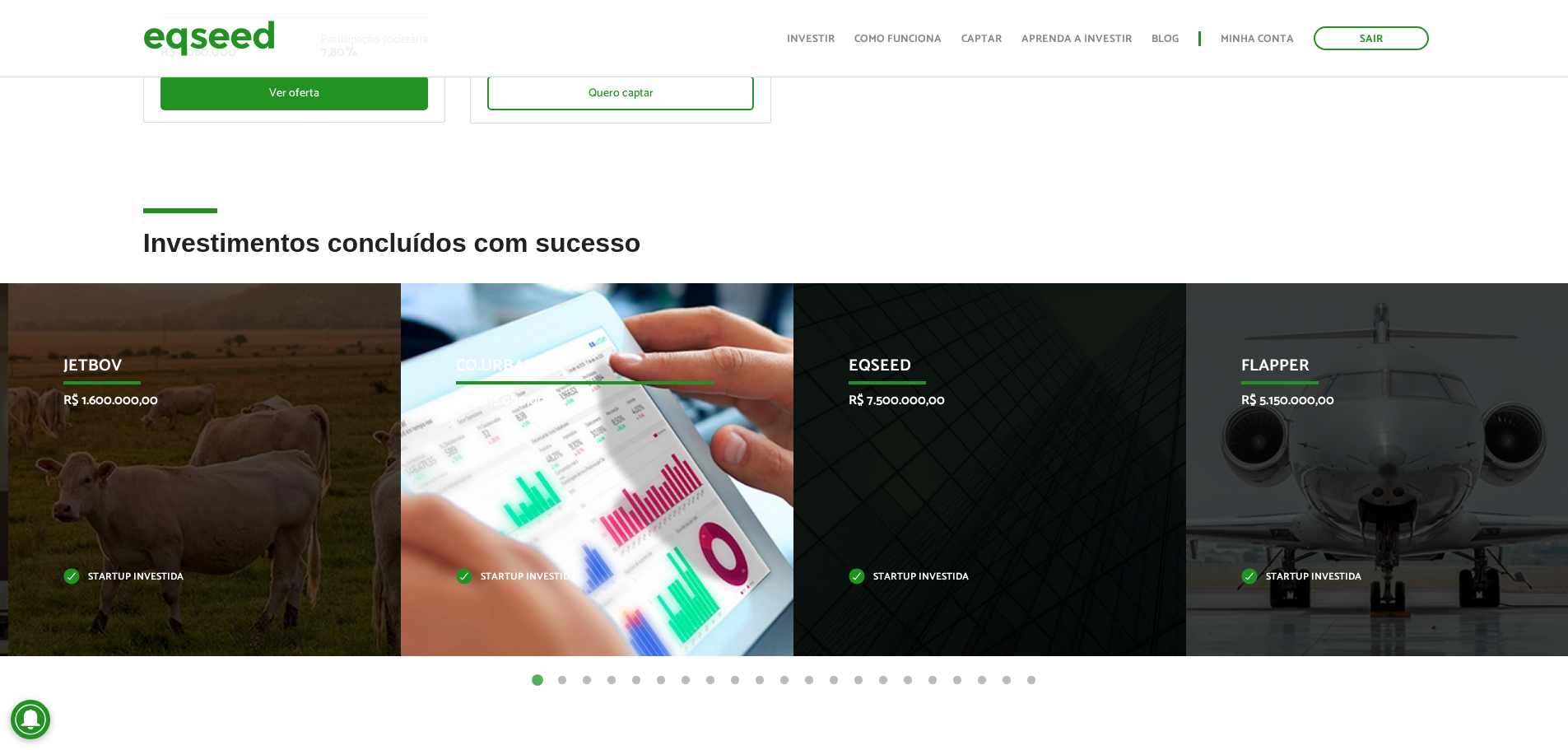
drag, startPoint x: 540, startPoint y: 503, endPoint x: 991, endPoint y: 513, distance: 451.1
click at [769, 513] on div "Co.Urban R$ 1.215.000,00 Startup investida" at bounding box center [584, 469] width 368 height 373
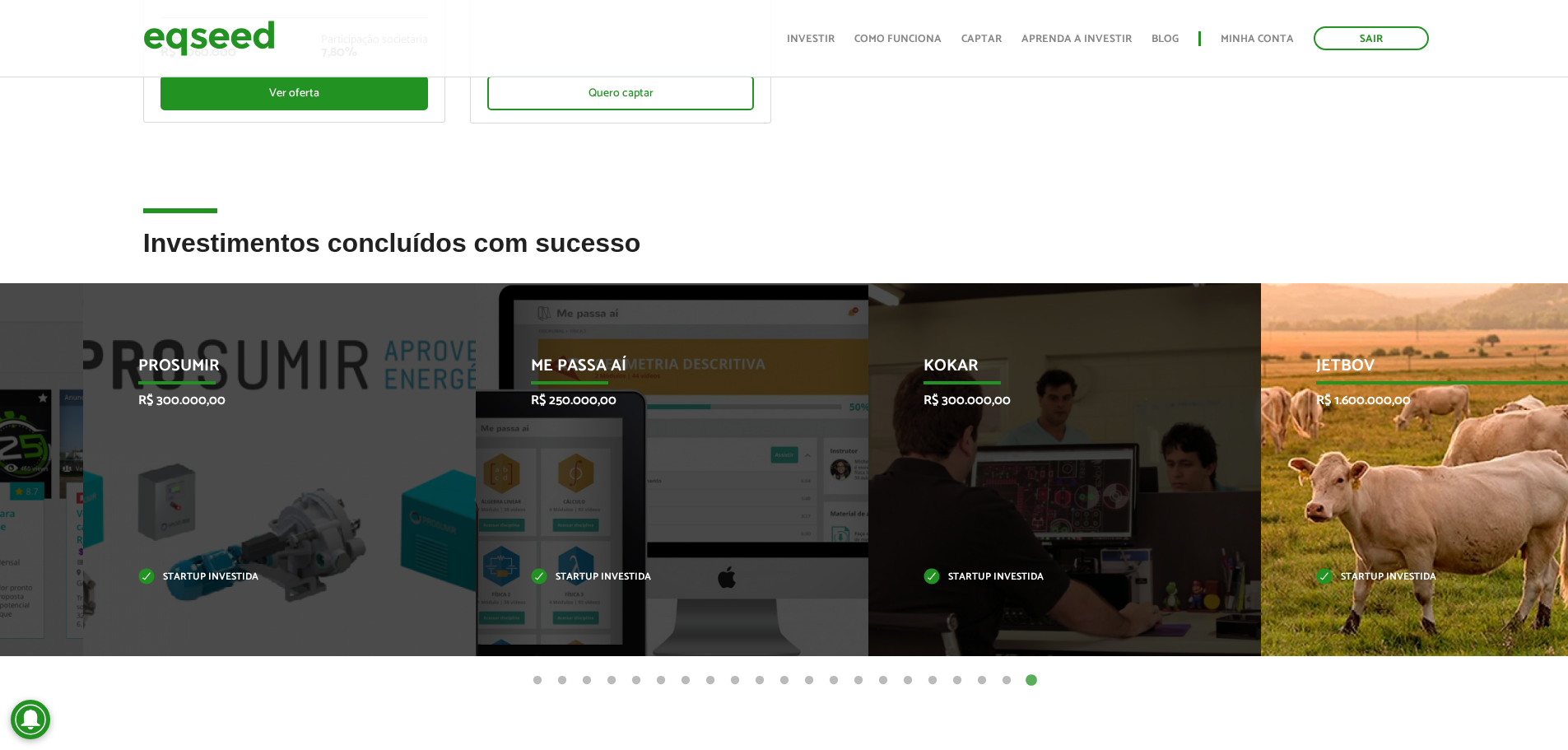
drag, startPoint x: 1440, startPoint y: 524, endPoint x: 1045, endPoint y: 509, distance: 395.3
click at [1089, 523] on div "Kokar R$ 300.000,00 Startup investida" at bounding box center [1052, 469] width 368 height 373
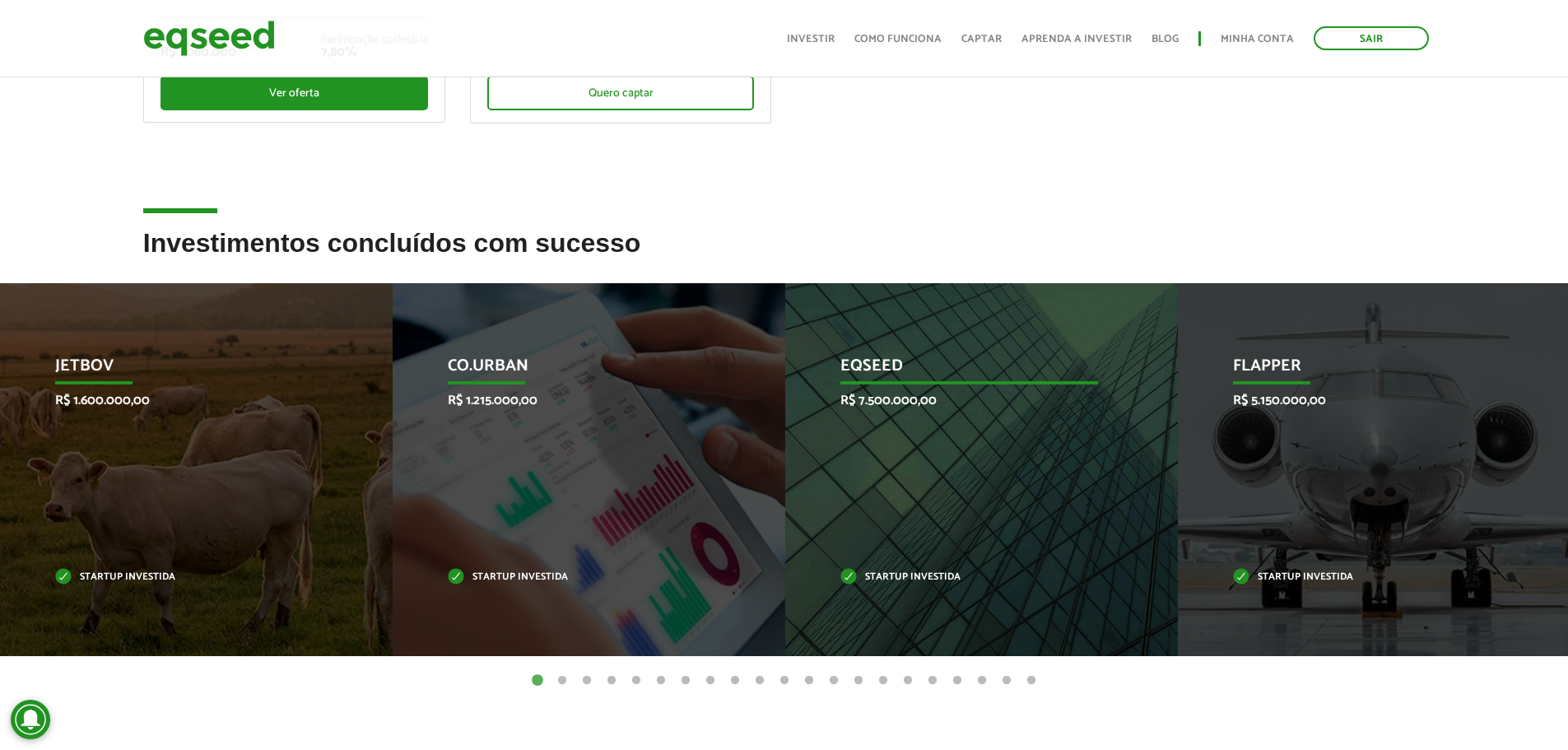
drag, startPoint x: 1096, startPoint y: 505, endPoint x: 741, endPoint y: 439, distance: 361.1
click at [785, 444] on div "EqSeed R$ 7.500.000,00 Startup investida" at bounding box center [968, 469] width 368 height 373
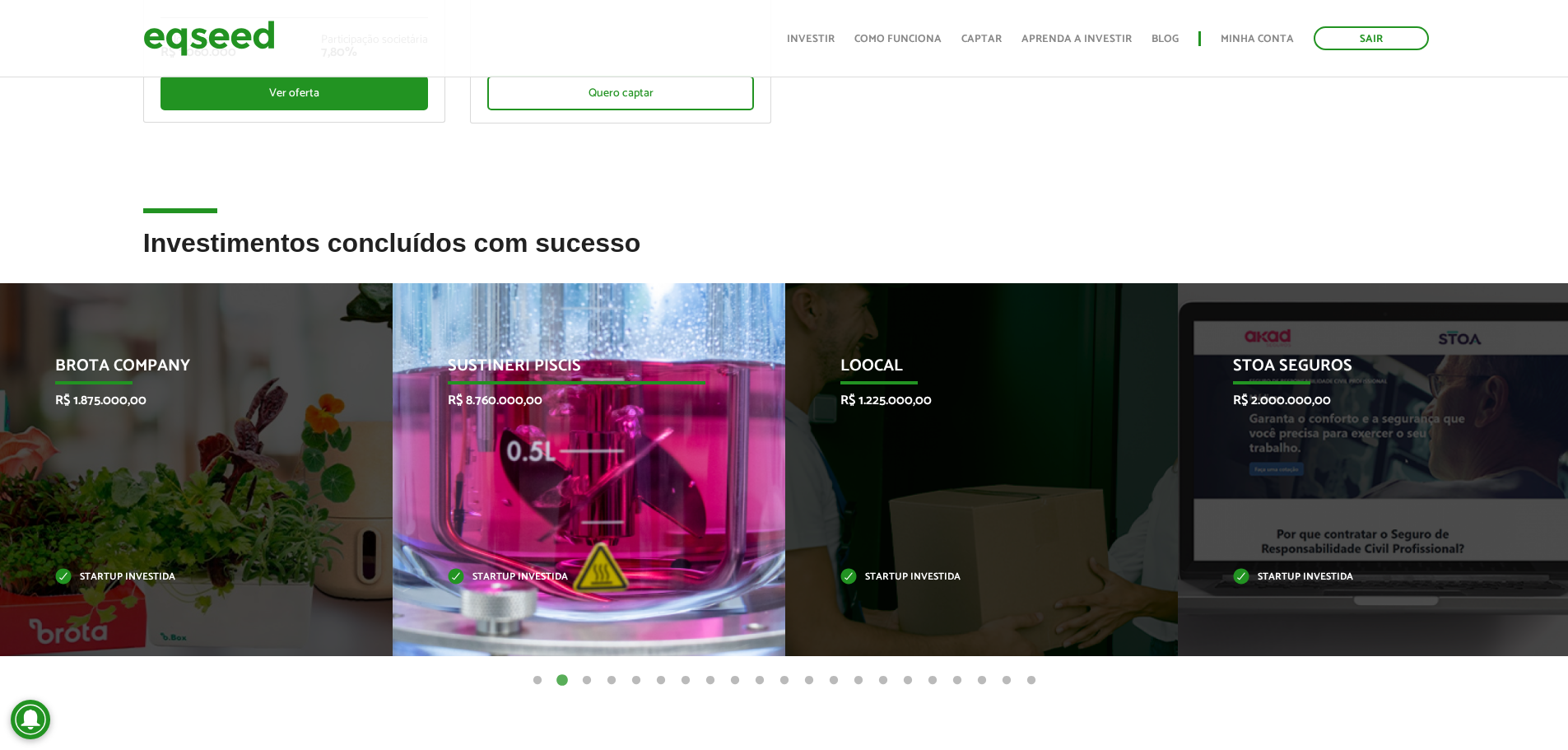
drag, startPoint x: 435, startPoint y: 470, endPoint x: 678, endPoint y: 486, distance: 243.5
click at [671, 485] on div "Sustineri Piscis R$ 8.760.000,00 Startup investida" at bounding box center [576, 469] width 368 height 373
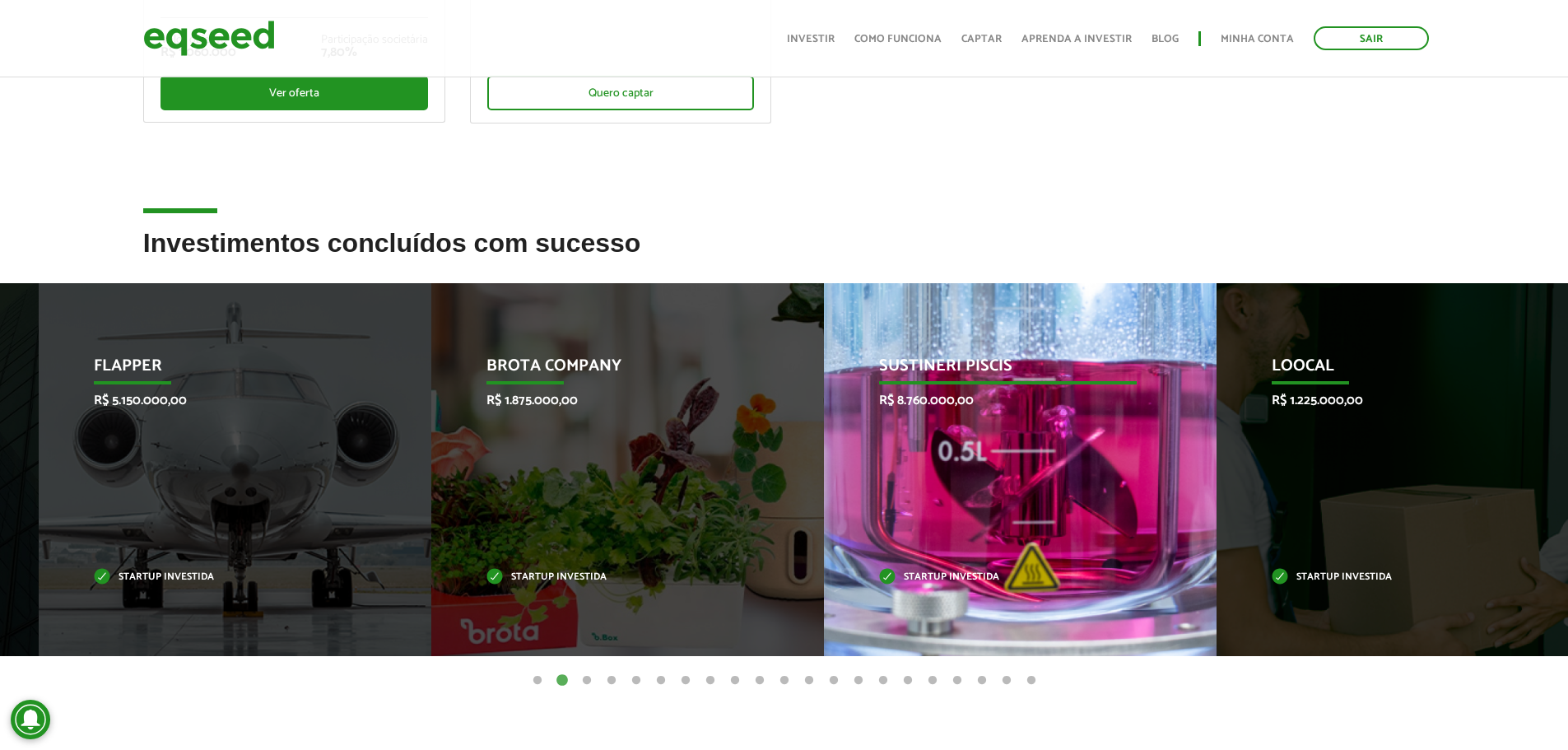
drag, startPoint x: 449, startPoint y: 491, endPoint x: 887, endPoint y: 524, distance: 439.2
click at [887, 524] on div "Sustineri Piscis R$ 8.760.000,00 Startup investida" at bounding box center [1007, 469] width 368 height 373
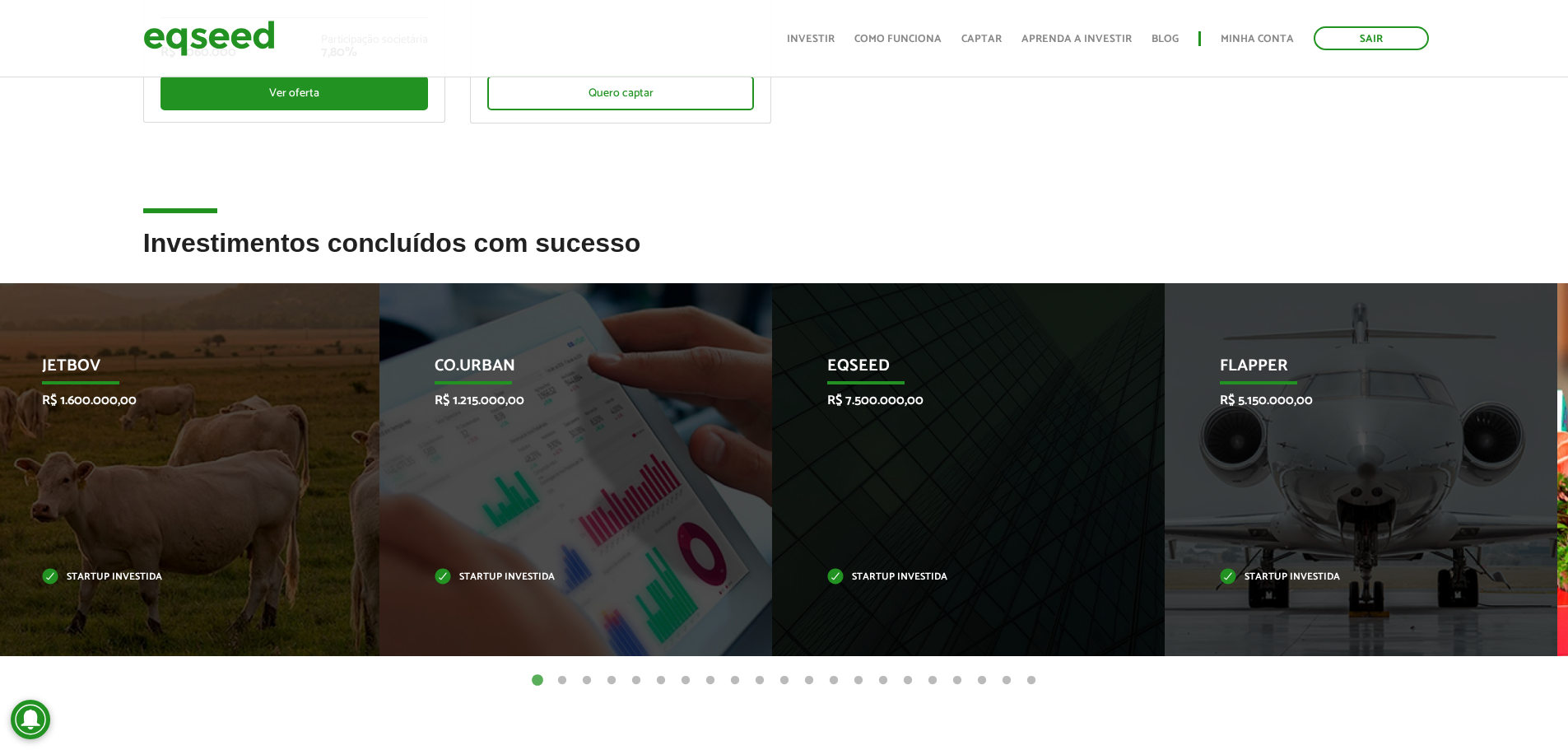
drag, startPoint x: 1383, startPoint y: 515, endPoint x: 661, endPoint y: 503, distance: 722.1
click at [1164, 505] on div "Flapper R$ 5.150.000,00 Startup investida" at bounding box center [1348, 469] width 368 height 373
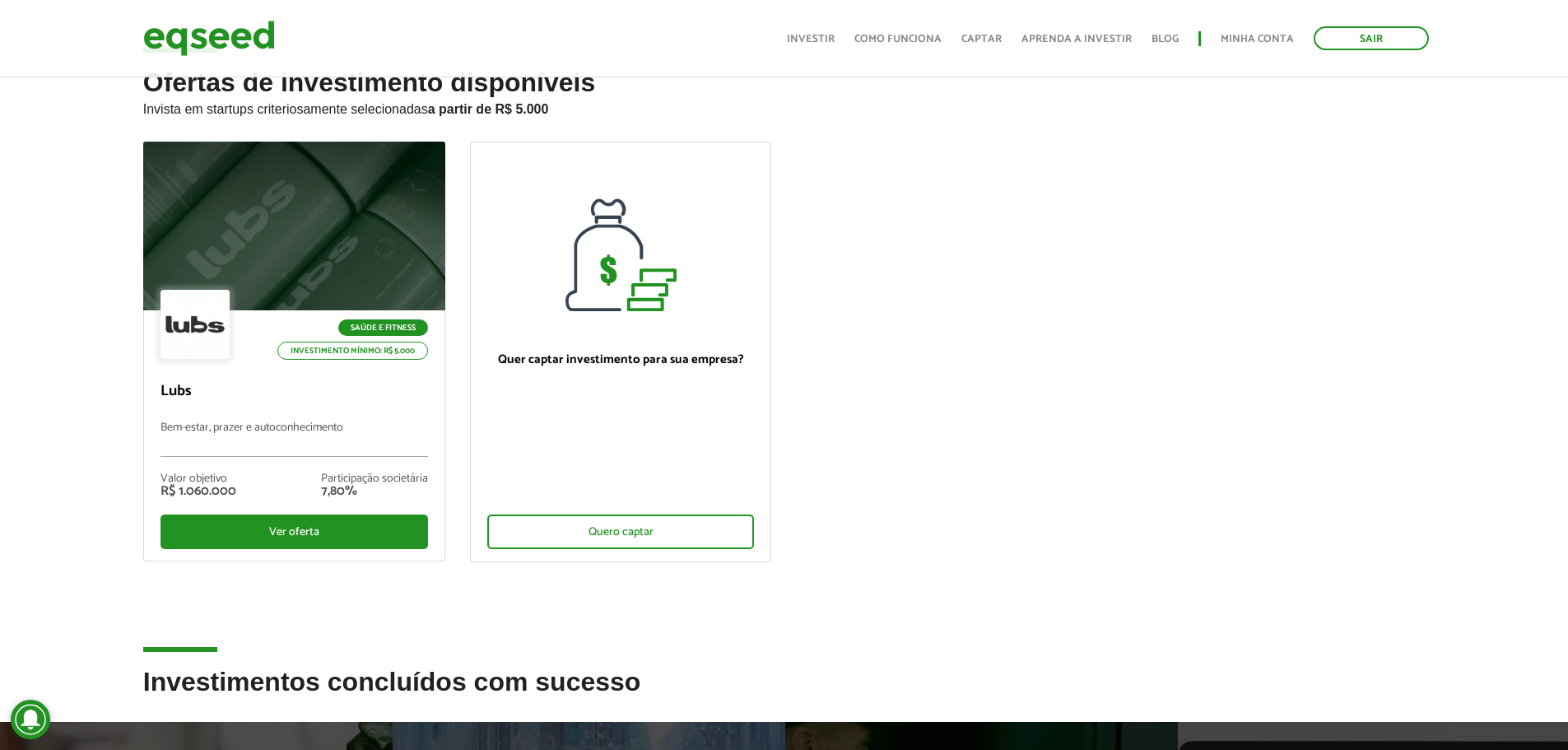
scroll to position [0, 0]
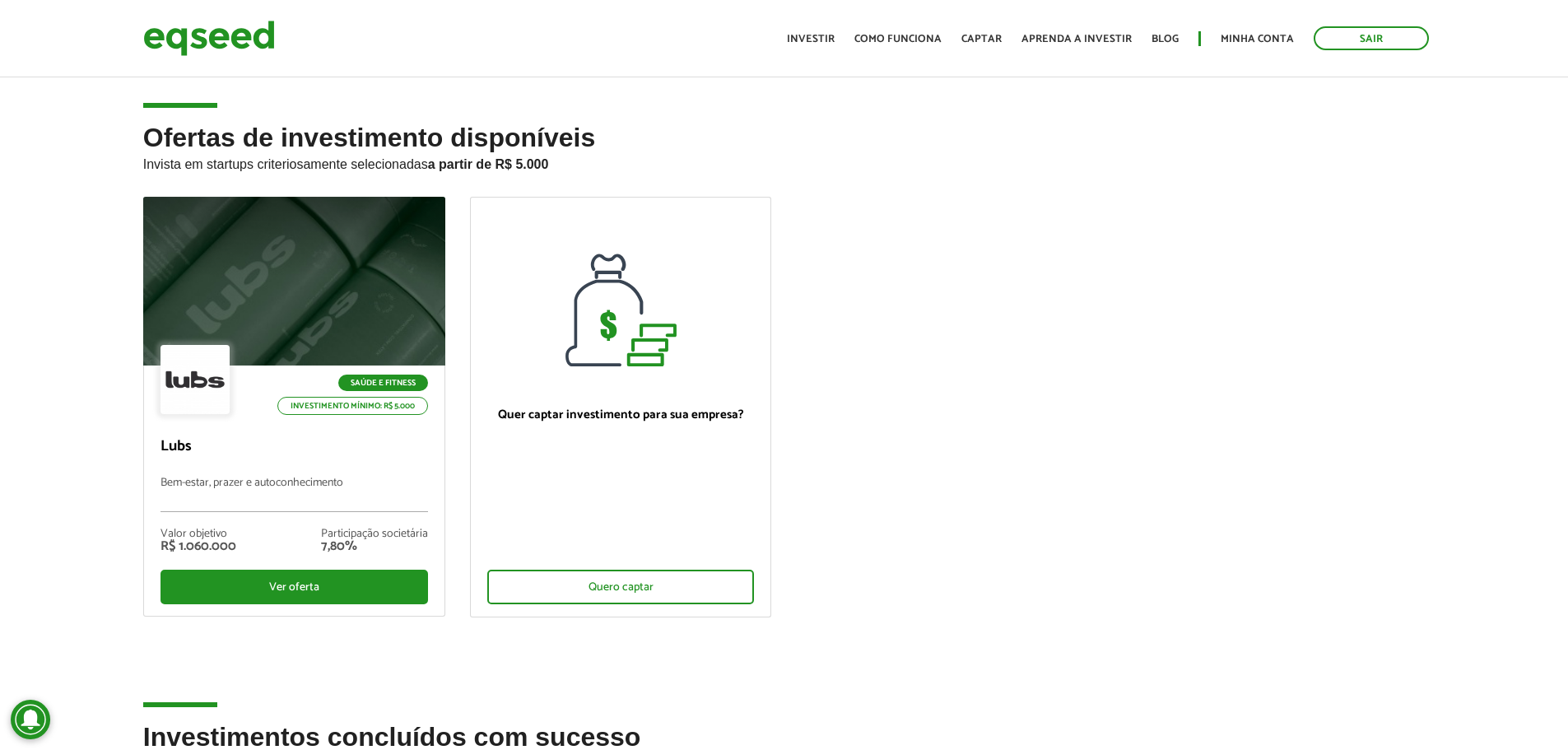
click at [1073, 231] on ul "Saúde e Fitness Investimento mínimo: R$ 5.000 Lubs Bem-estar, prazer e autoconh…" at bounding box center [784, 421] width 1307 height 448
click at [1093, 201] on ul "Saúde e Fitness Investimento mínimo: R$ 5.000 Lubs Bem-estar, prazer e autoconh…" at bounding box center [784, 421] width 1307 height 448
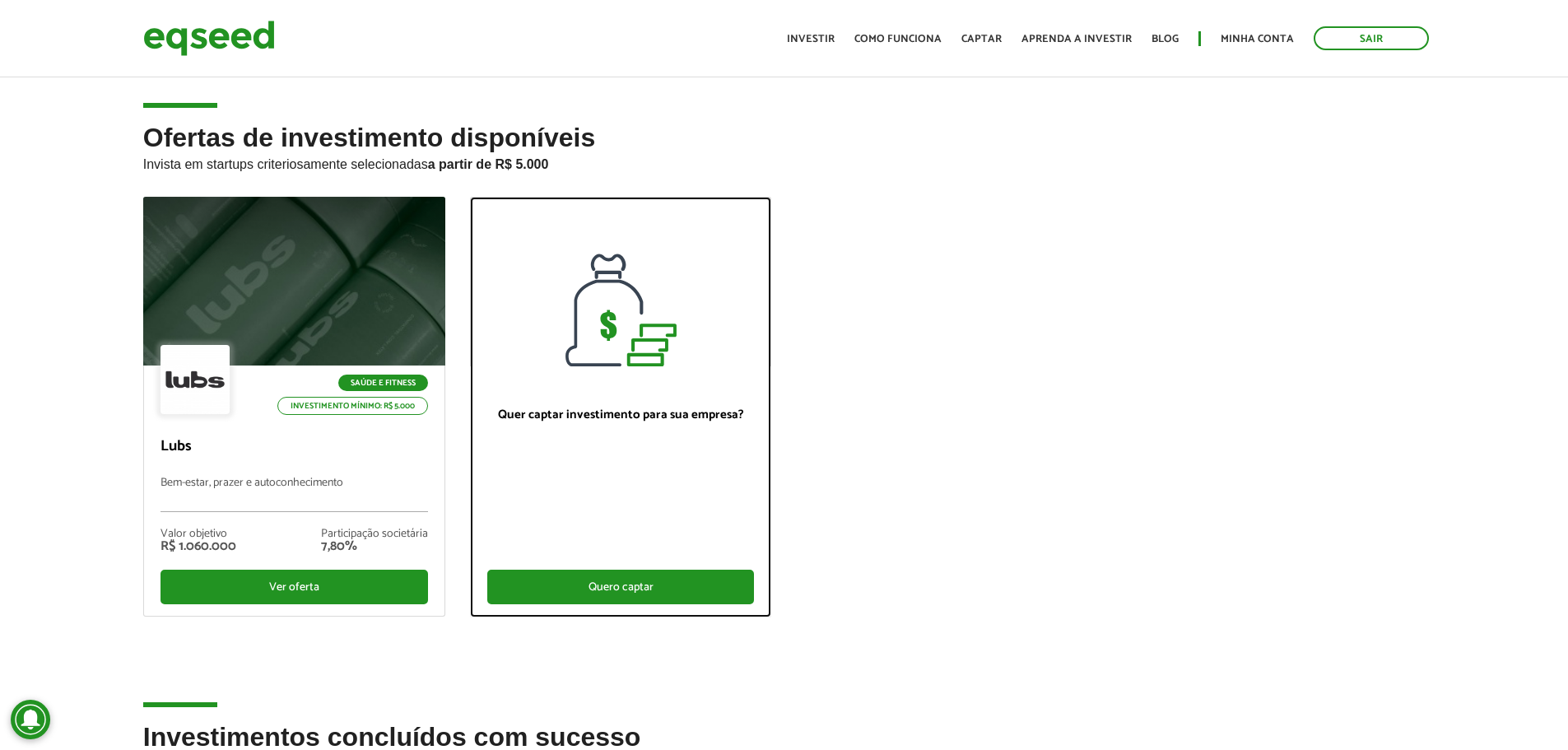
click at [612, 570] on div "Quero captar" at bounding box center [620, 586] width 268 height 35
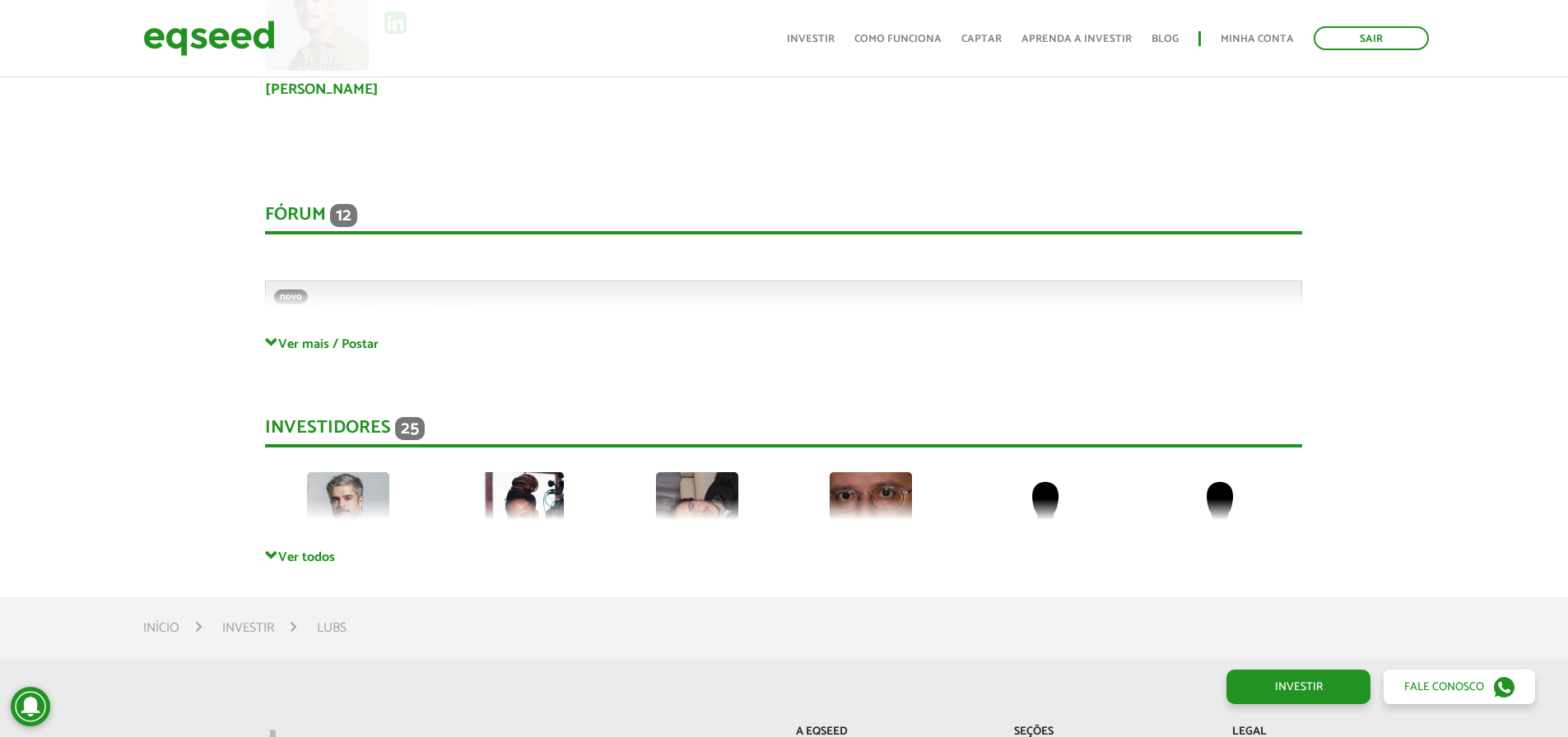
scroll to position [3948, 0]
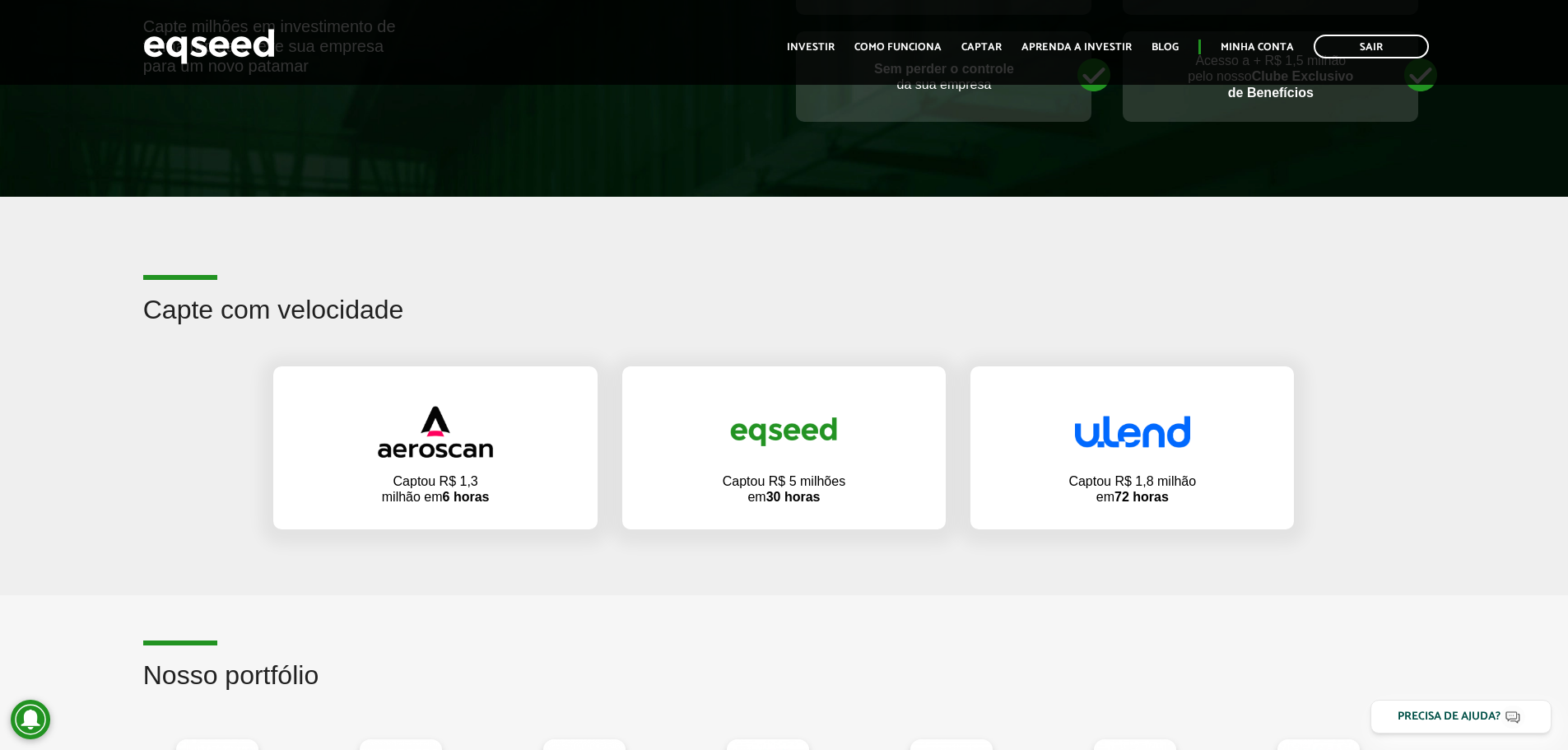
scroll to position [905, 0]
